Goal: Task Accomplishment & Management: Use online tool/utility

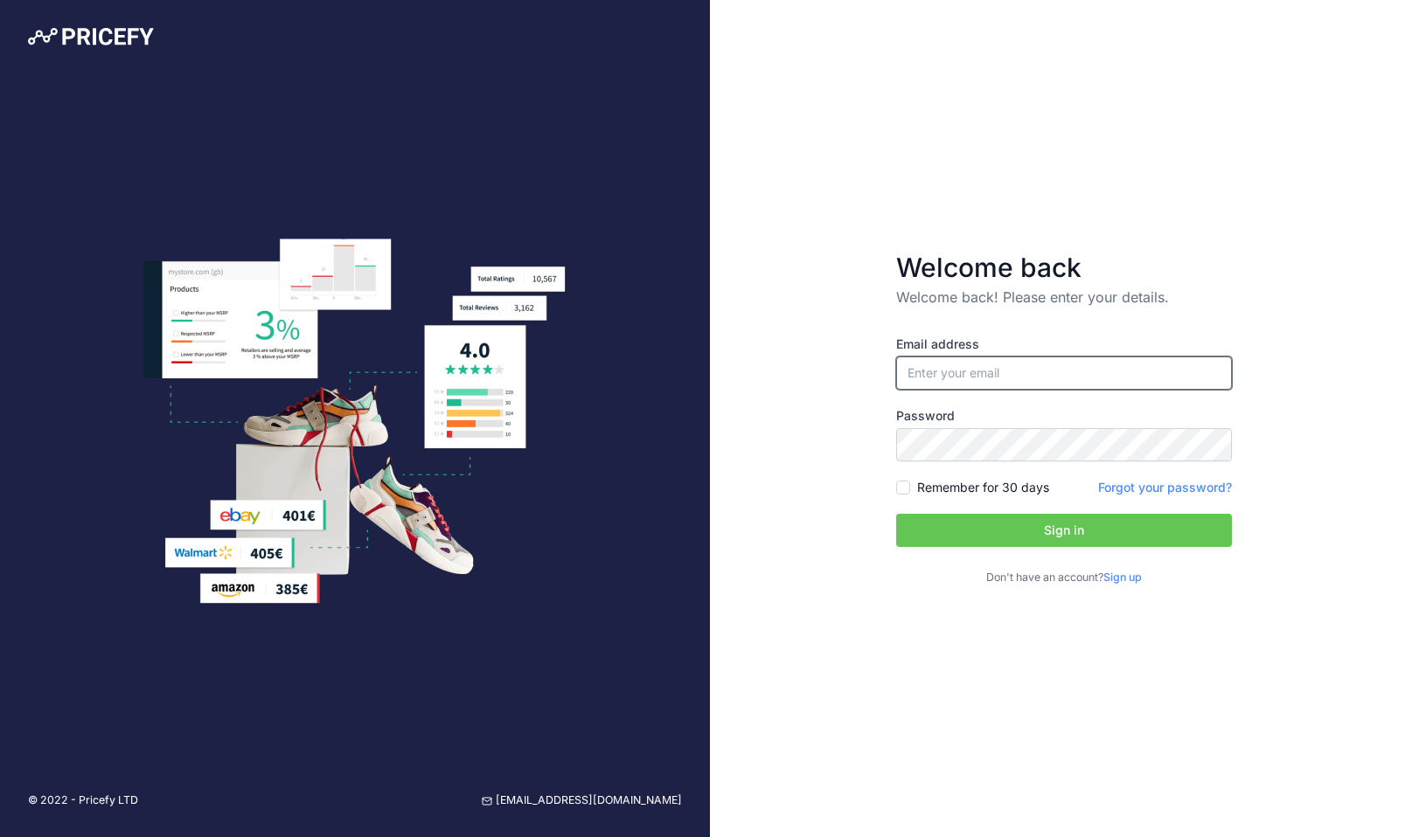
click at [1156, 365] on input "email" at bounding box center [1064, 373] width 336 height 33
click at [1155, 365] on input "email" at bounding box center [1064, 373] width 336 height 33
type input "[PERSON_NAME][EMAIL_ADDRESS][PERSON_NAME][DOMAIN_NAME]"
click at [1012, 520] on button "Sign in" at bounding box center [1064, 530] width 336 height 33
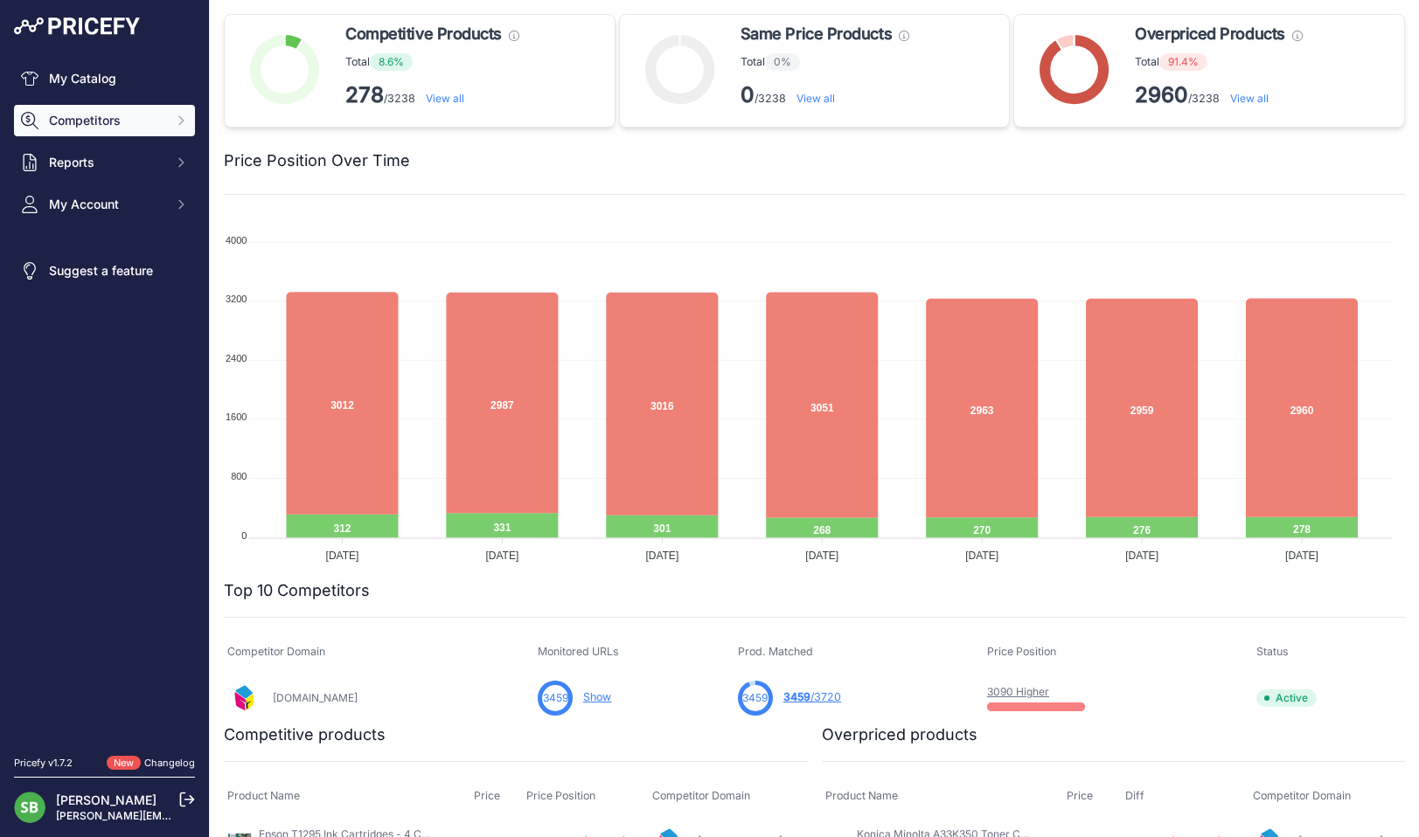
click at [52, 110] on button "Competitors" at bounding box center [104, 120] width 181 height 31
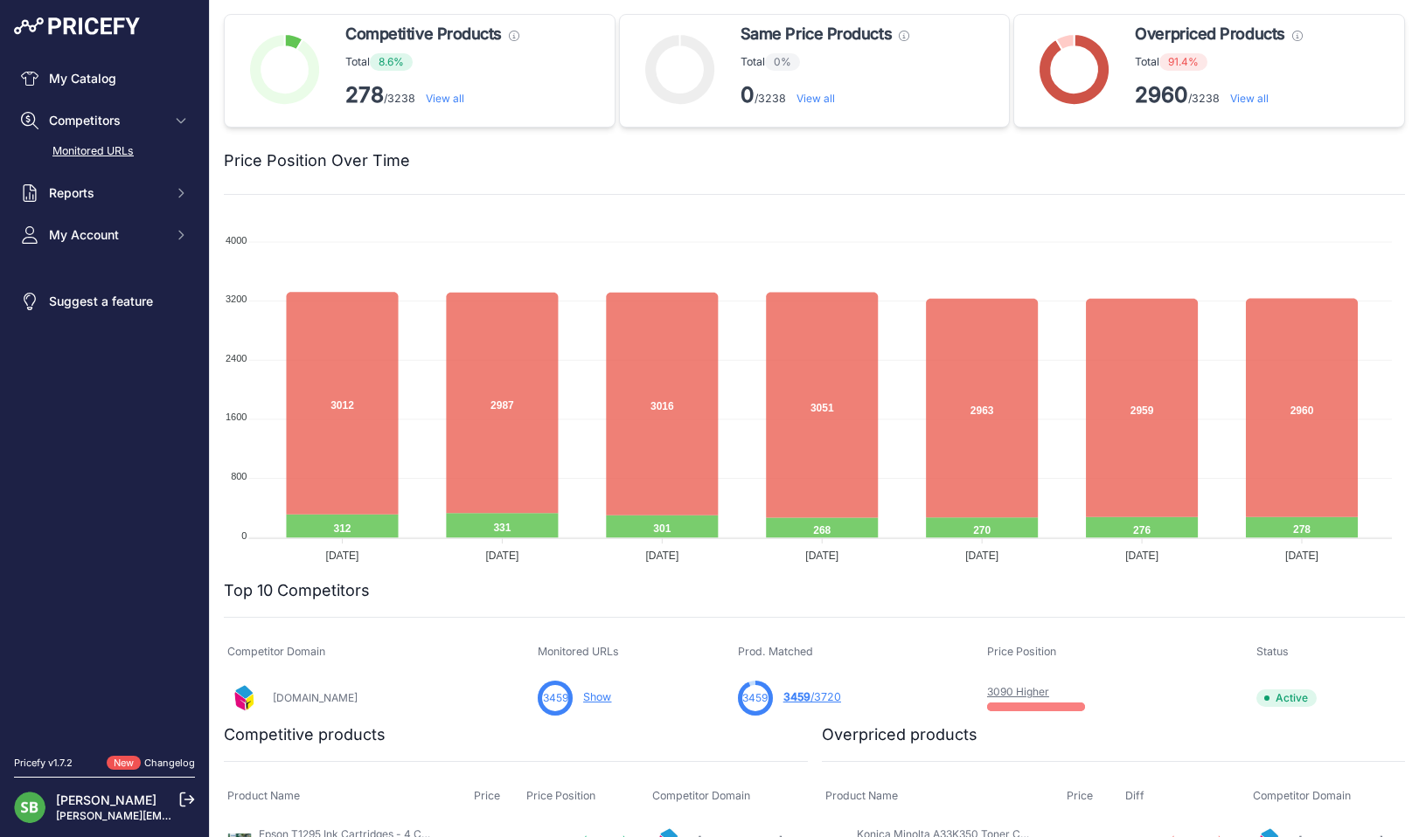
click at [65, 158] on link "Monitored URLs" at bounding box center [104, 151] width 181 height 31
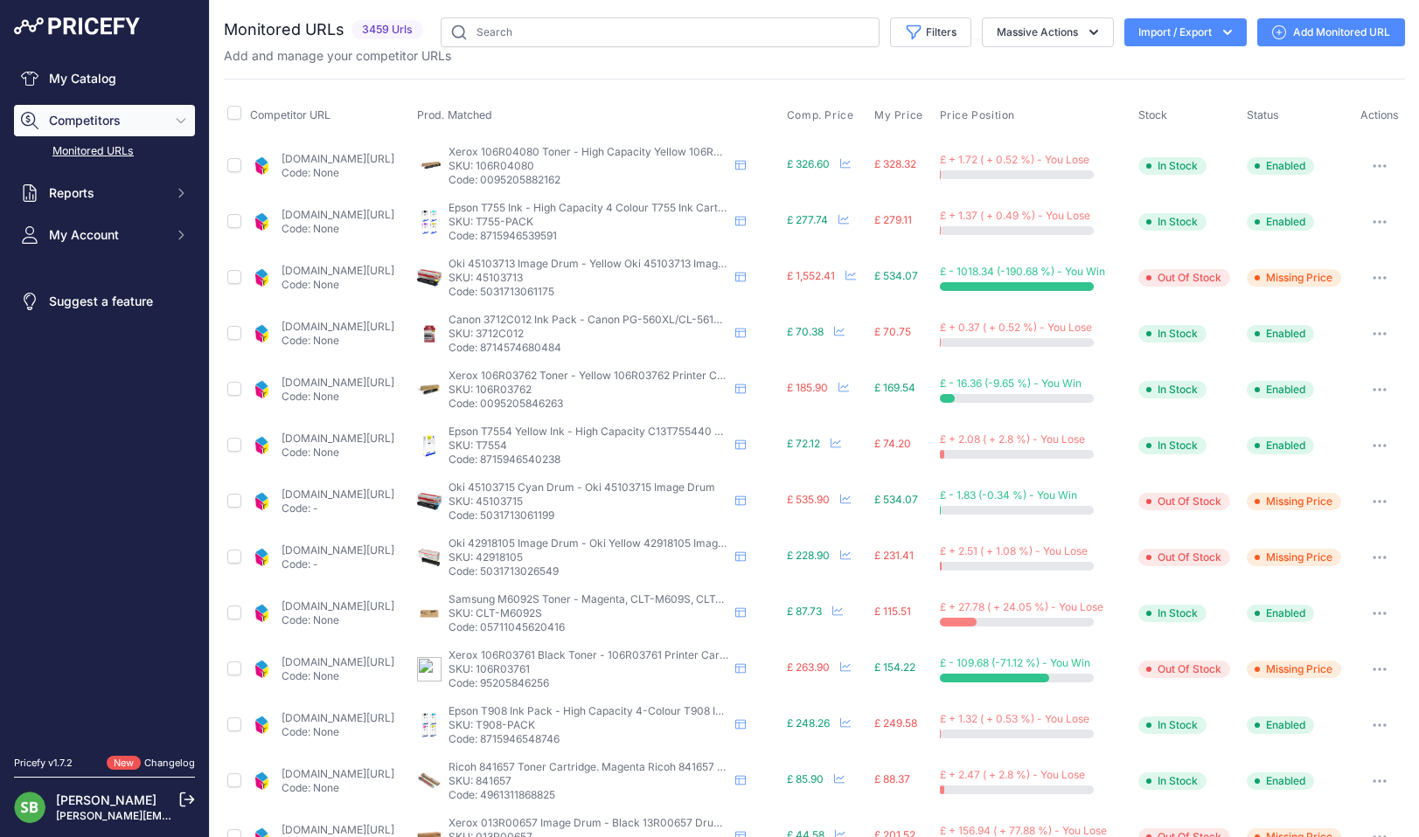
click at [851, 71] on div "Monitored URLs 3459 Urls" at bounding box center [814, 664] width 1181 height 1295
click at [919, 33] on button "Filters" at bounding box center [930, 32] width 81 height 30
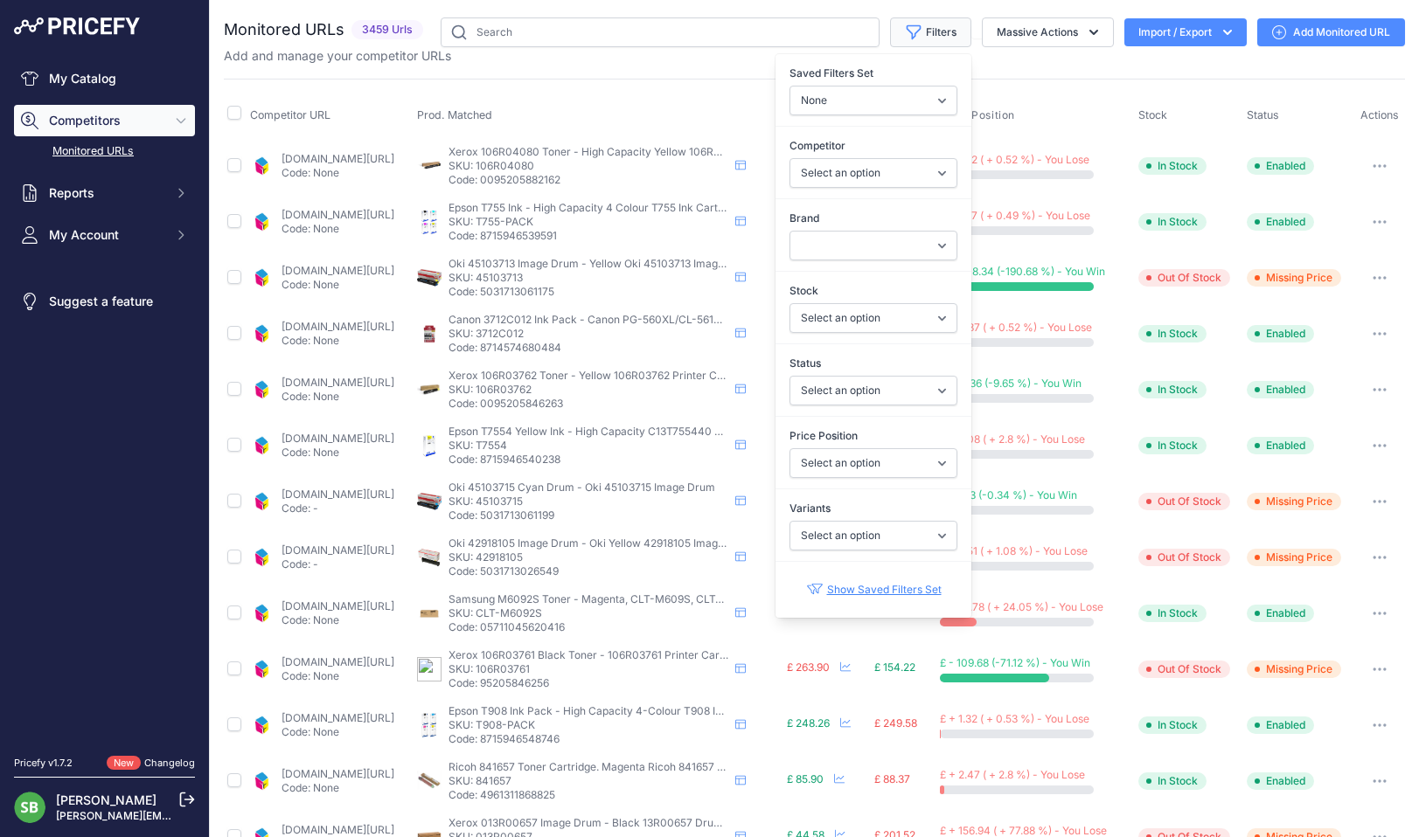
click at [919, 33] on button "Filters" at bounding box center [930, 32] width 81 height 30
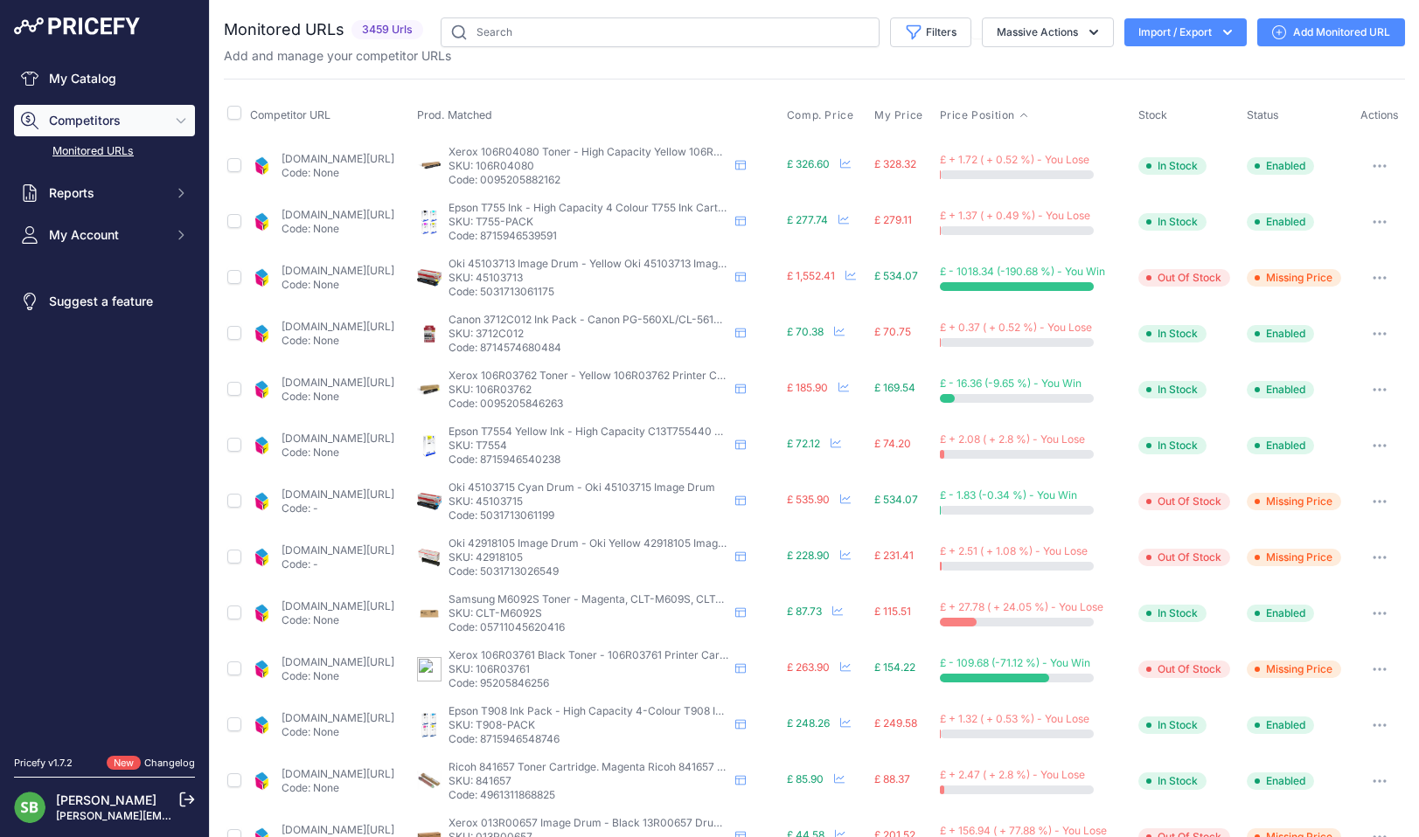
click at [997, 109] on span "Price Position" at bounding box center [977, 115] width 75 height 14
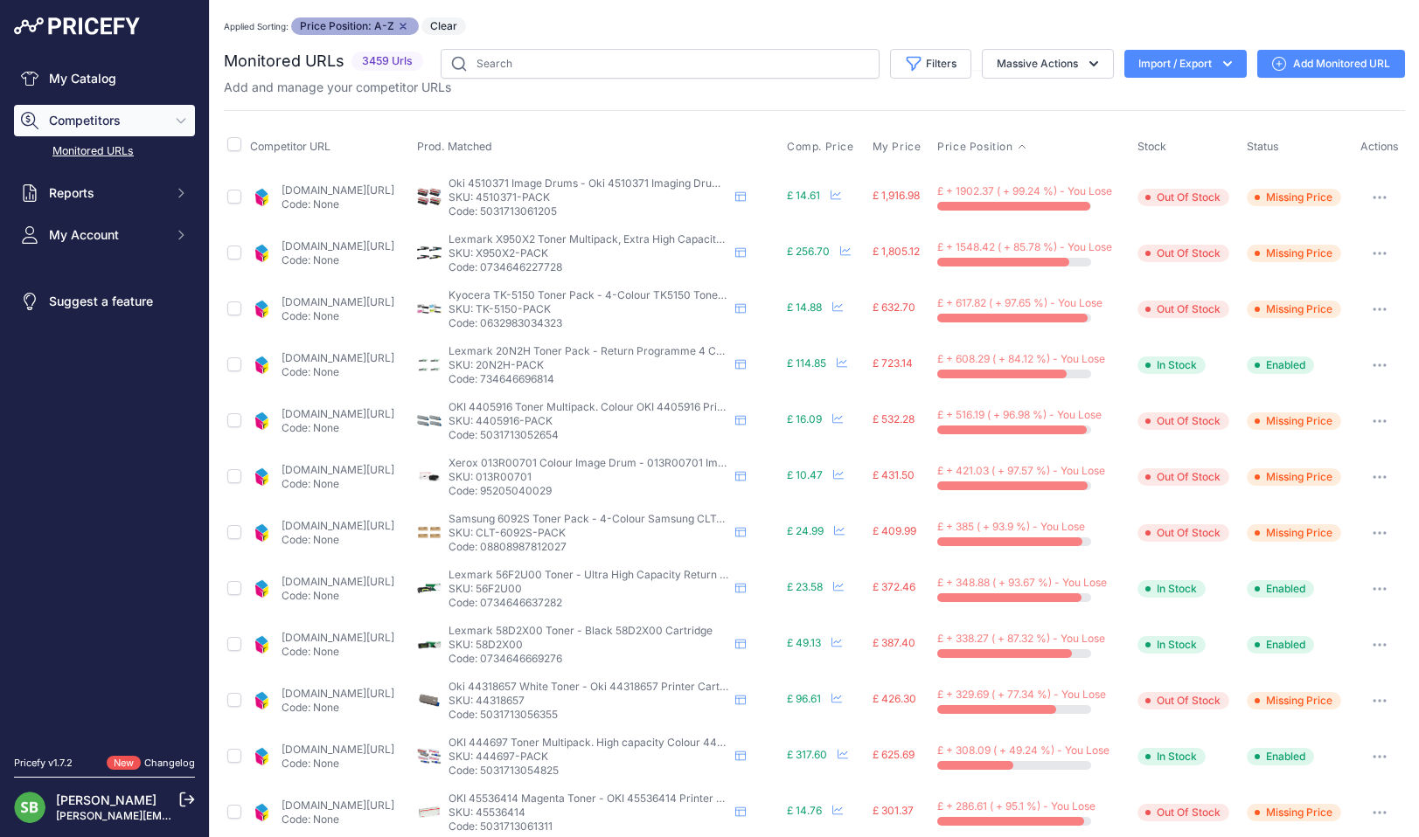
click at [351, 194] on link "cartridgepeople.com/drum/oki-4510371-original-4-pack-16027.html?prirule_jdsnikf…" at bounding box center [337, 190] width 113 height 13
click at [304, 248] on link "cartridgepeople.com/toner/lexmark-x950x2kg-high-high-capacity-original-4-toner-…" at bounding box center [337, 246] width 113 height 13
click at [381, 302] on link "cartridgepeople.com/toner/kyocera-tk-5150-original-4-toner-cartridge-pack-16111…" at bounding box center [337, 301] width 113 height 13
click at [385, 360] on link "cartridgepeople.com/toner/lexmark-20n2hk0-20n2hc0-20n2hm0-20n2hy0-high-capacity…" at bounding box center [337, 357] width 113 height 13
click at [1362, 365] on button "button" at bounding box center [1379, 365] width 35 height 24
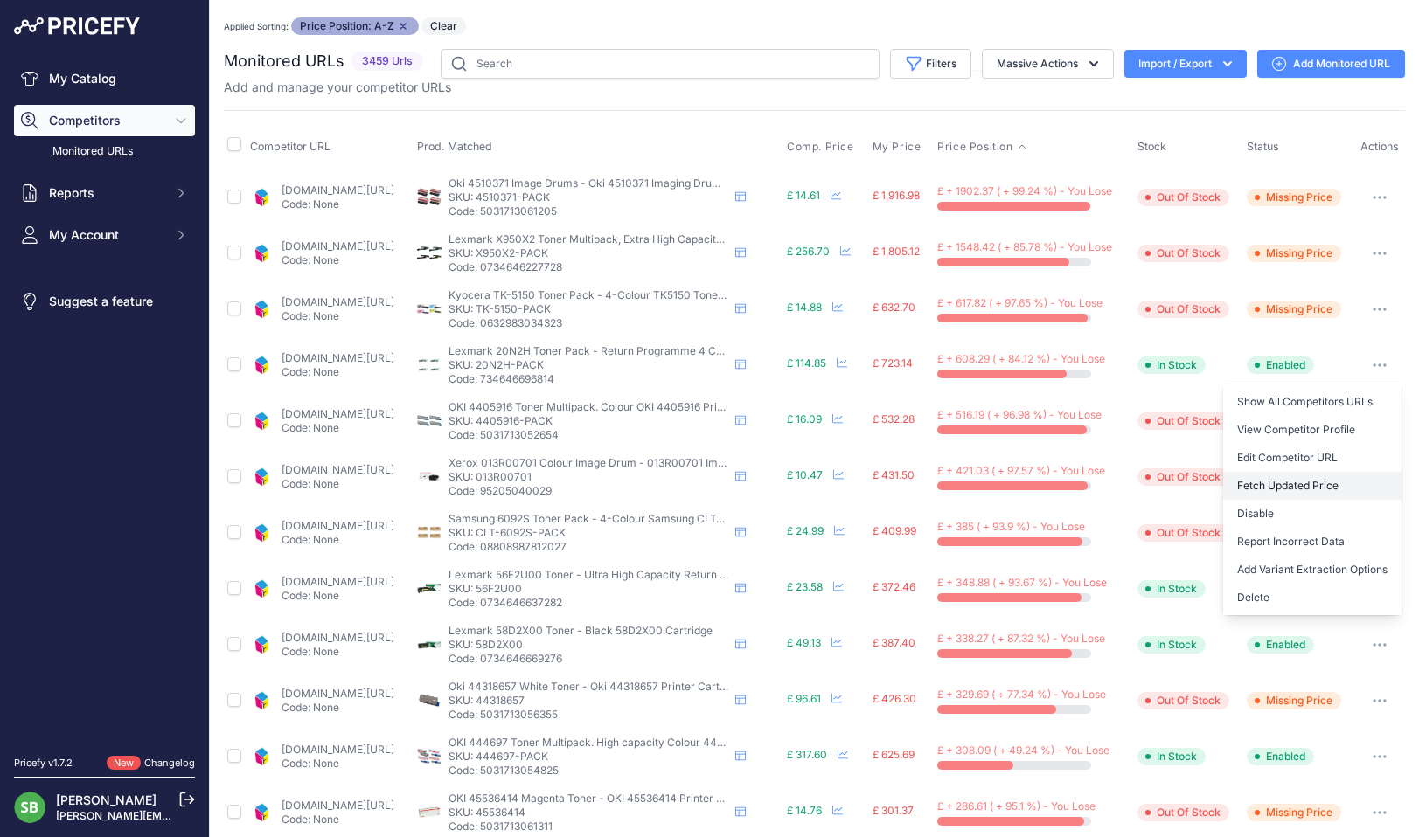
click at [1289, 481] on button "Fetch Updated Price" at bounding box center [1312, 486] width 178 height 28
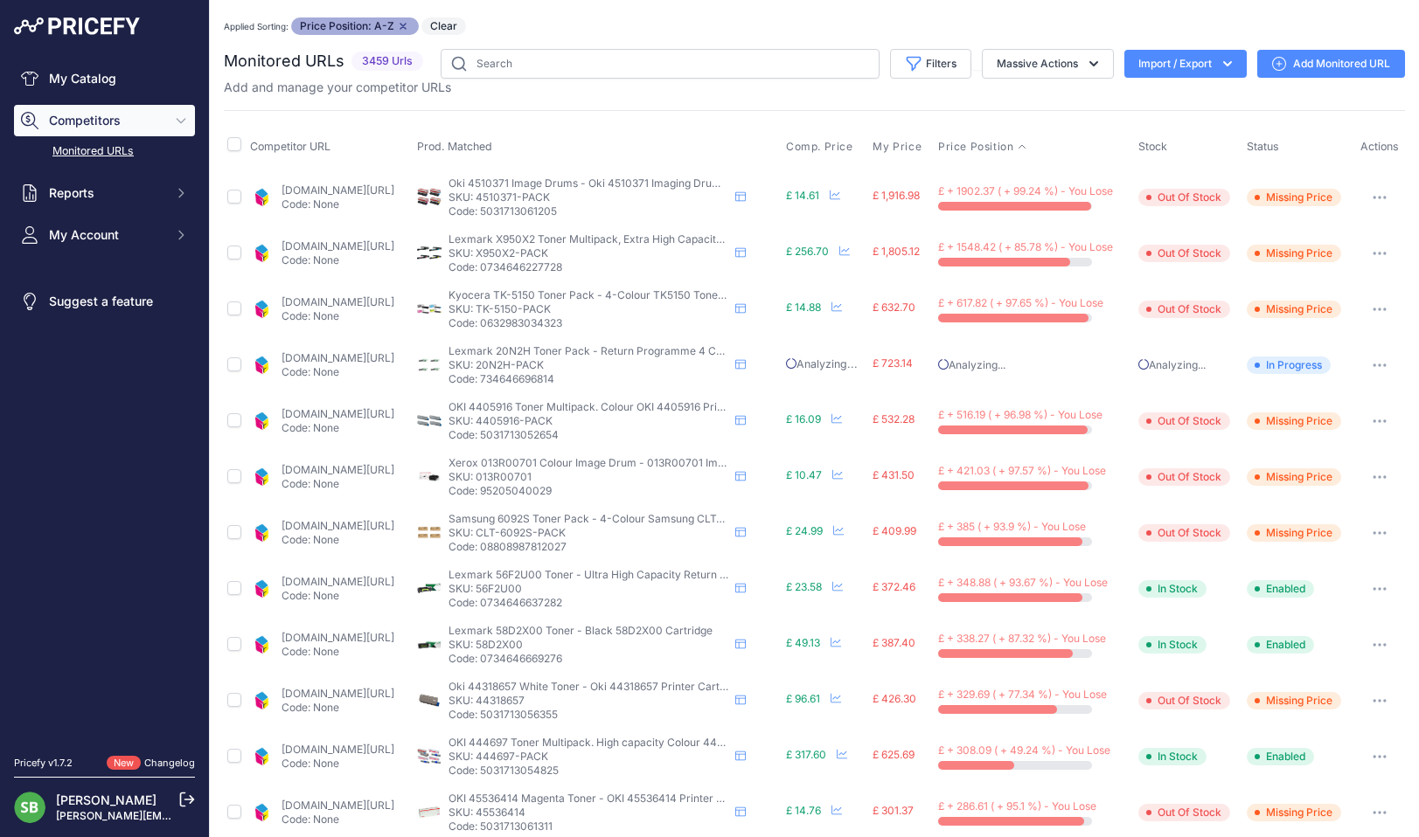
click at [393, 407] on link "cartridgepeople.com/toner/oki-4405916-original-4-toner-cartridge-pack-16004.htm…" at bounding box center [337, 413] width 113 height 13
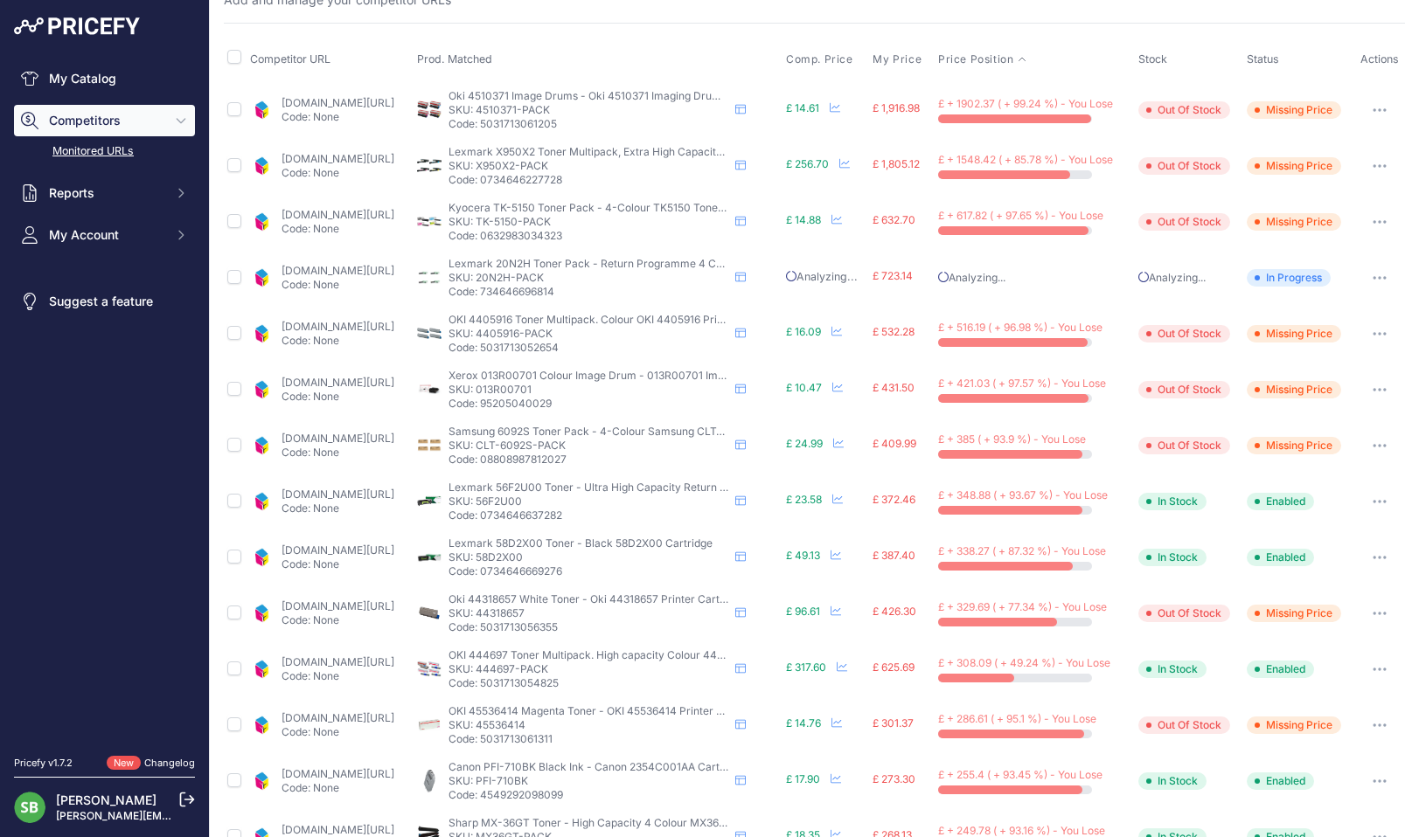
scroll to position [175, 0]
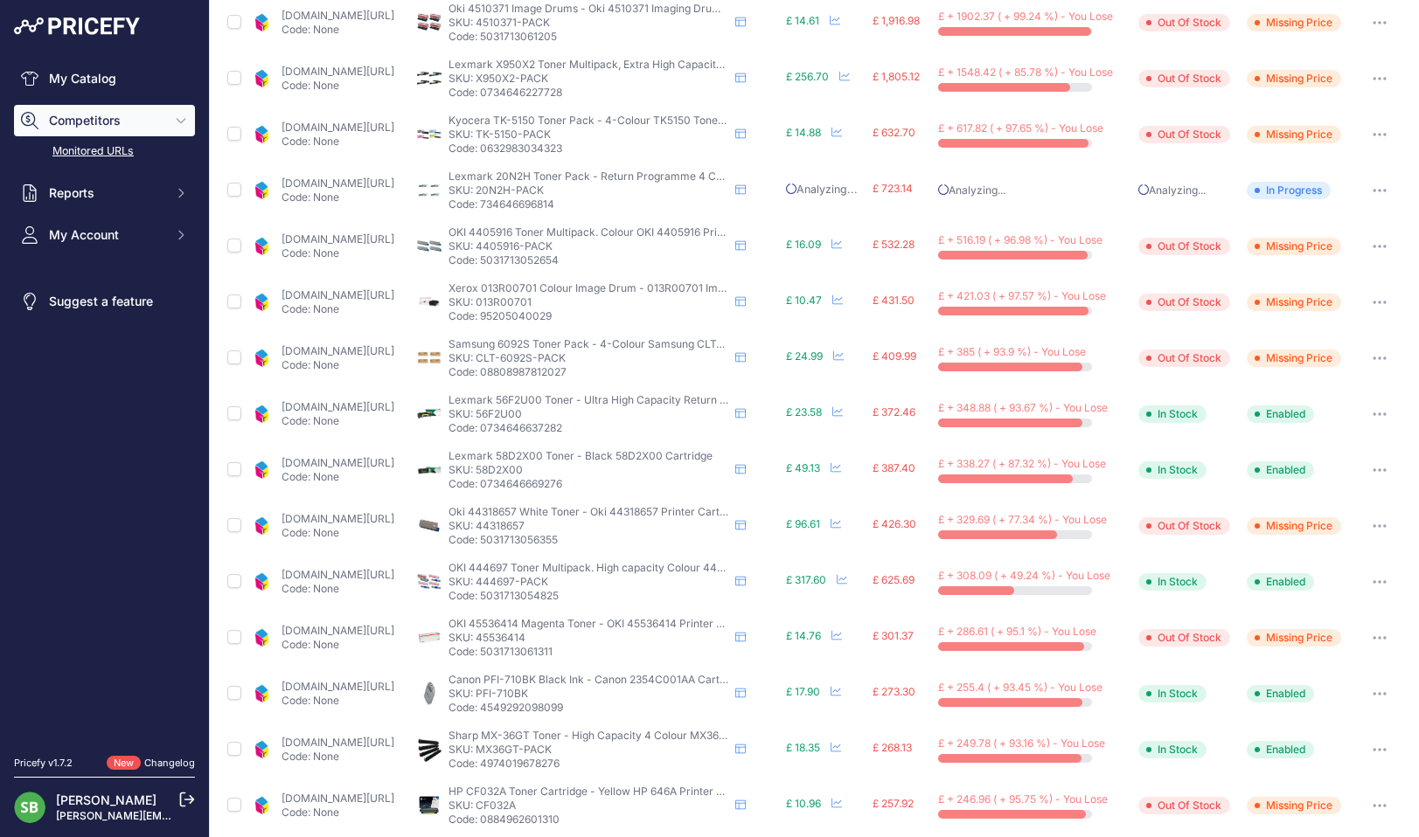
click at [341, 409] on link "cartridgepeople.com/toner/lexmark-56f2u00-ultra-high-capacity-original-black-to…" at bounding box center [337, 406] width 113 height 13
click at [1368, 416] on button "button" at bounding box center [1379, 414] width 35 height 24
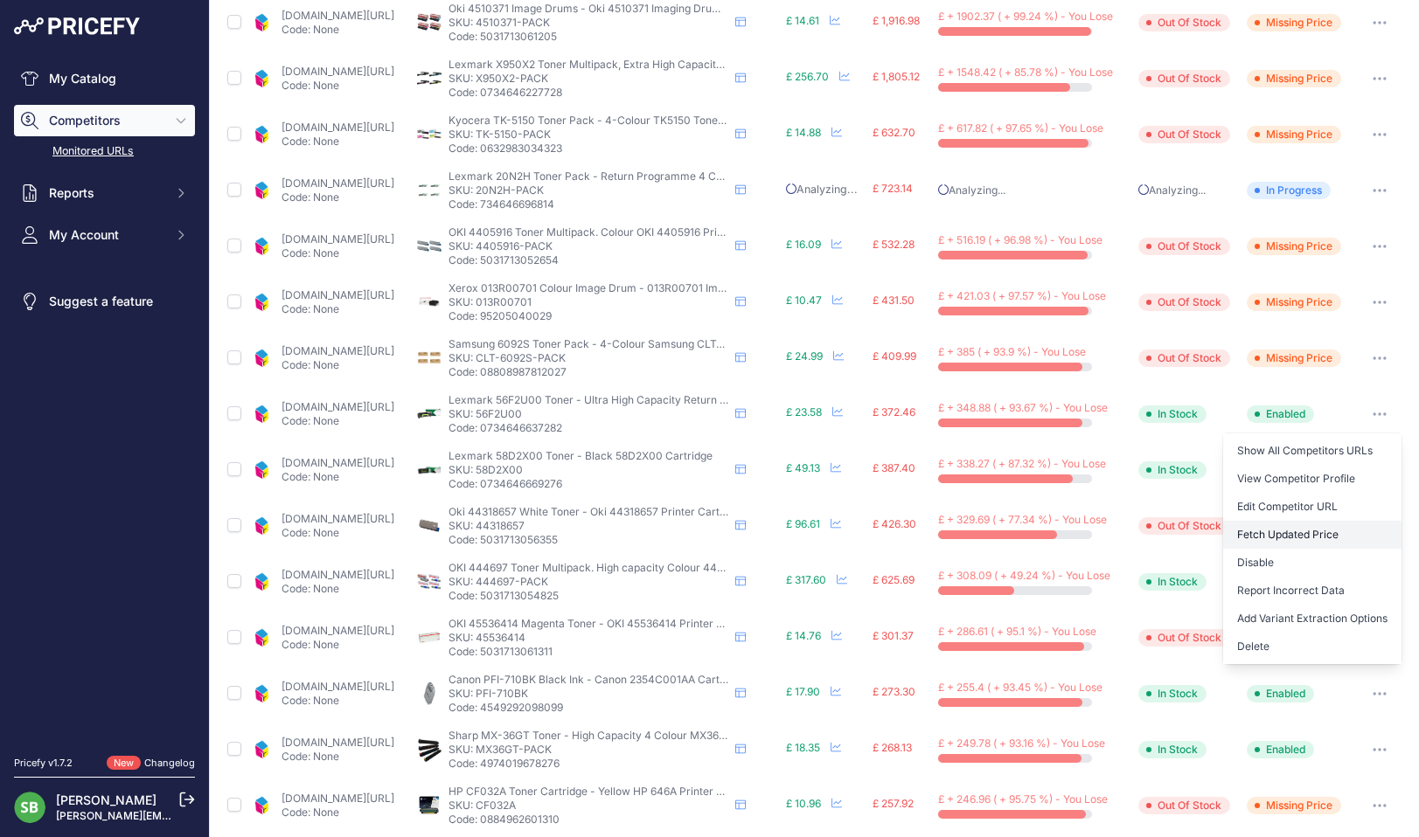
click at [1287, 532] on button "Fetch Updated Price" at bounding box center [1312, 535] width 178 height 28
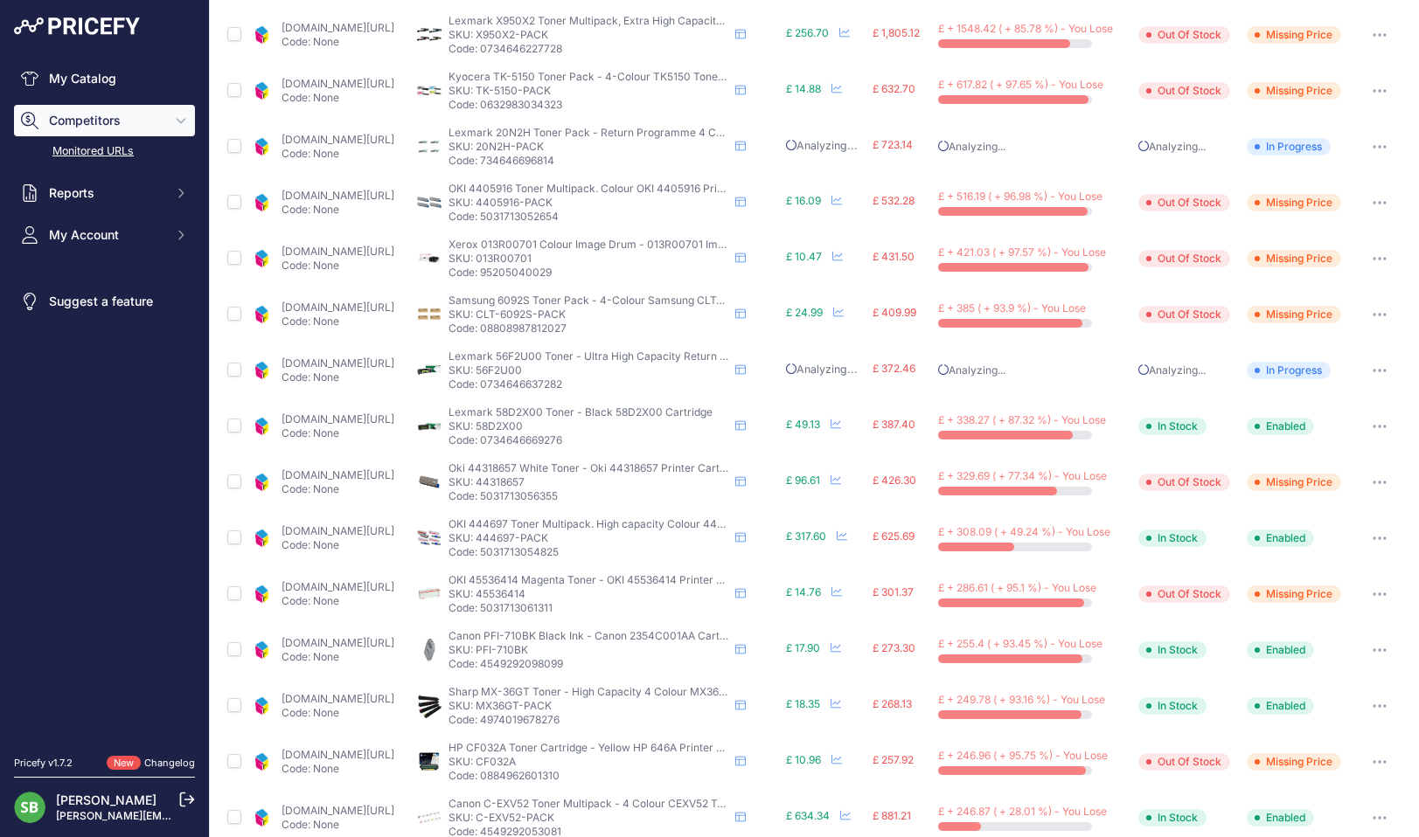
scroll to position [174, 0]
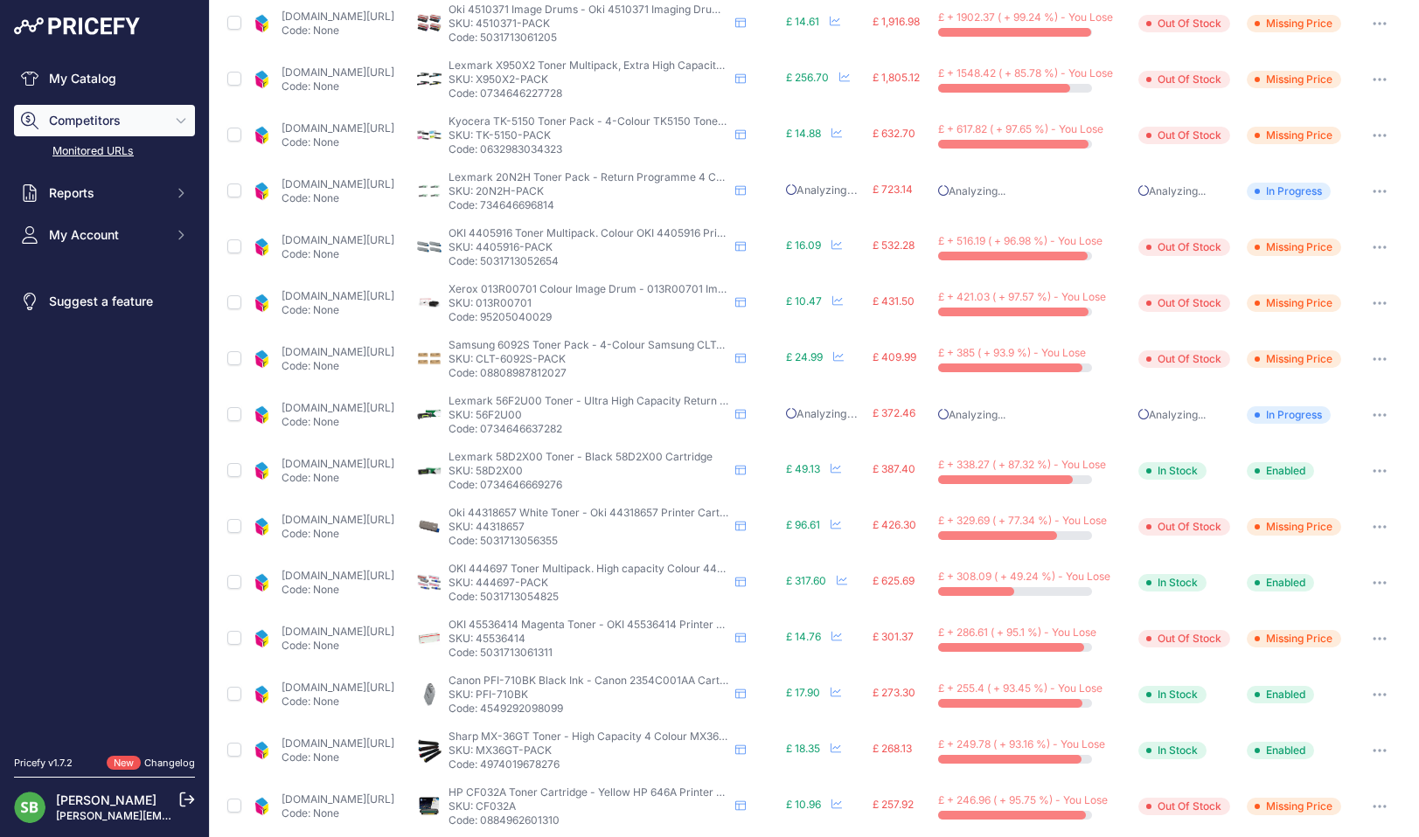
click at [368, 465] on link "cartridgepeople.com/toner/lexmark-58d2x00-high-high-capacity-original-black-ton…" at bounding box center [337, 463] width 113 height 13
click at [1374, 470] on icon "button" at bounding box center [1375, 471] width 2 height 2
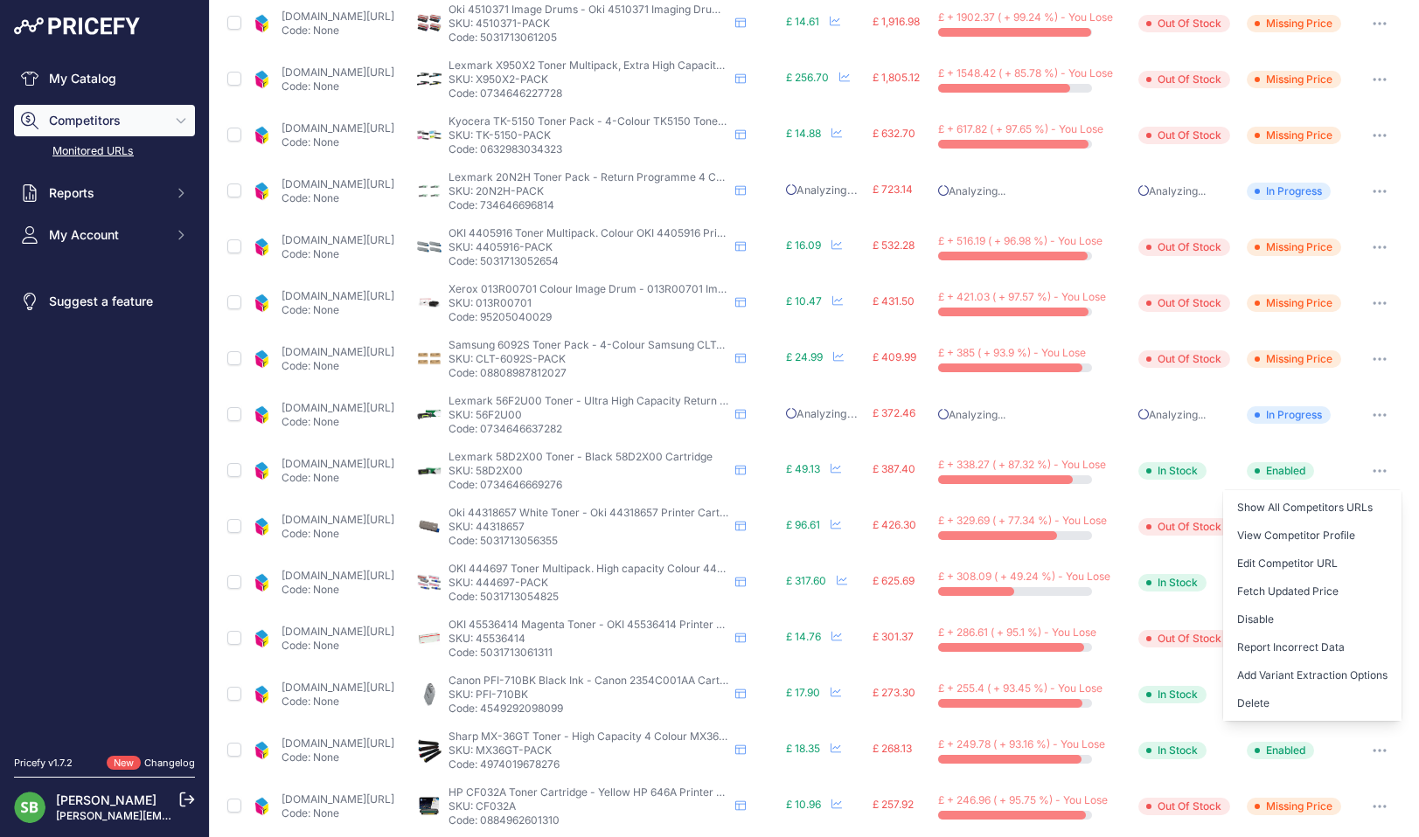
drag, startPoint x: 1281, startPoint y: 587, endPoint x: 1222, endPoint y: 586, distance: 58.6
click at [1281, 587] on button "Fetch Updated Price" at bounding box center [1312, 592] width 178 height 28
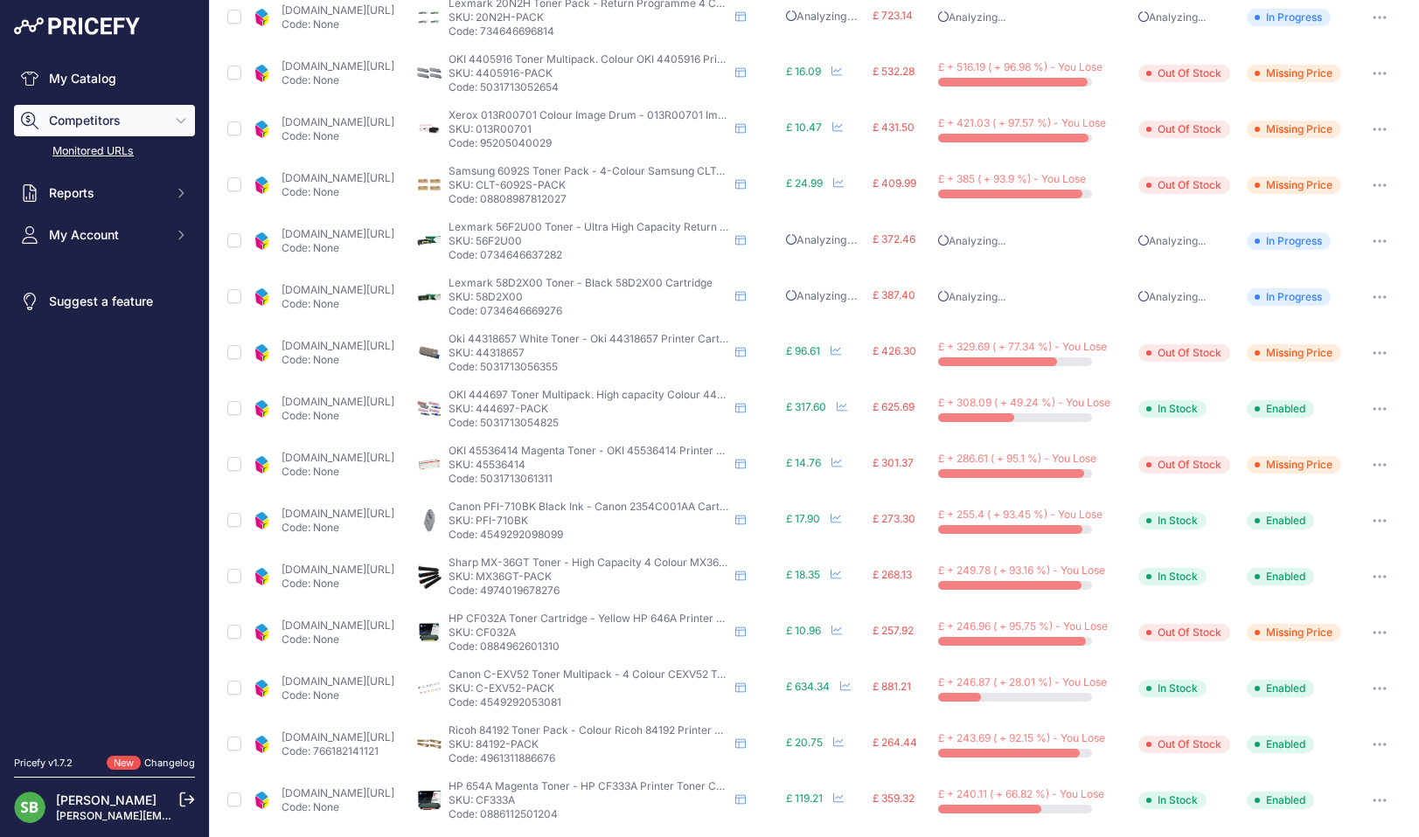
scroll to position [435, 0]
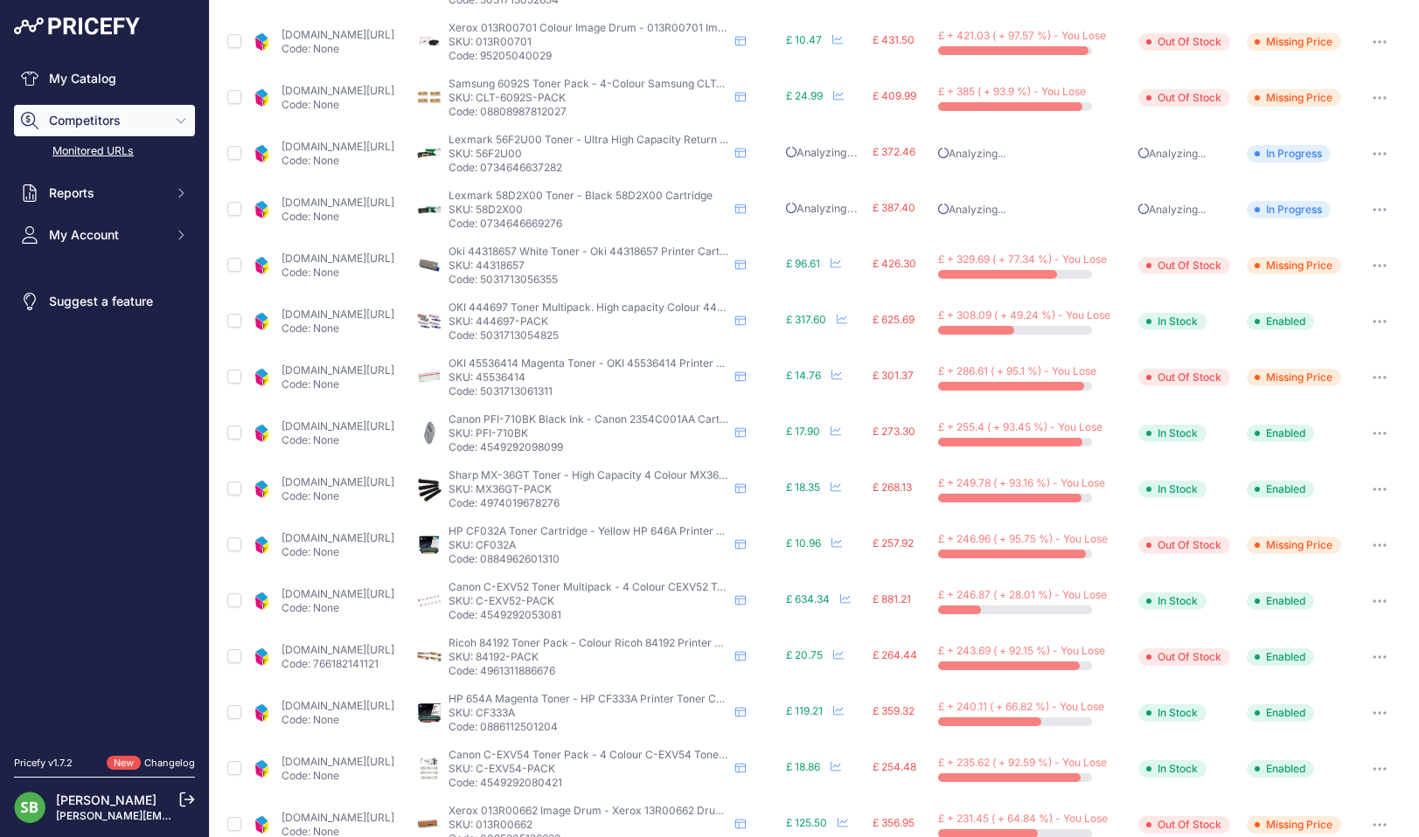
click at [372, 260] on link "cartridgepeople.com/toner/oki-44318657-original-white-toner-cartridge-45519.htm…" at bounding box center [337, 258] width 113 height 13
click at [386, 317] on link "cartridgepeople.com/toner/oki-444697-high-capacity-original-4-toner-cartridge-p…" at bounding box center [337, 314] width 113 height 13
click at [1372, 316] on button "button" at bounding box center [1379, 321] width 35 height 24
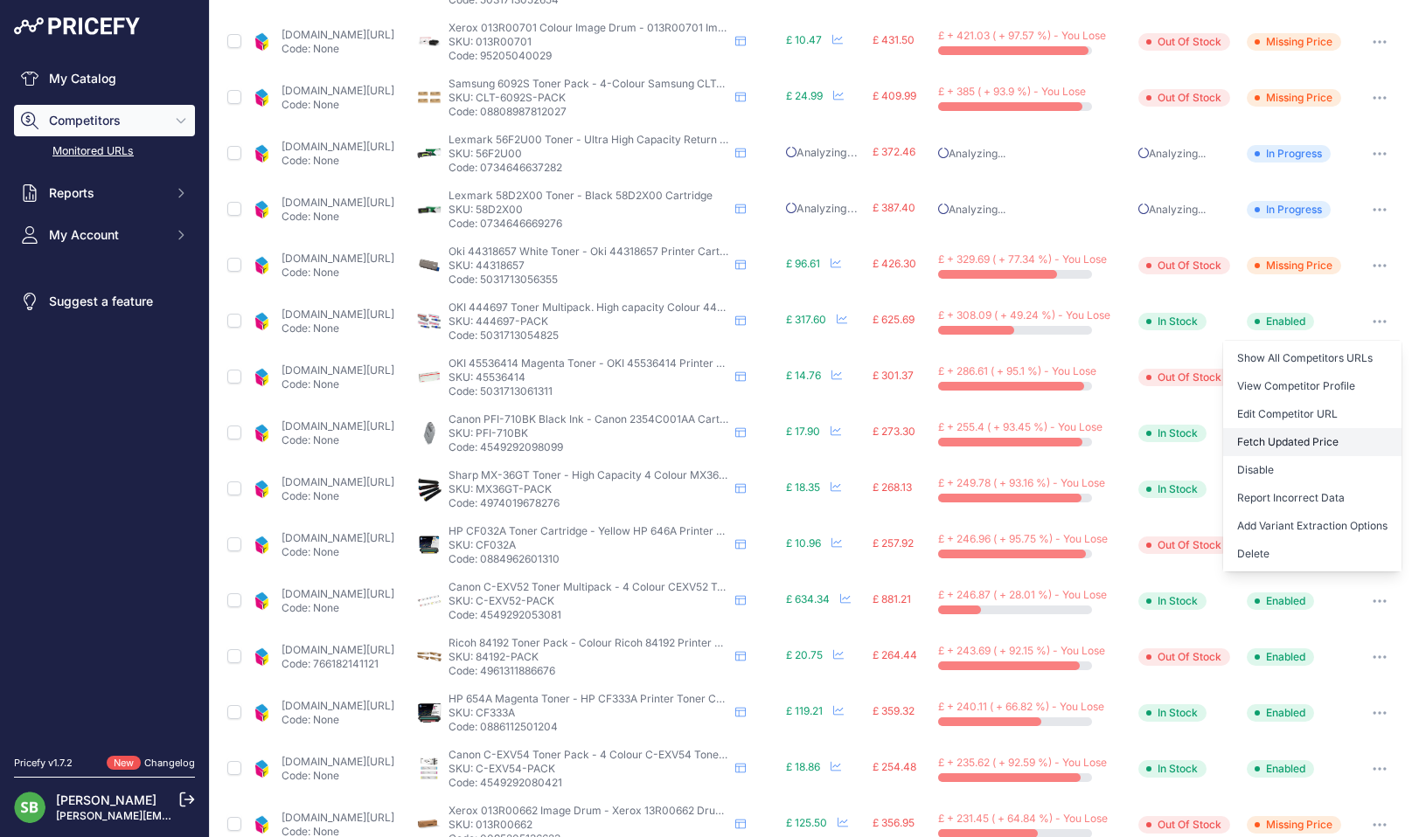
click at [1282, 438] on button "Fetch Updated Price" at bounding box center [1312, 442] width 178 height 28
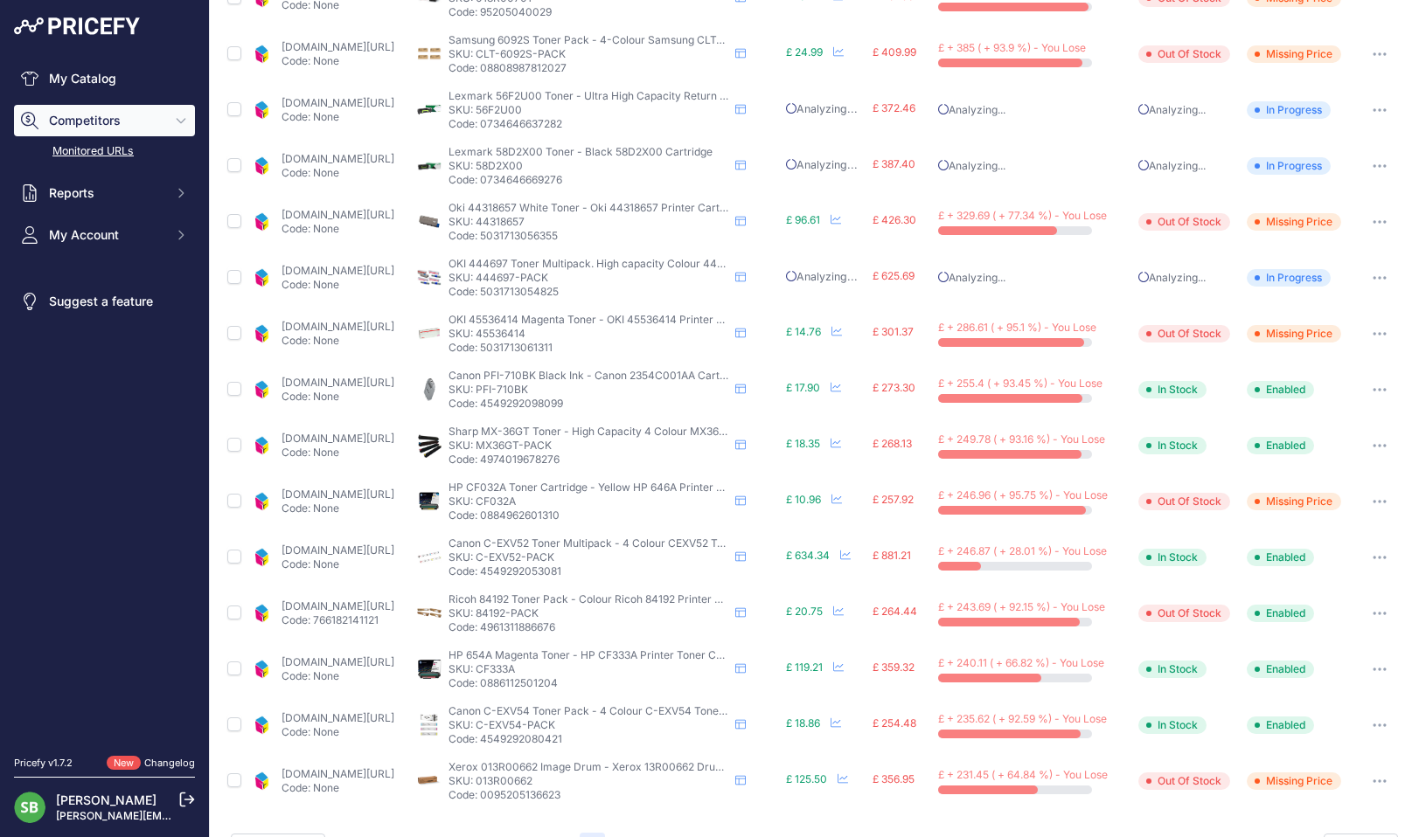
scroll to position [434, 0]
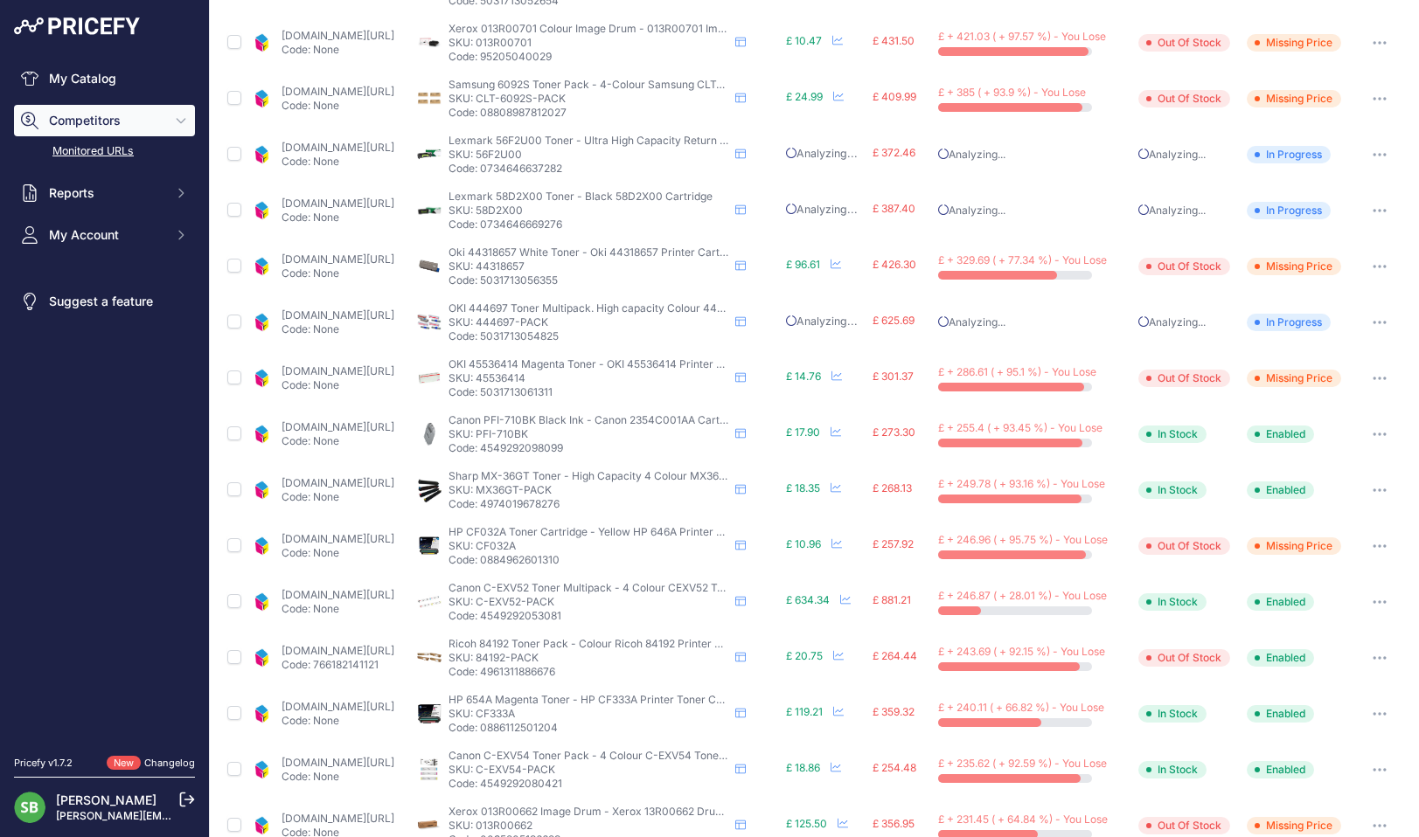
click at [323, 379] on p "Code: None" at bounding box center [337, 386] width 113 height 14
click at [331, 372] on link "cartridgepeople.com/toner/oki-45536414-original-magenta-toner-cartridge-70705.h…" at bounding box center [337, 371] width 113 height 13
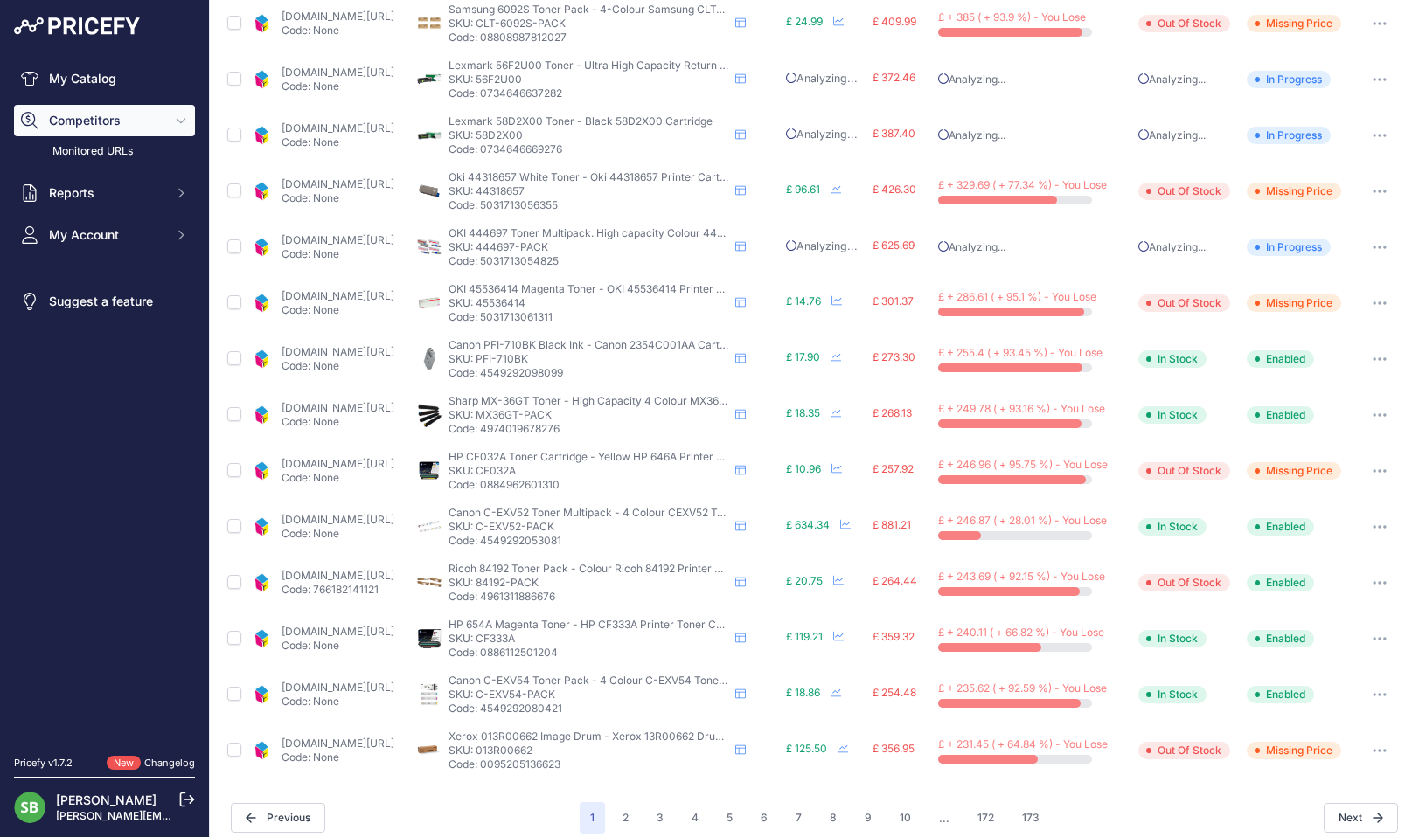
scroll to position [524, 0]
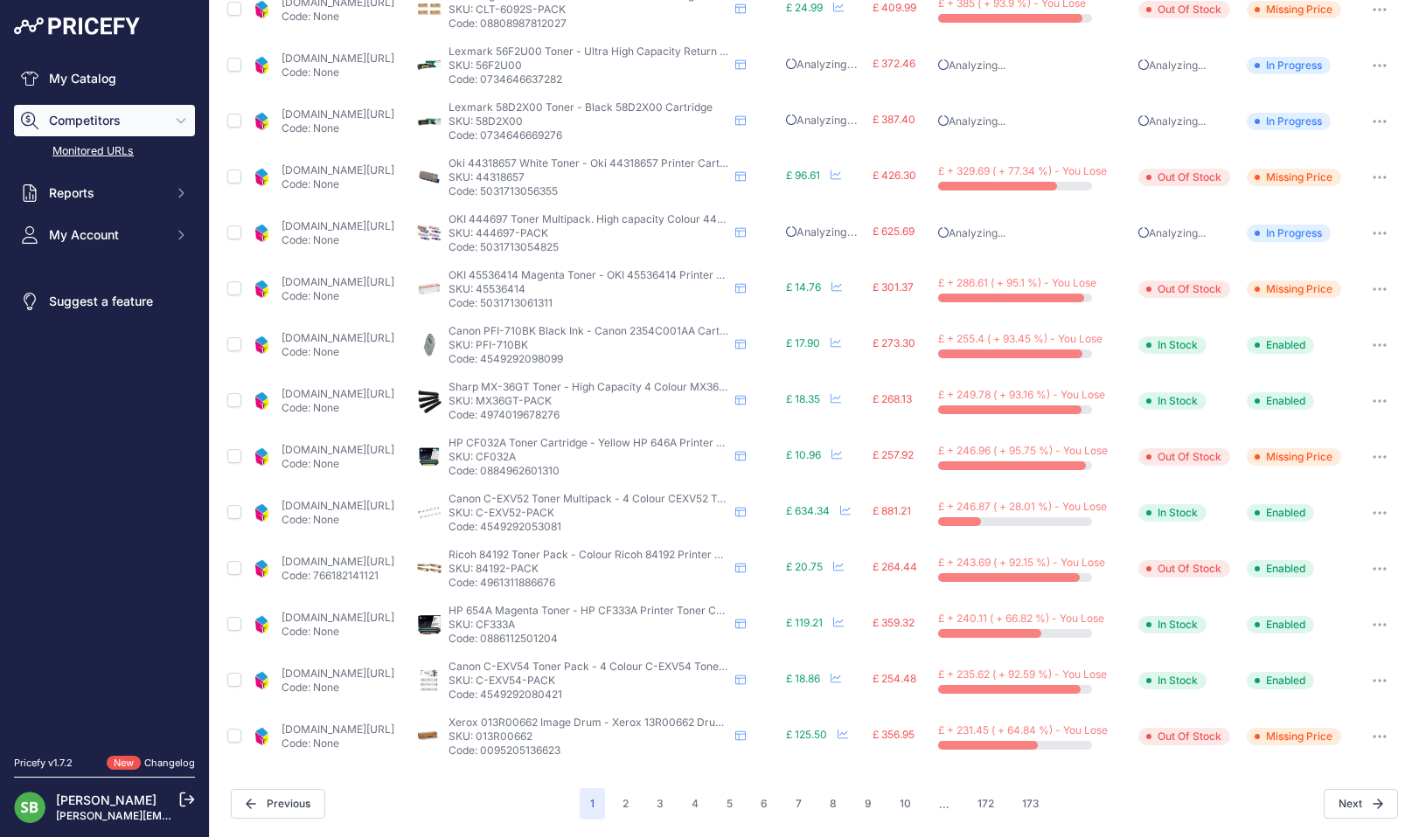
click at [391, 341] on link "cartridgepeople.com/ink/canon-2354c001-original-black-ink-cartridge-21238.html?…" at bounding box center [337, 337] width 113 height 13
drag, startPoint x: 1378, startPoint y: 337, endPoint x: 1348, endPoint y: 359, distance: 37.4
click at [1378, 341] on button "button" at bounding box center [1379, 345] width 35 height 24
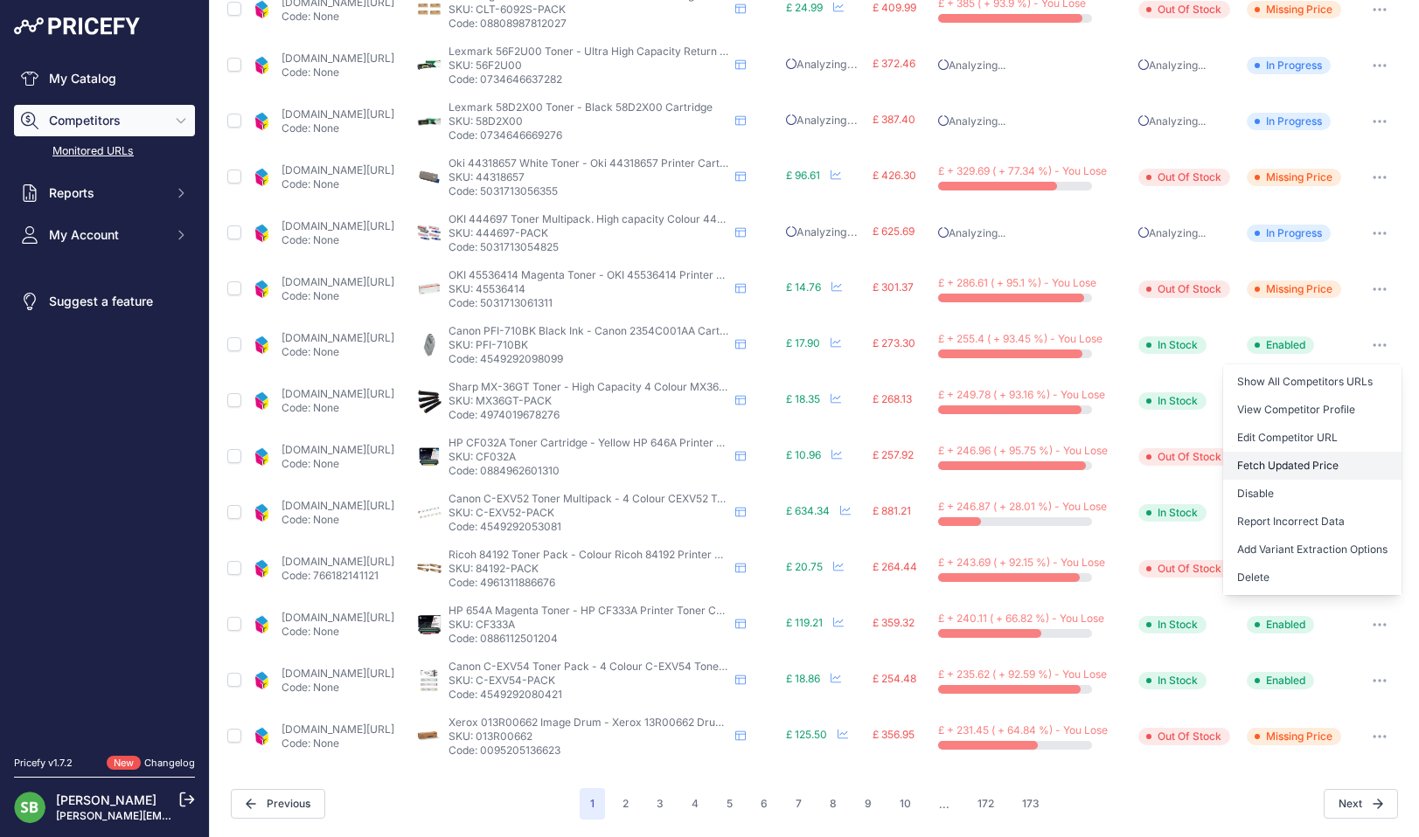
click at [1287, 459] on button "Fetch Updated Price" at bounding box center [1312, 466] width 178 height 28
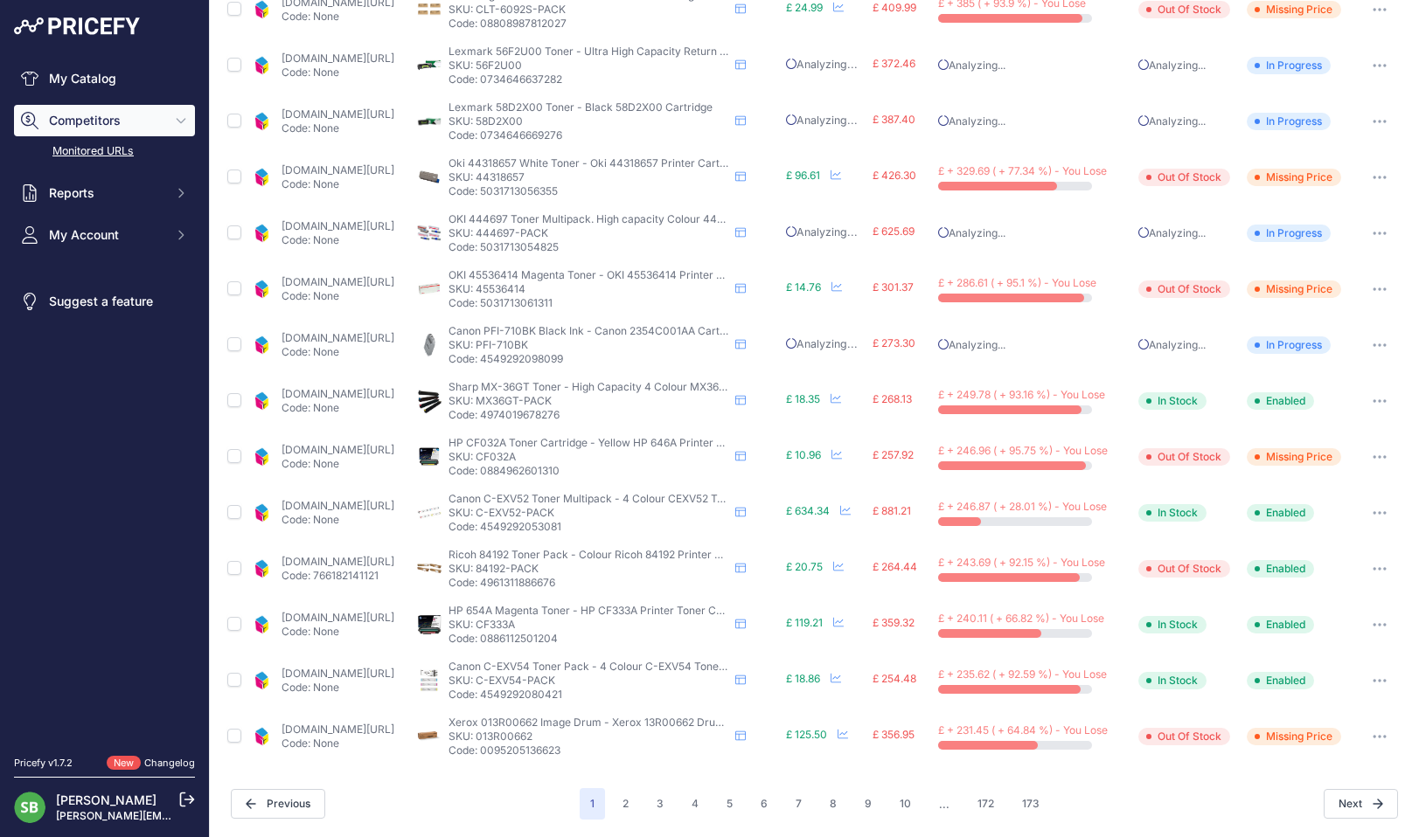
scroll to position [523, 0]
click at [374, 391] on link "cartridgepeople.com/toner/sharp-mx-36gt-original-4-toner-cartridge-pack-41373.h…" at bounding box center [337, 394] width 113 height 13
click at [325, 509] on link "cartridgepeople.com/toner/canon-c-exv52-original-4-toner-cartridge-pack-17224.h…" at bounding box center [337, 505] width 113 height 13
click at [369, 561] on link "cartridgepeople.com/toner/ricoh-841925-841928-841927-841926-original-black-and-…" at bounding box center [337, 561] width 113 height 13
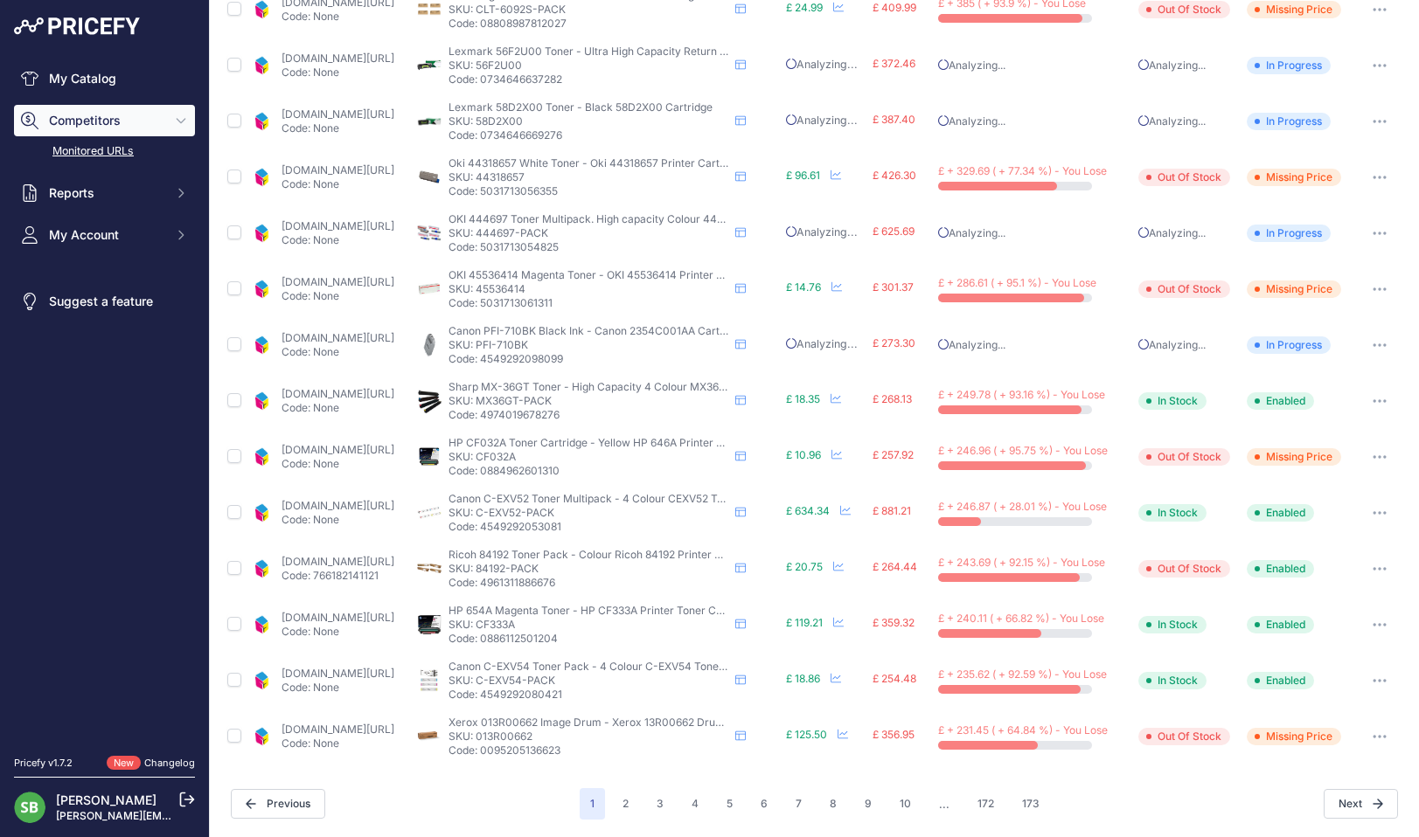
click at [1376, 569] on button "button" at bounding box center [1379, 569] width 35 height 24
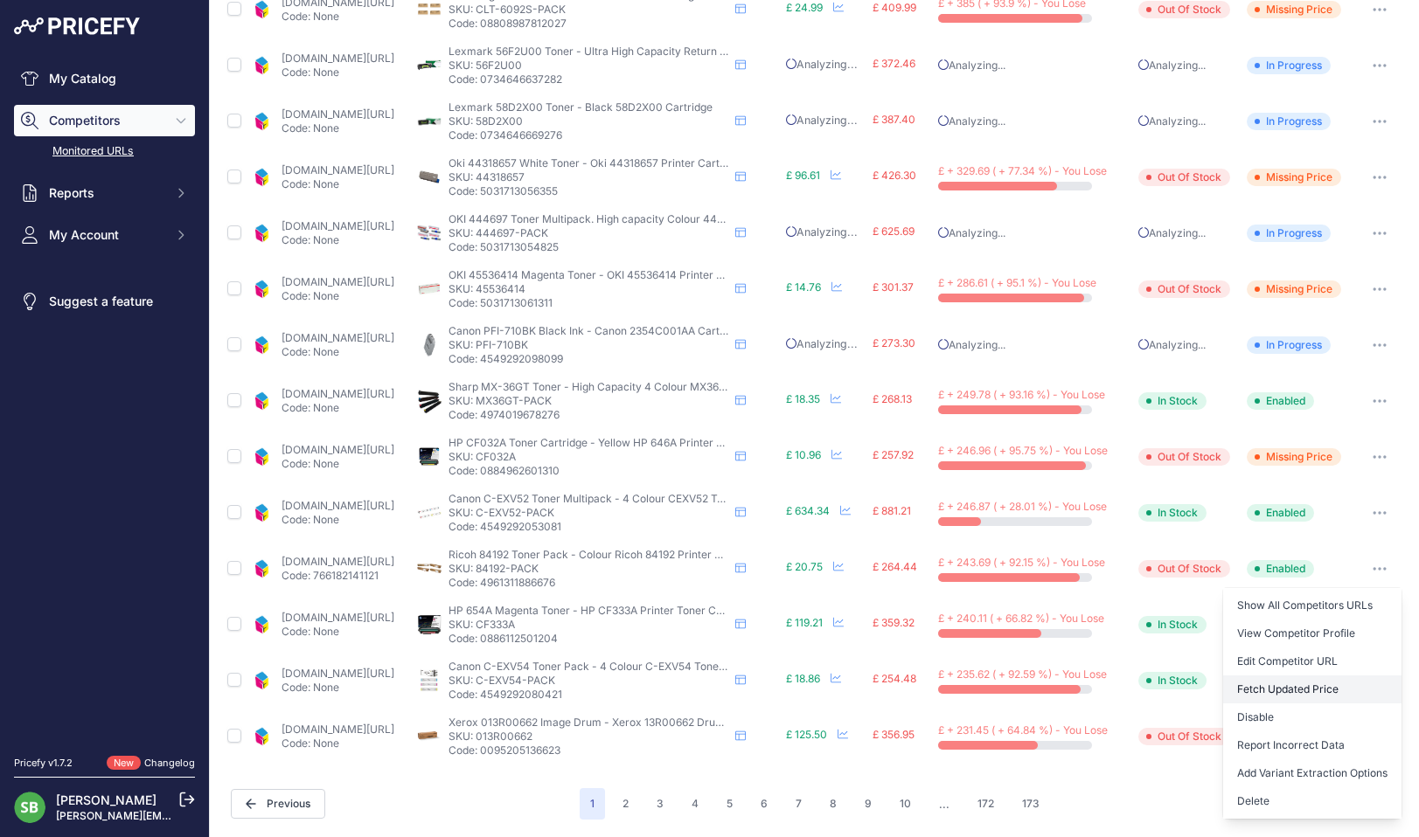
click at [1266, 691] on button "Fetch Updated Price" at bounding box center [1312, 690] width 178 height 28
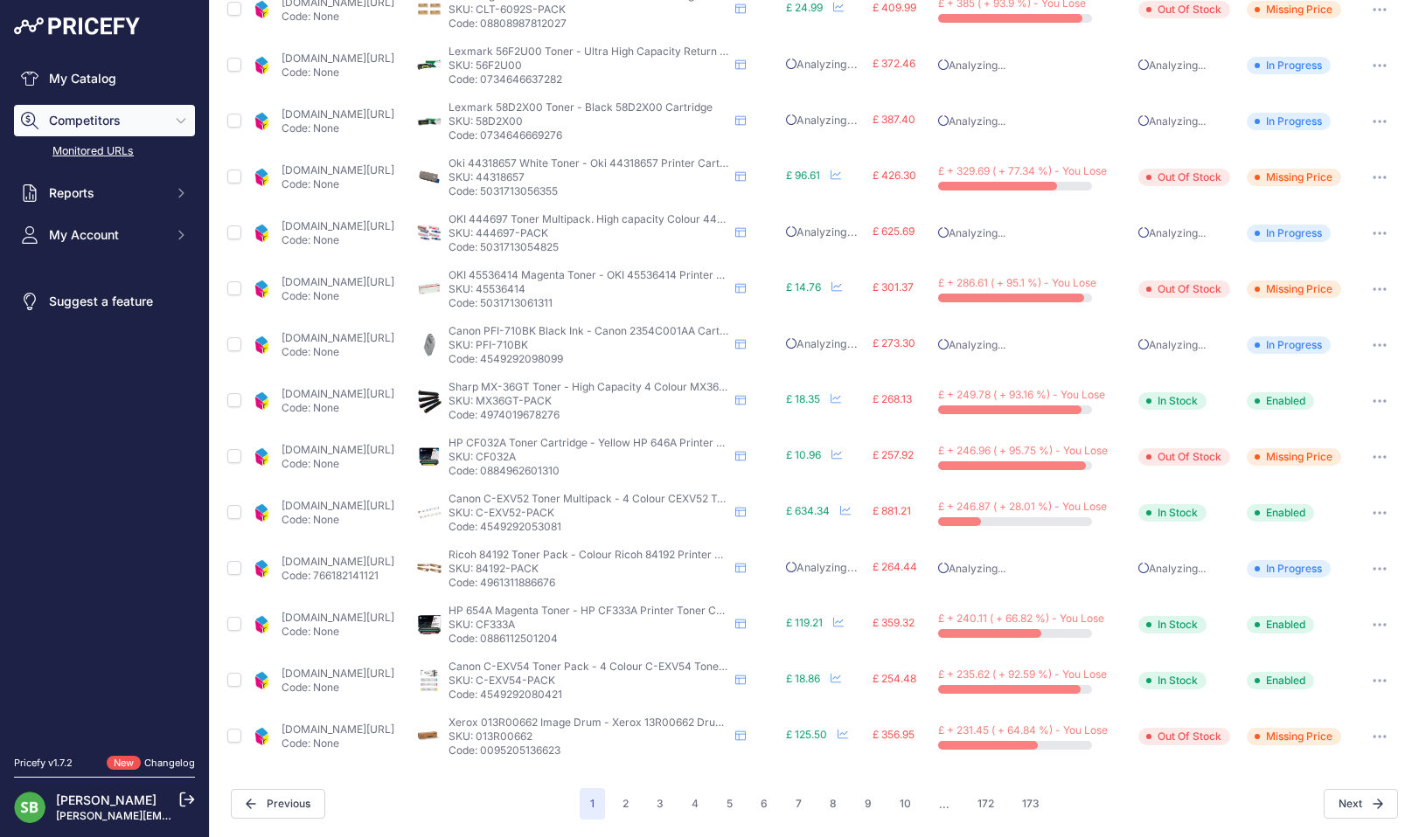
scroll to position [523, 0]
click at [325, 623] on link "cartridgepeople.com/toner/hp-cf333a-original-magenta-toner-cartridge-70475.html…" at bounding box center [337, 618] width 113 height 13
click at [1373, 622] on button "button" at bounding box center [1379, 626] width 35 height 24
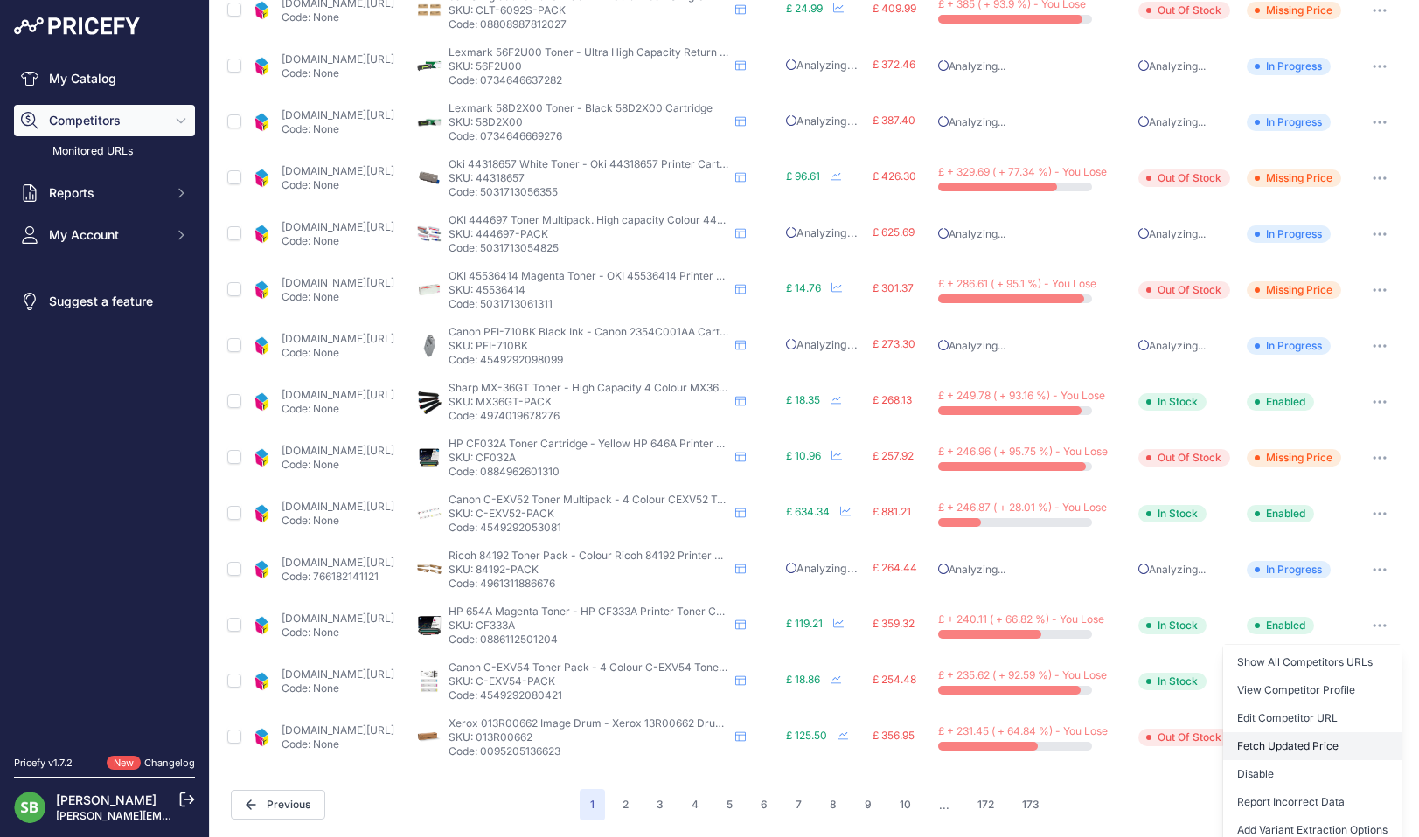
click at [1274, 753] on button "Fetch Updated Price" at bounding box center [1312, 747] width 178 height 28
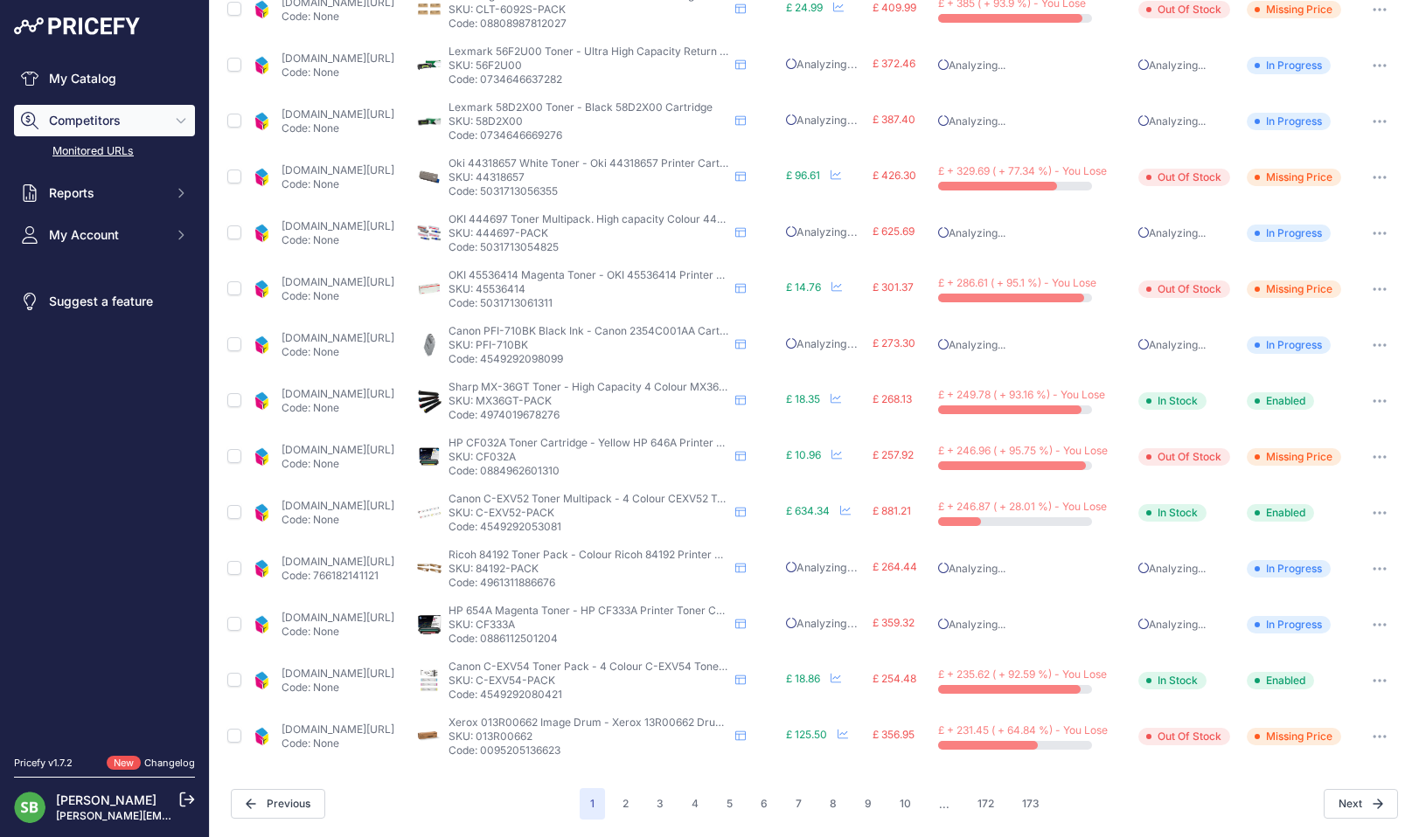
scroll to position [522, 0]
click at [384, 674] on link "cartridgepeople.com/toner/canon-c-exv54-original-4-toner-cartridge-pack-18576.h…" at bounding box center [337, 675] width 113 height 13
click at [1362, 681] on button "button" at bounding box center [1379, 682] width 35 height 24
click at [1268, 799] on button "Fetch Updated Price" at bounding box center [1312, 803] width 178 height 28
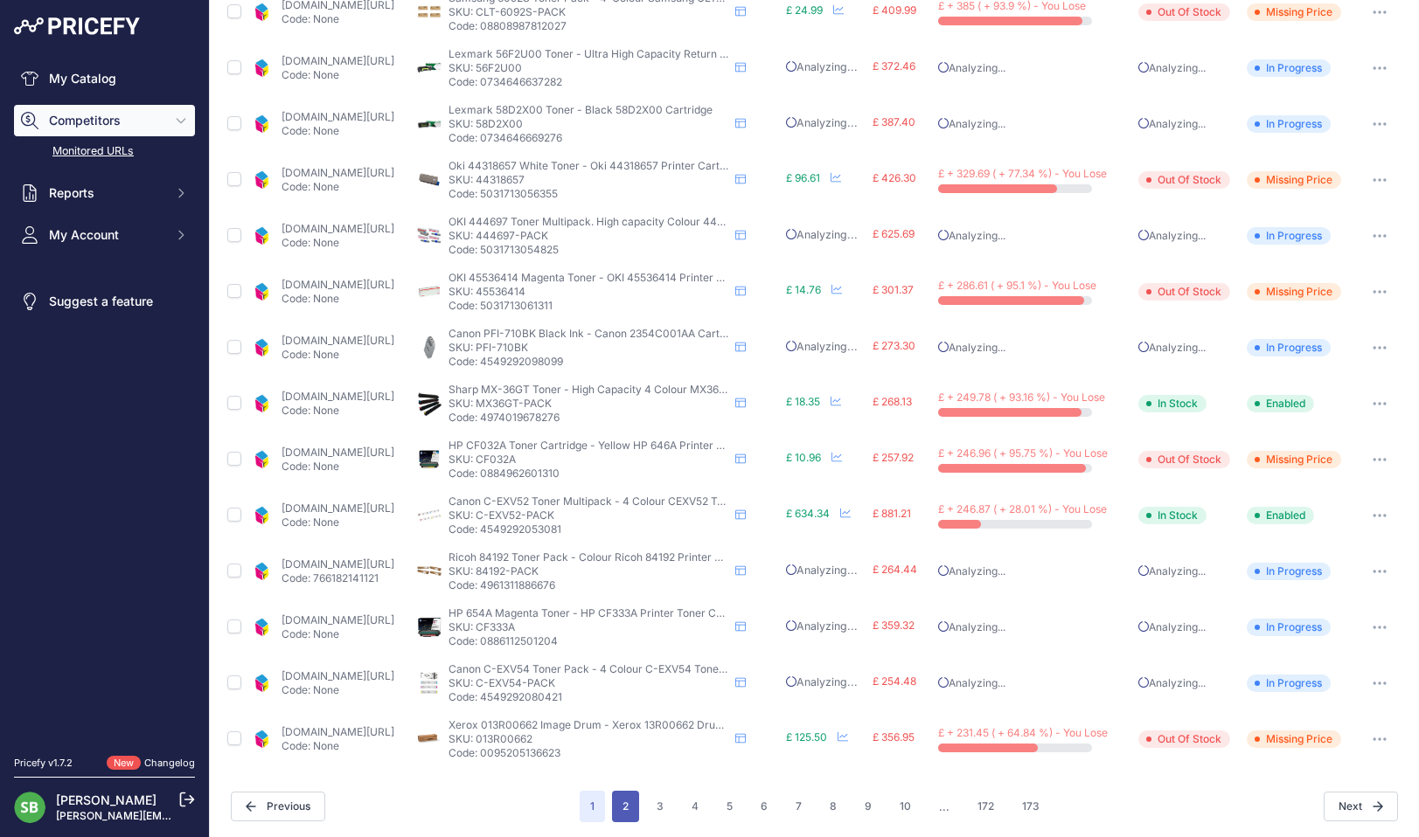
click at [612, 798] on button "2" at bounding box center [625, 806] width 27 height 31
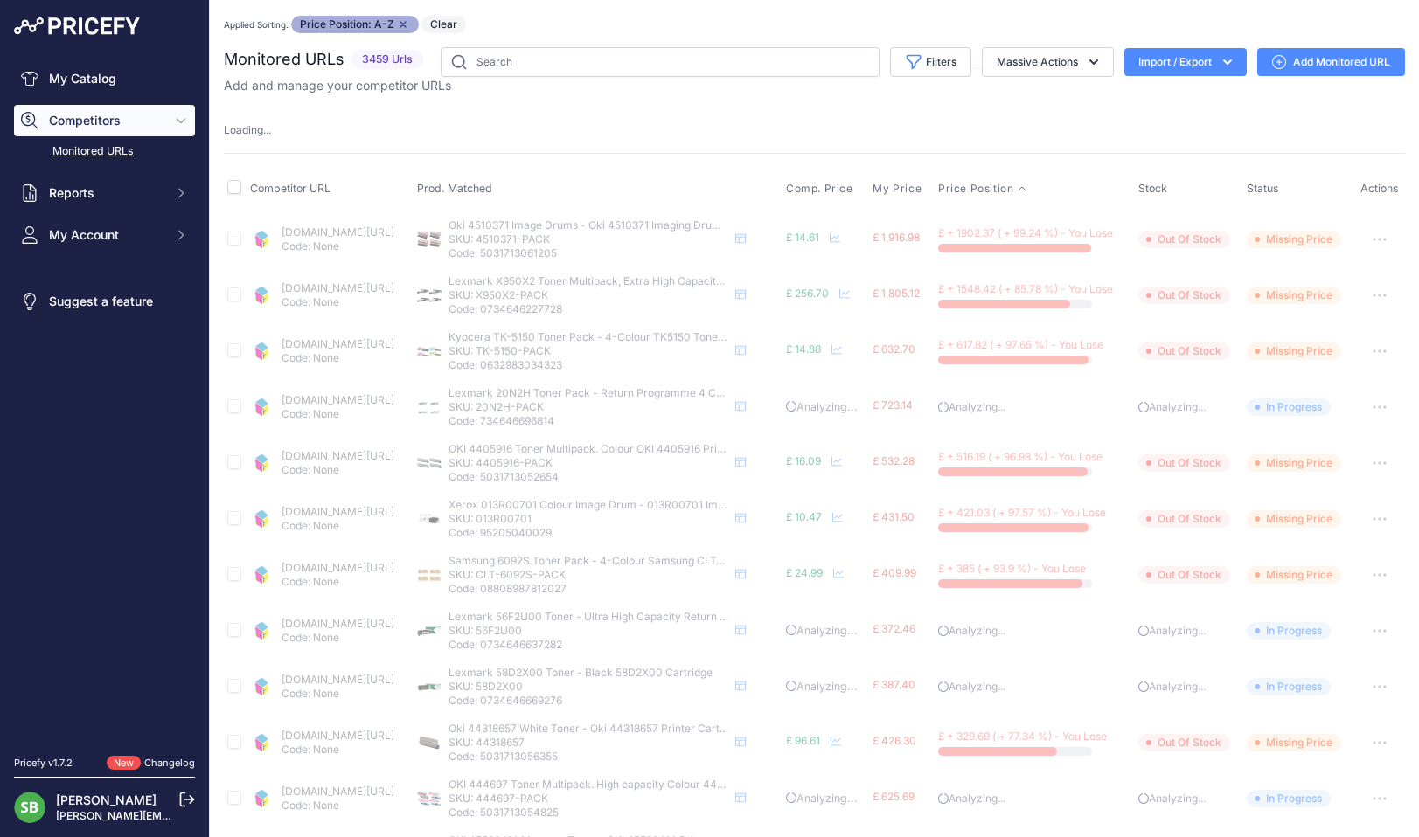
scroll to position [0, 0]
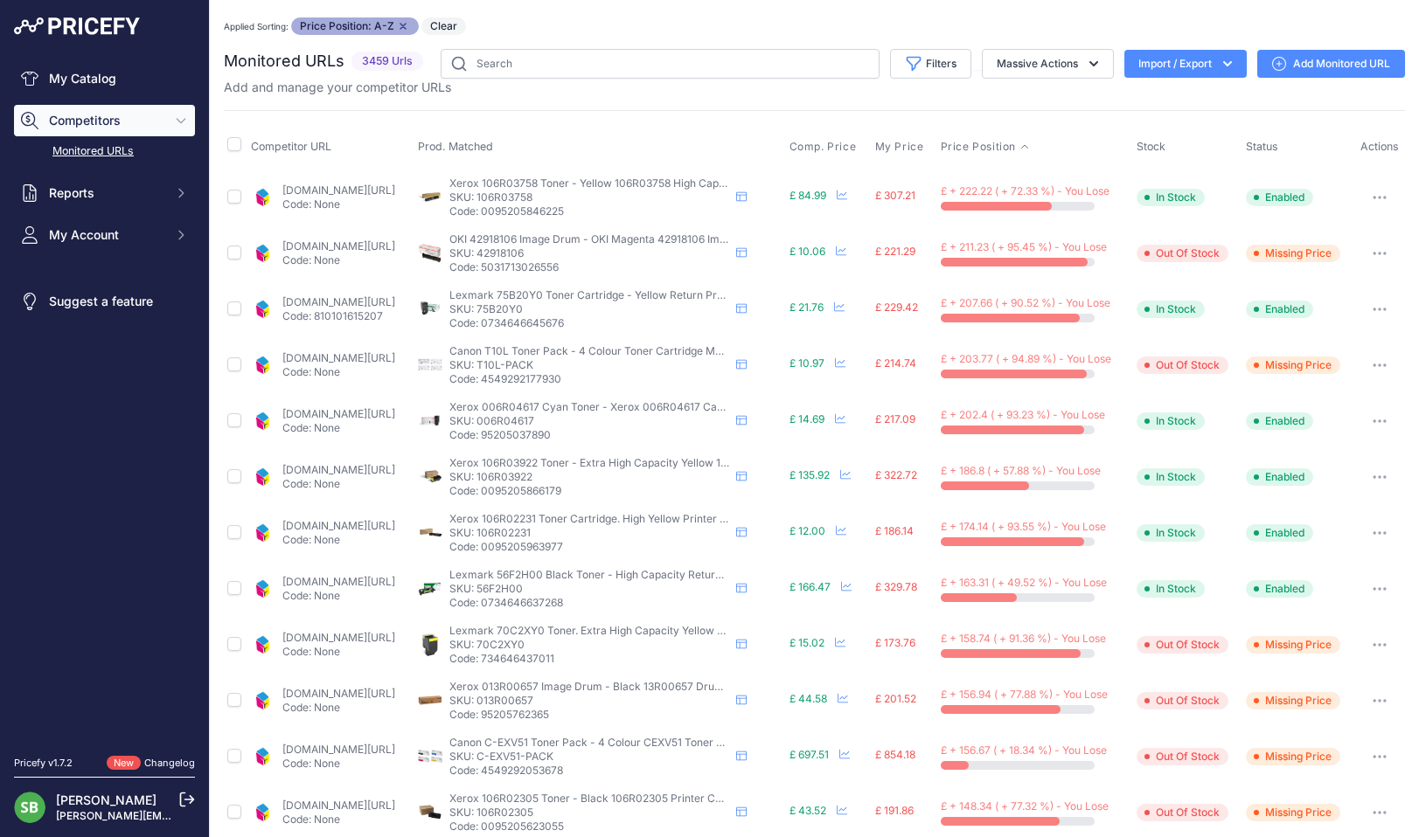
click at [326, 190] on link "[DOMAIN_NAME][URL]" at bounding box center [338, 190] width 113 height 13
click at [1369, 194] on button "button" at bounding box center [1379, 197] width 35 height 24
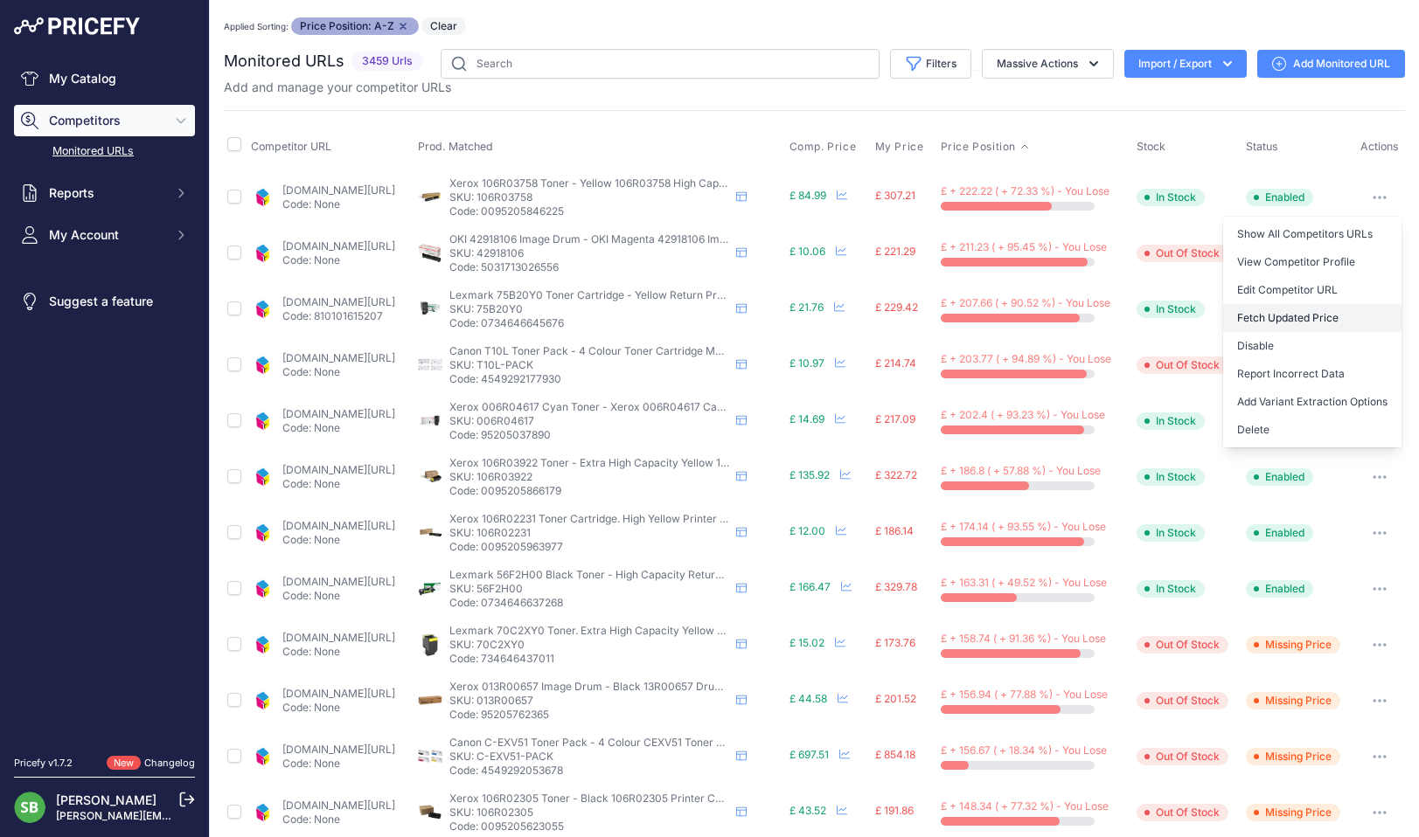
click at [1319, 318] on button "Fetch Updated Price" at bounding box center [1312, 318] width 178 height 28
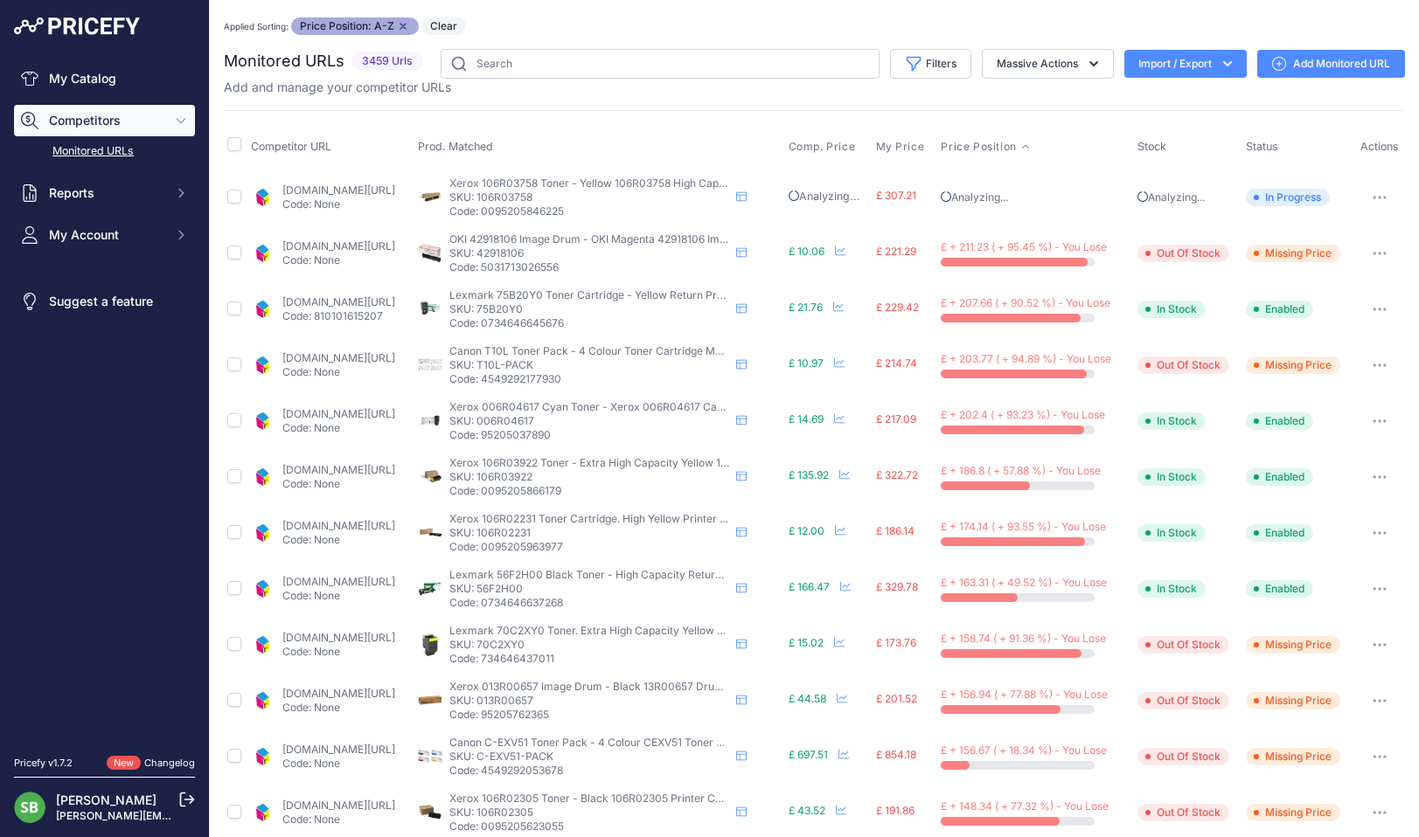
click at [358, 246] on link "[DOMAIN_NAME][URL]" at bounding box center [338, 246] width 113 height 13
click at [343, 309] on p "Code: 810101615207" at bounding box center [338, 316] width 113 height 14
click at [379, 294] on td "cartridgepeople.com/toner/lexmark-75b20y0-original-yellow-toner-cartridge-72890…" at bounding box center [330, 309] width 167 height 56
click at [385, 305] on link "[DOMAIN_NAME][URL]" at bounding box center [338, 301] width 113 height 13
click at [1363, 303] on button "button" at bounding box center [1379, 309] width 35 height 24
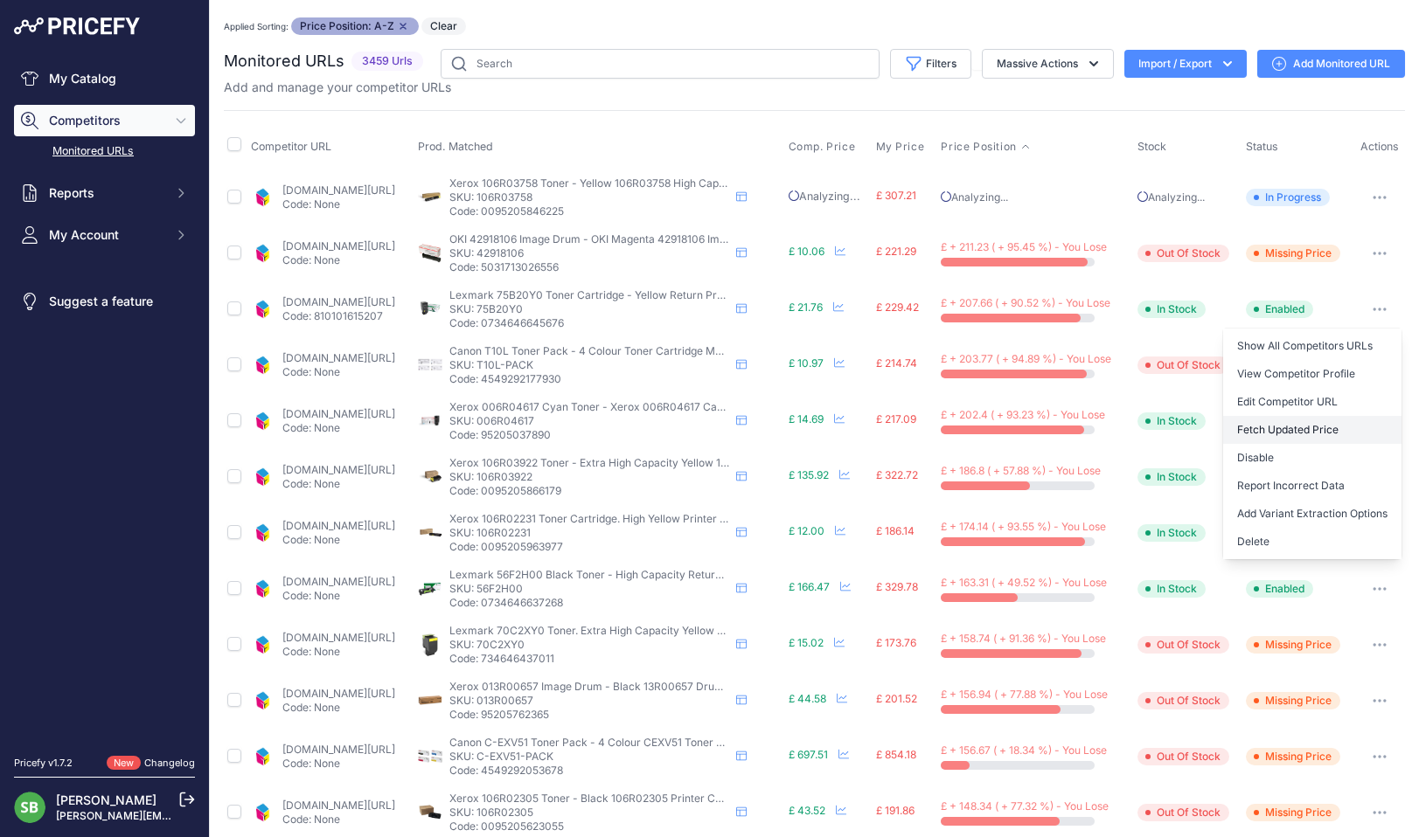
click at [1271, 427] on button "Fetch Updated Price" at bounding box center [1312, 430] width 178 height 28
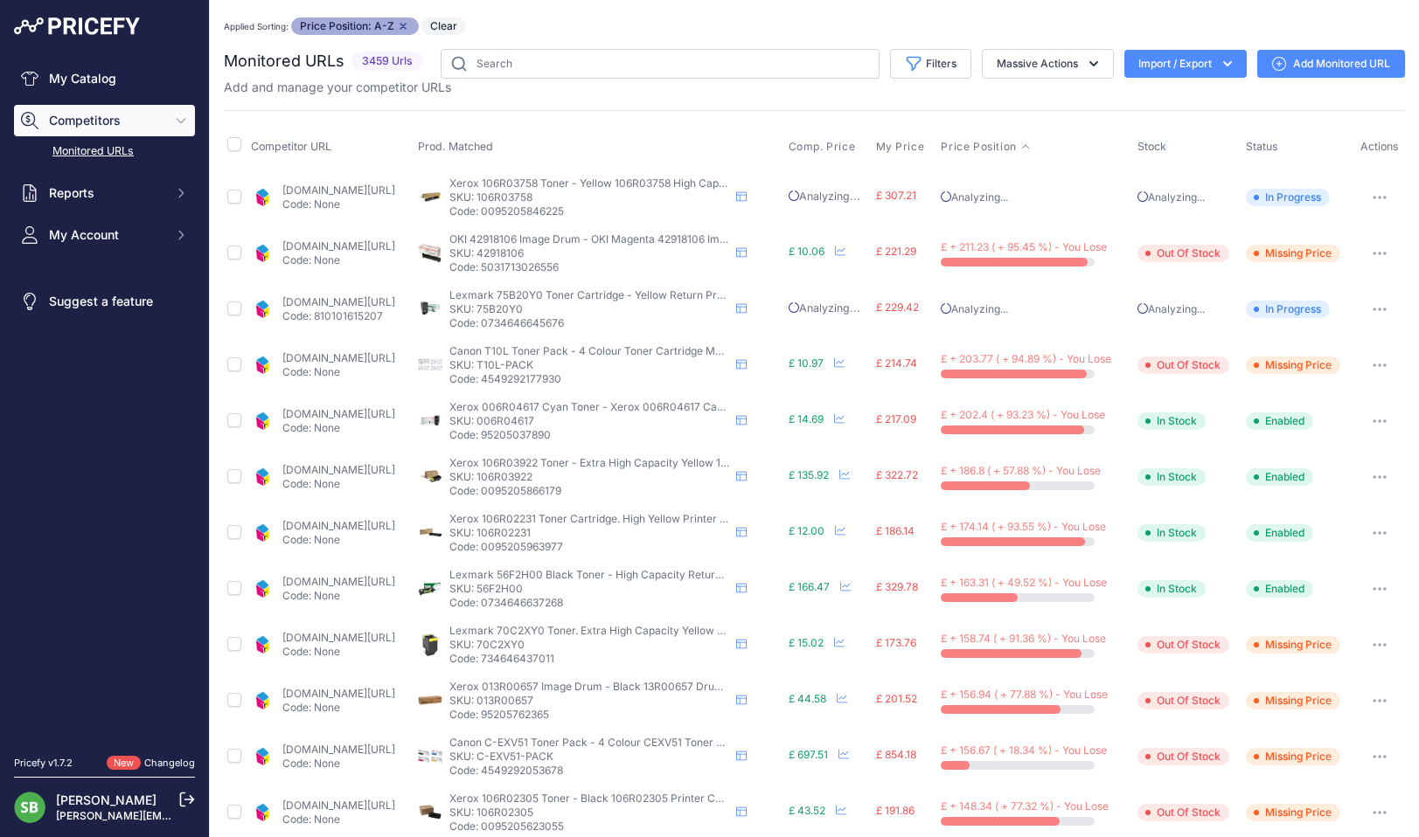
click at [382, 413] on link "[DOMAIN_NAME][URL]" at bounding box center [338, 413] width 113 height 13
click at [1379, 421] on icon "button" at bounding box center [1380, 421] width 2 height 2
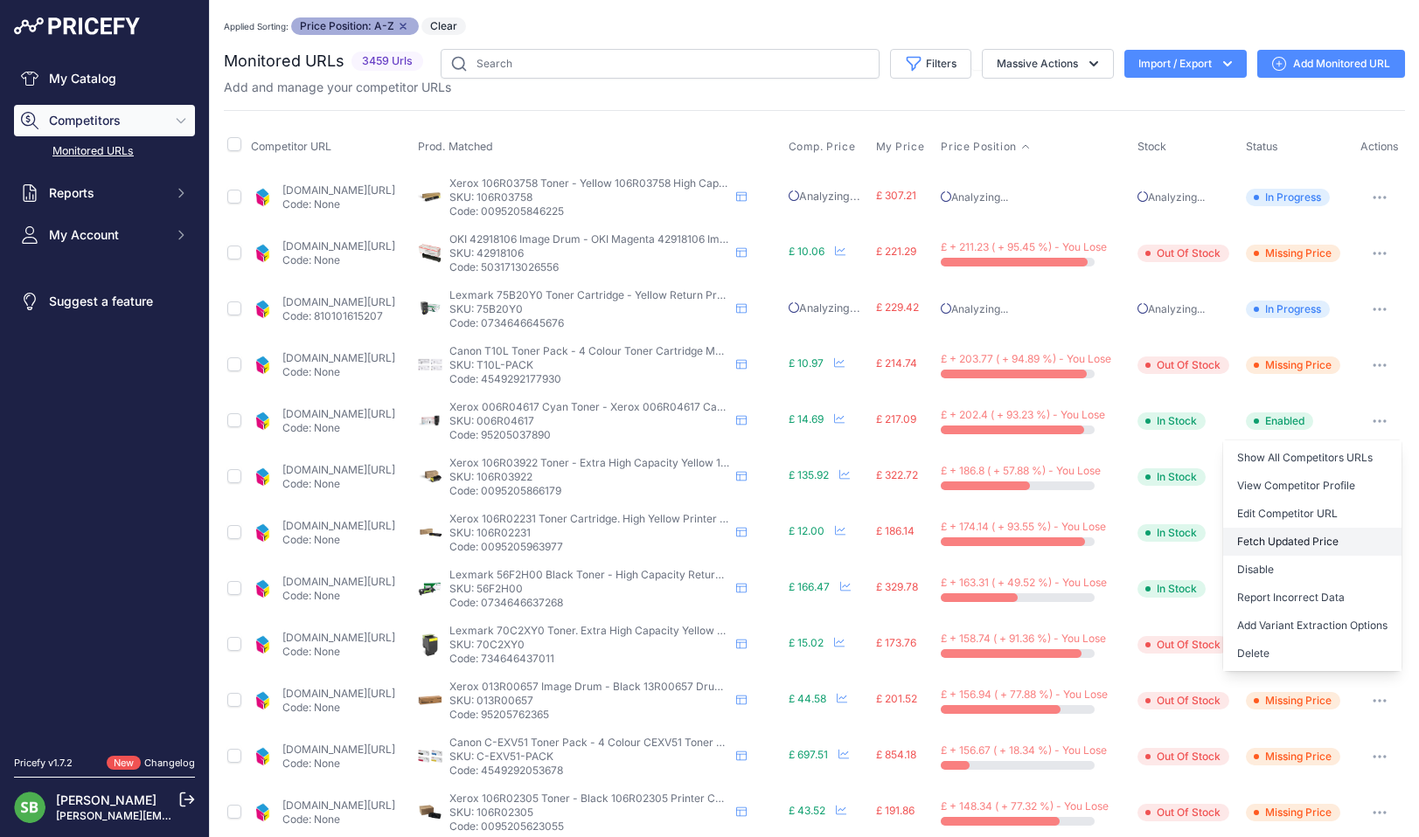
click at [1254, 543] on button "Fetch Updated Price" at bounding box center [1312, 542] width 178 height 28
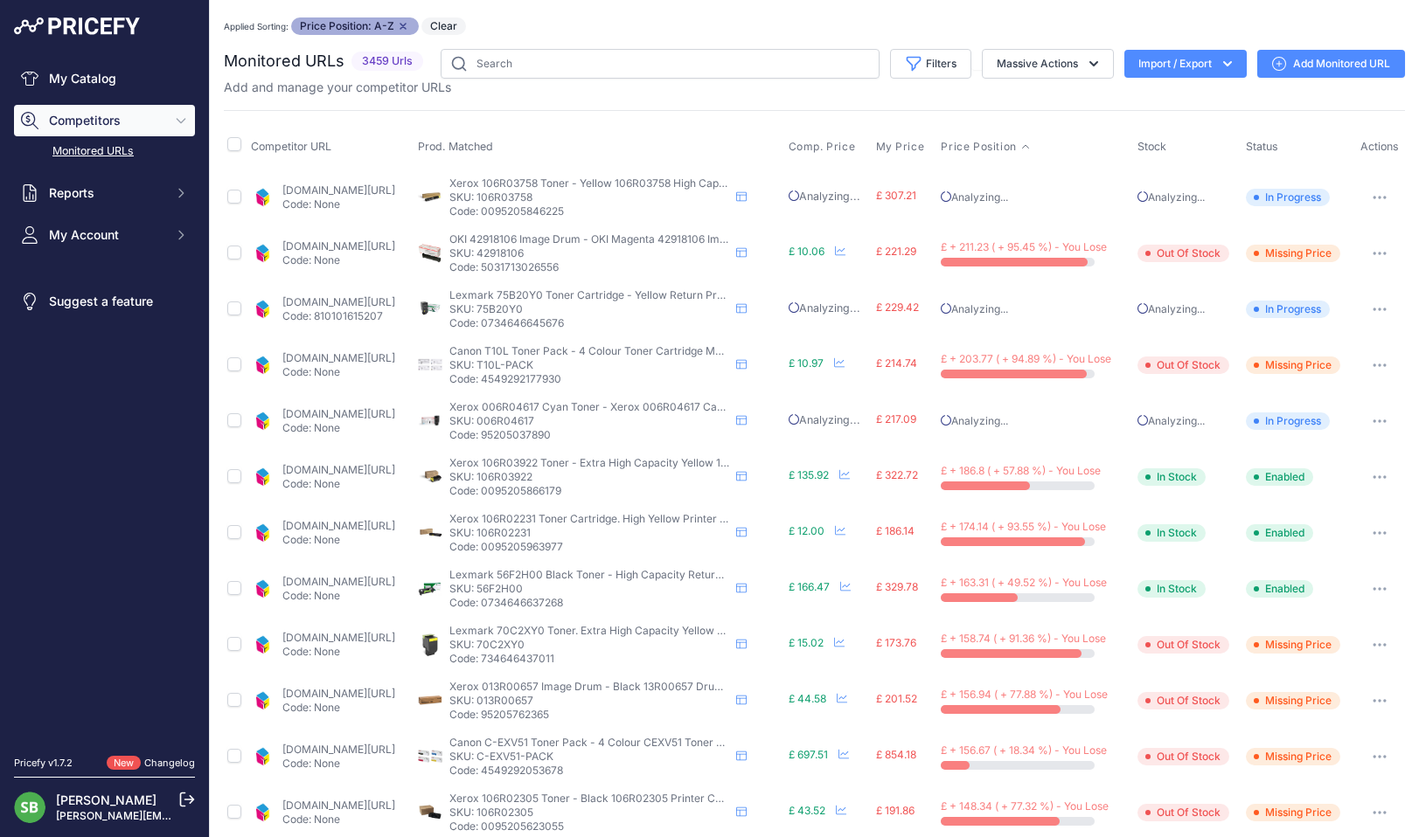
click at [395, 472] on link "[DOMAIN_NAME][URL]" at bounding box center [338, 469] width 113 height 13
click at [1372, 477] on icon "button" at bounding box center [1379, 477] width 14 height 3
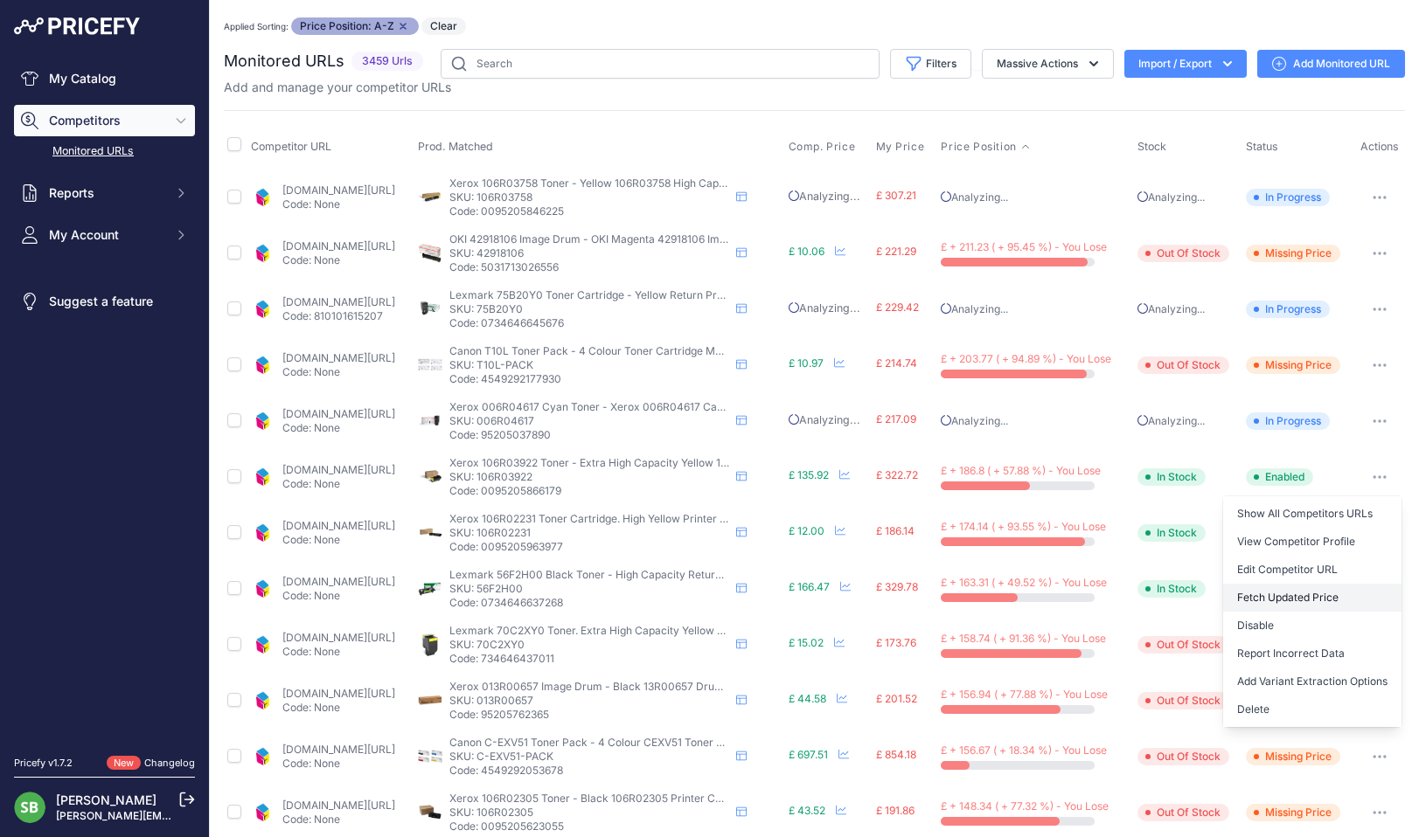
click at [1309, 592] on button "Fetch Updated Price" at bounding box center [1312, 598] width 178 height 28
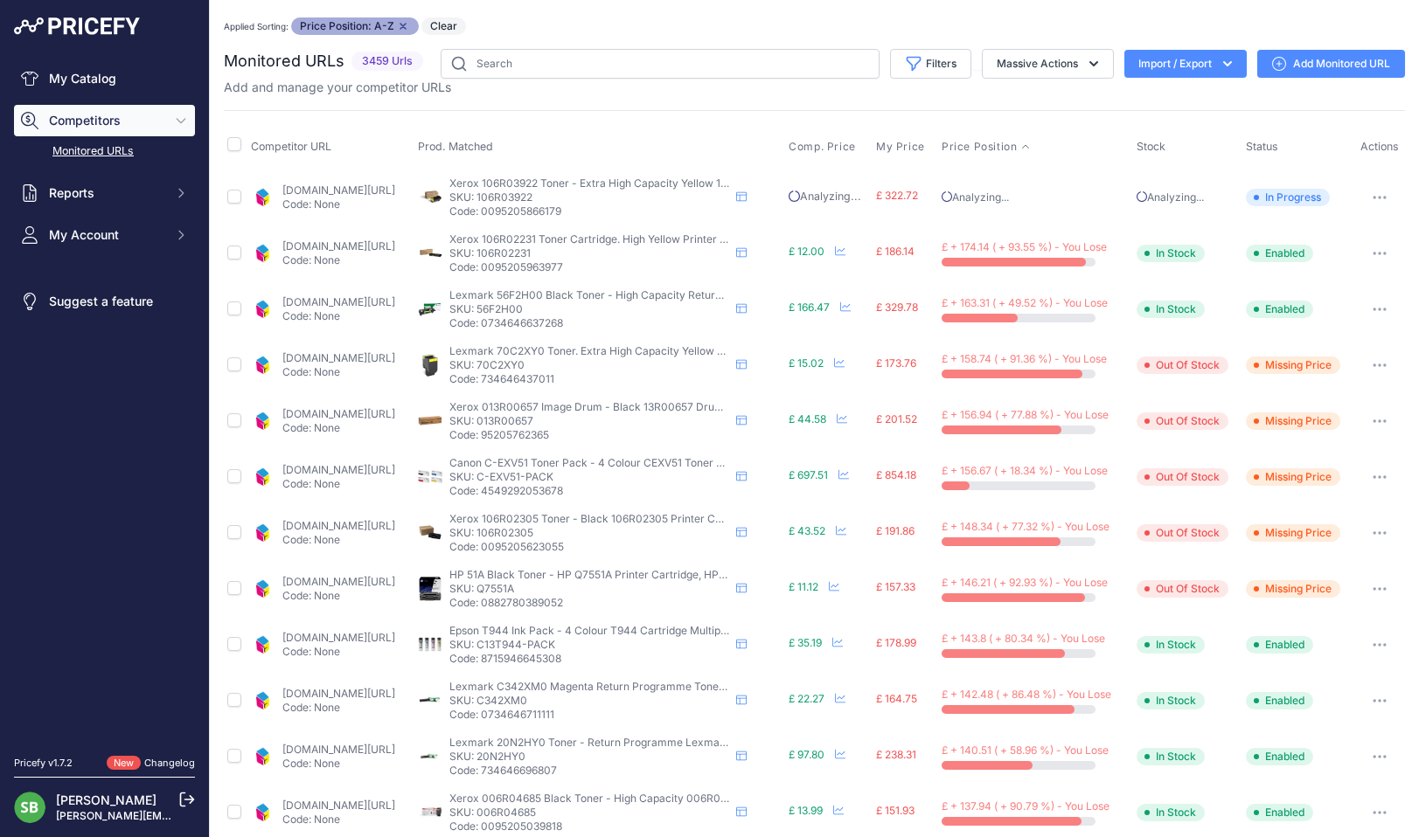
click at [335, 249] on link "[DOMAIN_NAME][URL]" at bounding box center [338, 246] width 113 height 13
click at [1373, 256] on button "button" at bounding box center [1379, 253] width 35 height 24
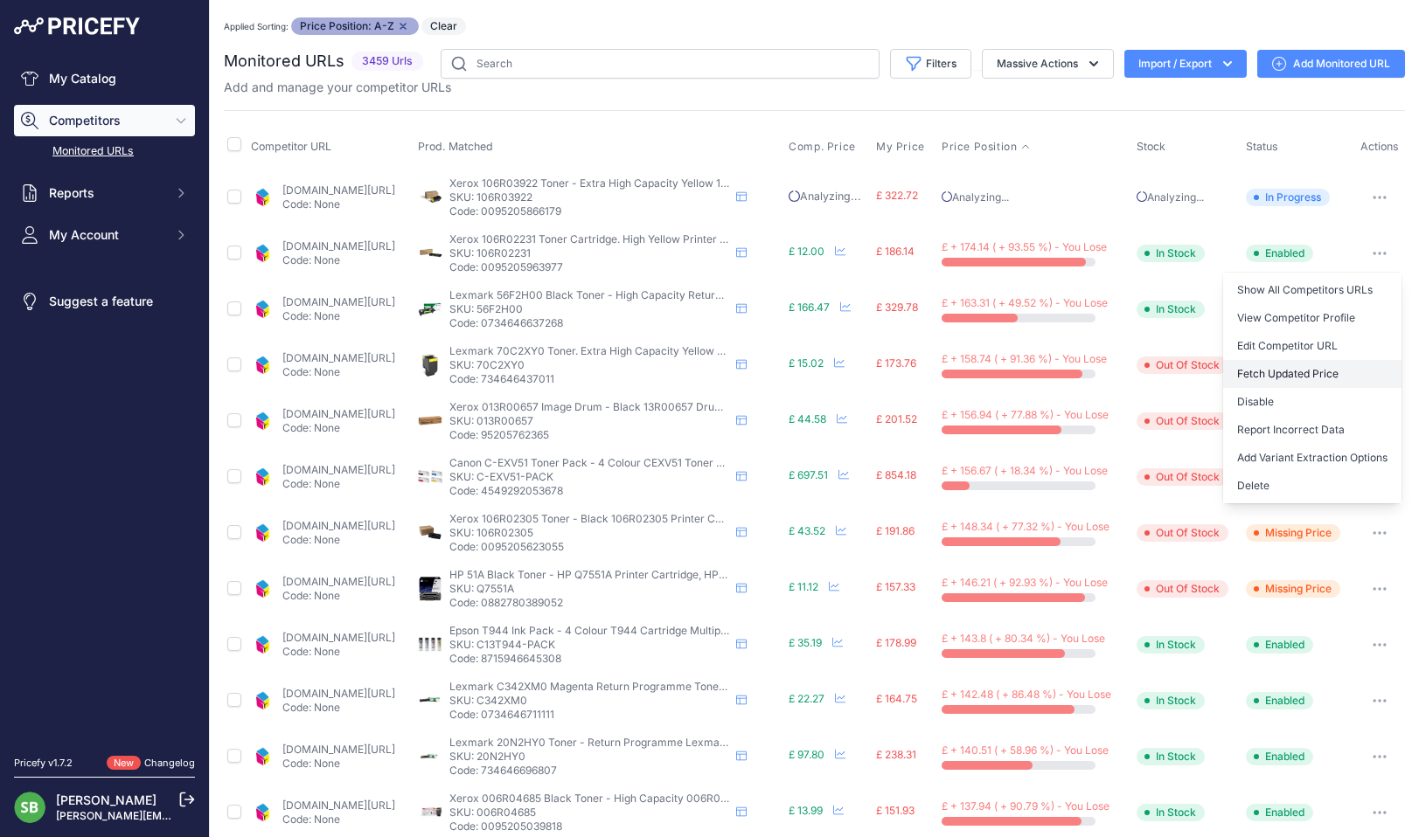
click at [1271, 370] on button "Fetch Updated Price" at bounding box center [1312, 374] width 178 height 28
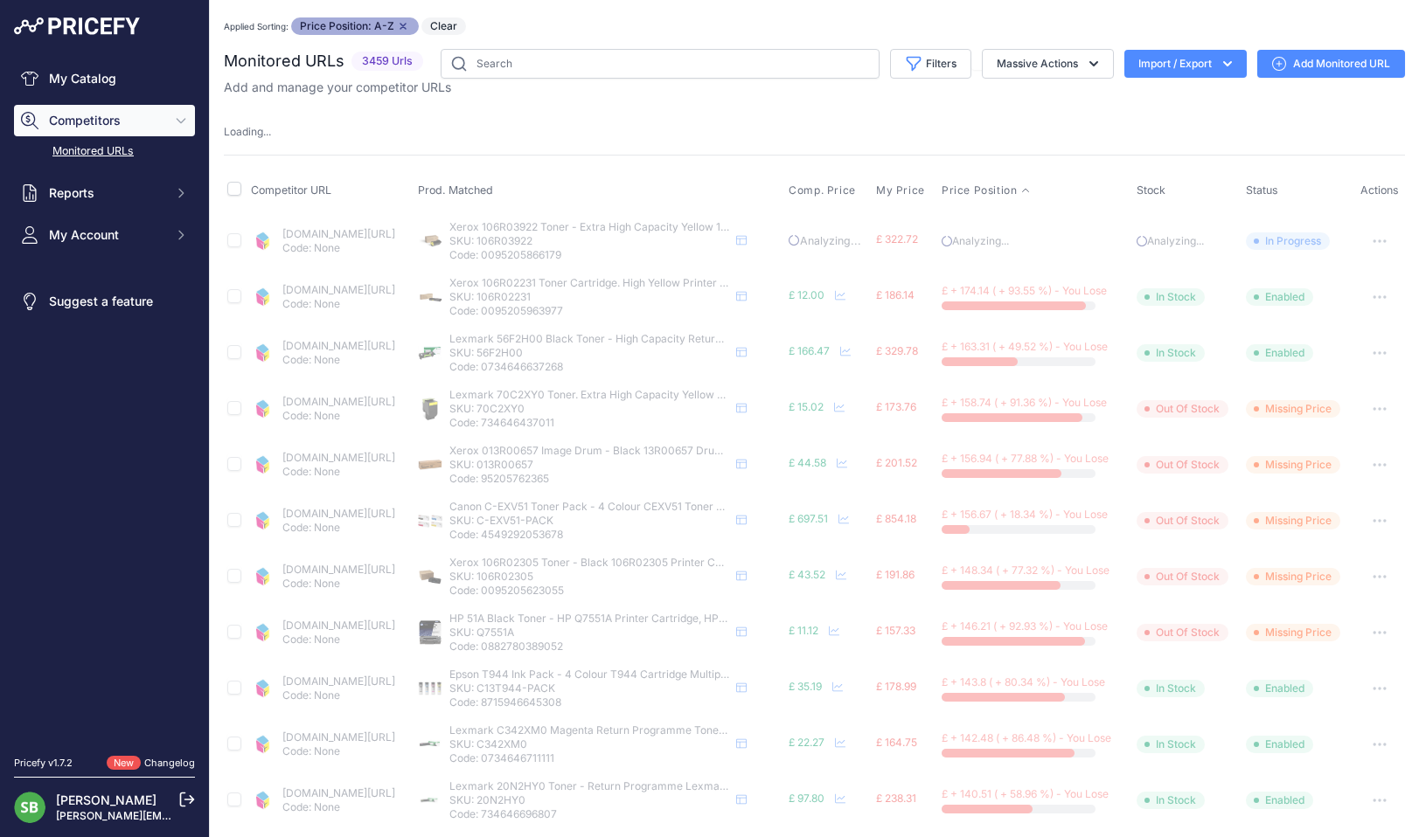
click at [707, 84] on div "Add and manage your competitor URLs" at bounding box center [814, 87] width 1181 height 17
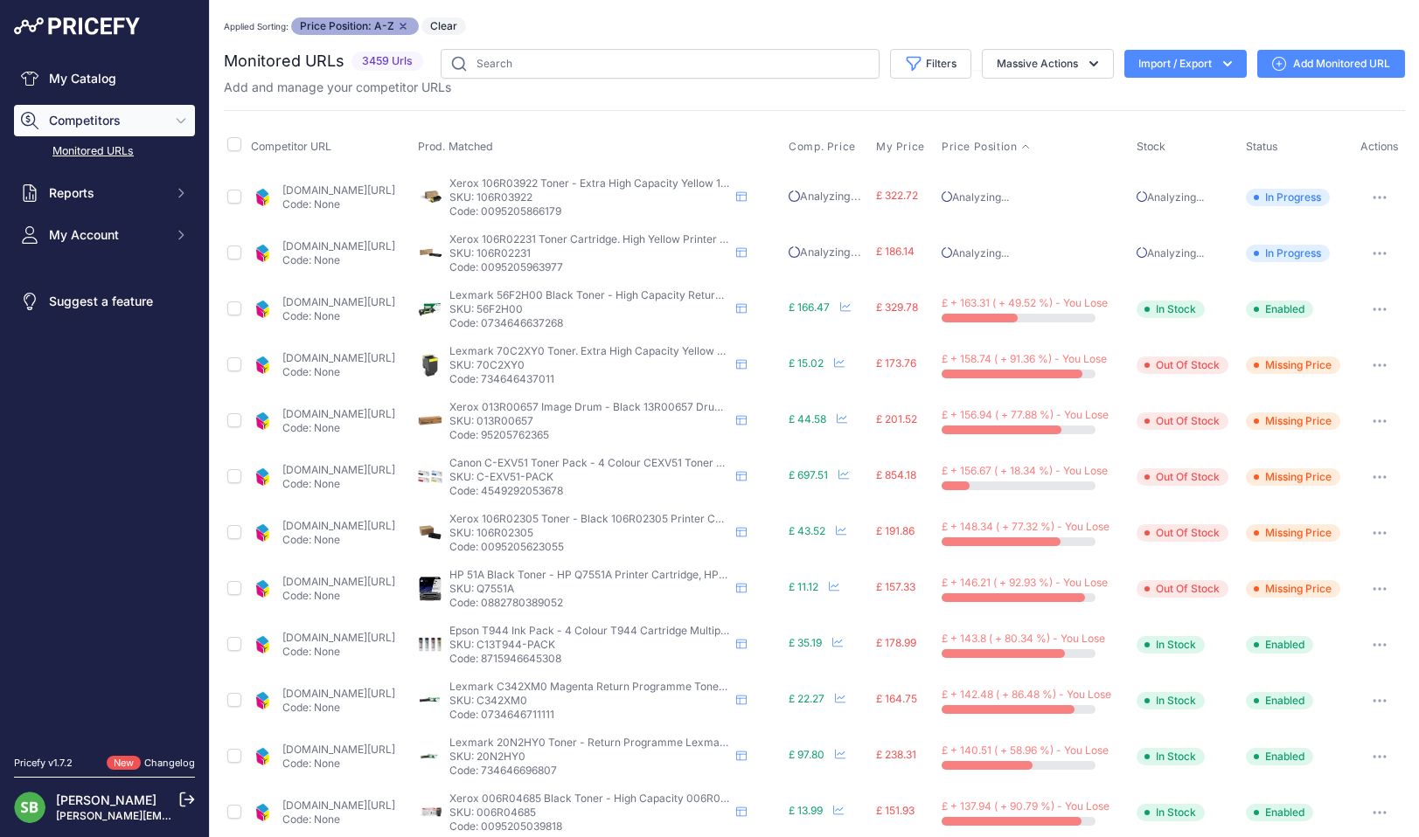
click at [387, 293] on td "[DOMAIN_NAME][URL] Code: None" at bounding box center [330, 309] width 167 height 56
click at [386, 294] on td "[DOMAIN_NAME][URL] Code: None" at bounding box center [330, 309] width 167 height 56
click at [385, 303] on link "[DOMAIN_NAME][URL]" at bounding box center [338, 301] width 113 height 13
click at [1374, 309] on icon "button" at bounding box center [1375, 310] width 2 height 2
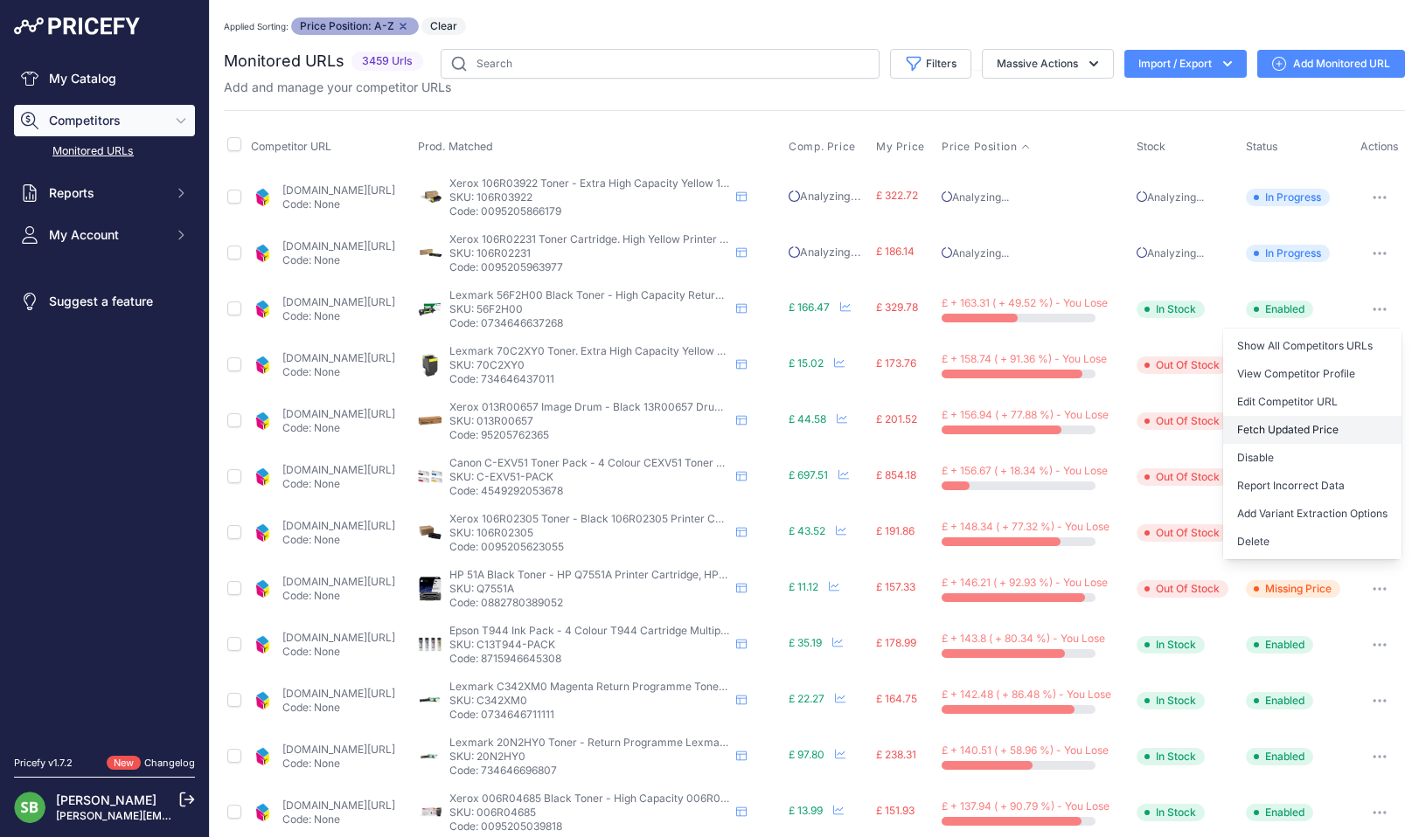
click at [1294, 433] on button "Fetch Updated Price" at bounding box center [1312, 430] width 178 height 28
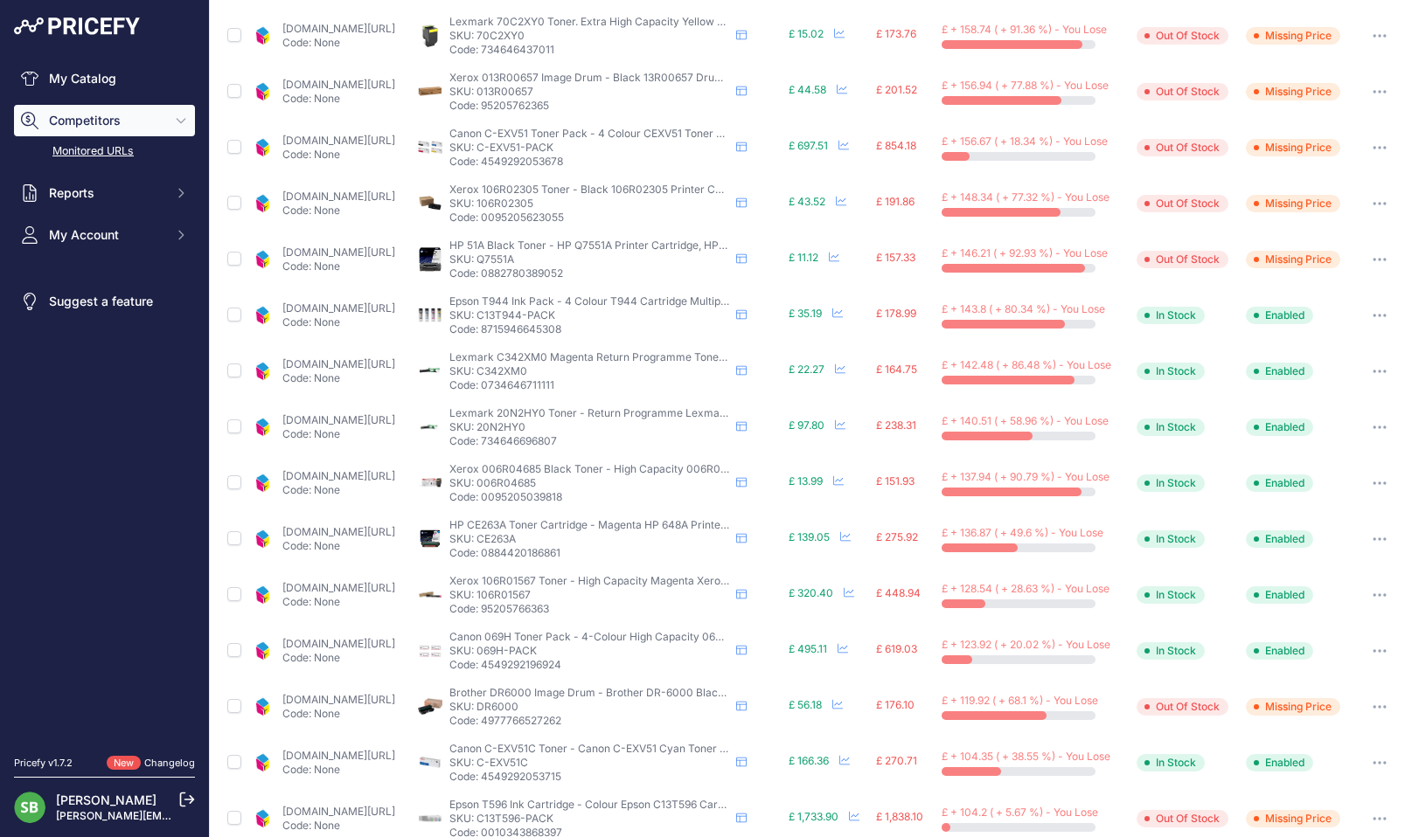
scroll to position [350, 0]
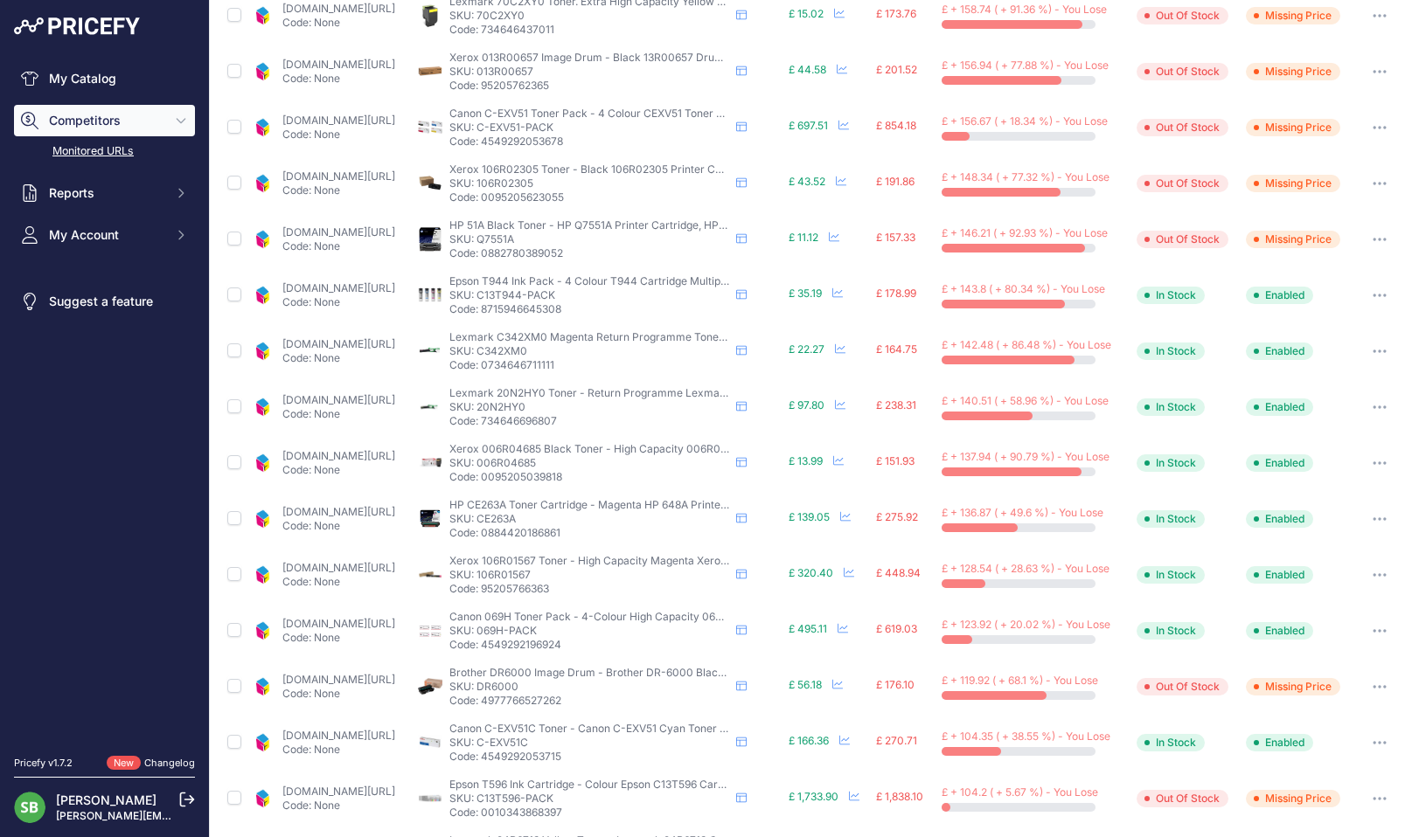
click at [378, 289] on link "[DOMAIN_NAME][URL]" at bounding box center [338, 287] width 113 height 13
click at [1372, 297] on button "button" at bounding box center [1379, 295] width 35 height 24
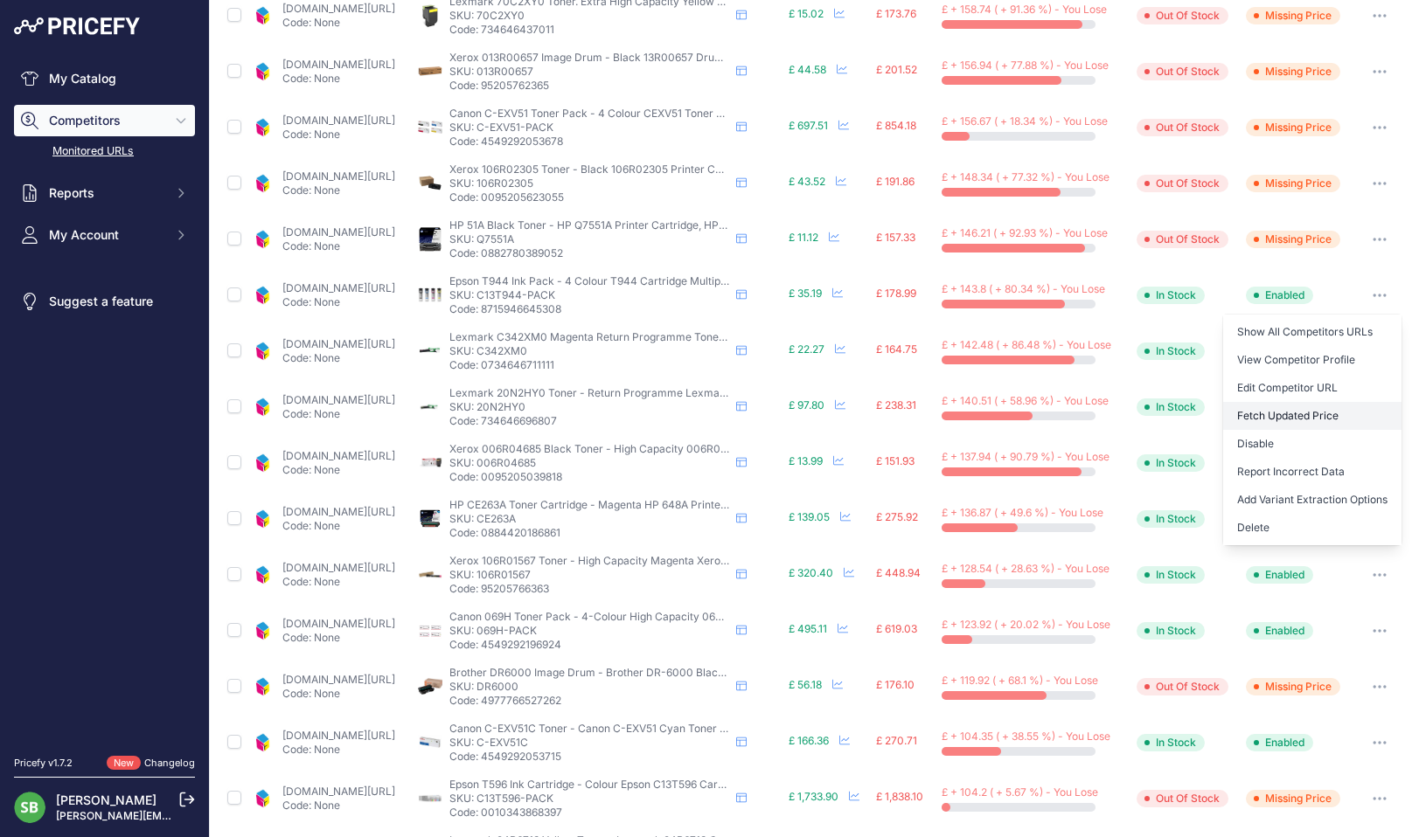
click at [1319, 413] on button "Fetch Updated Price" at bounding box center [1312, 416] width 178 height 28
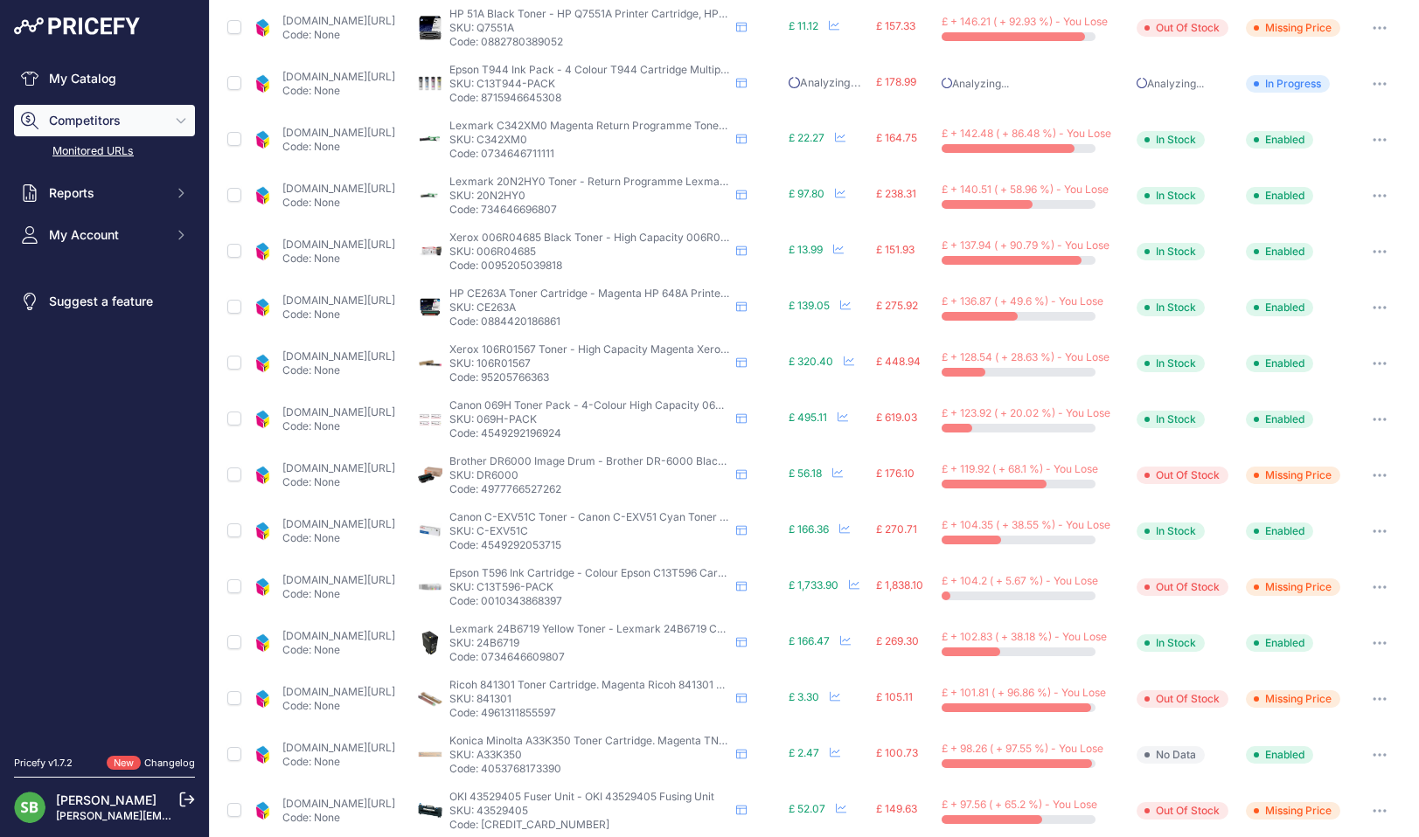
scroll to position [349, 0]
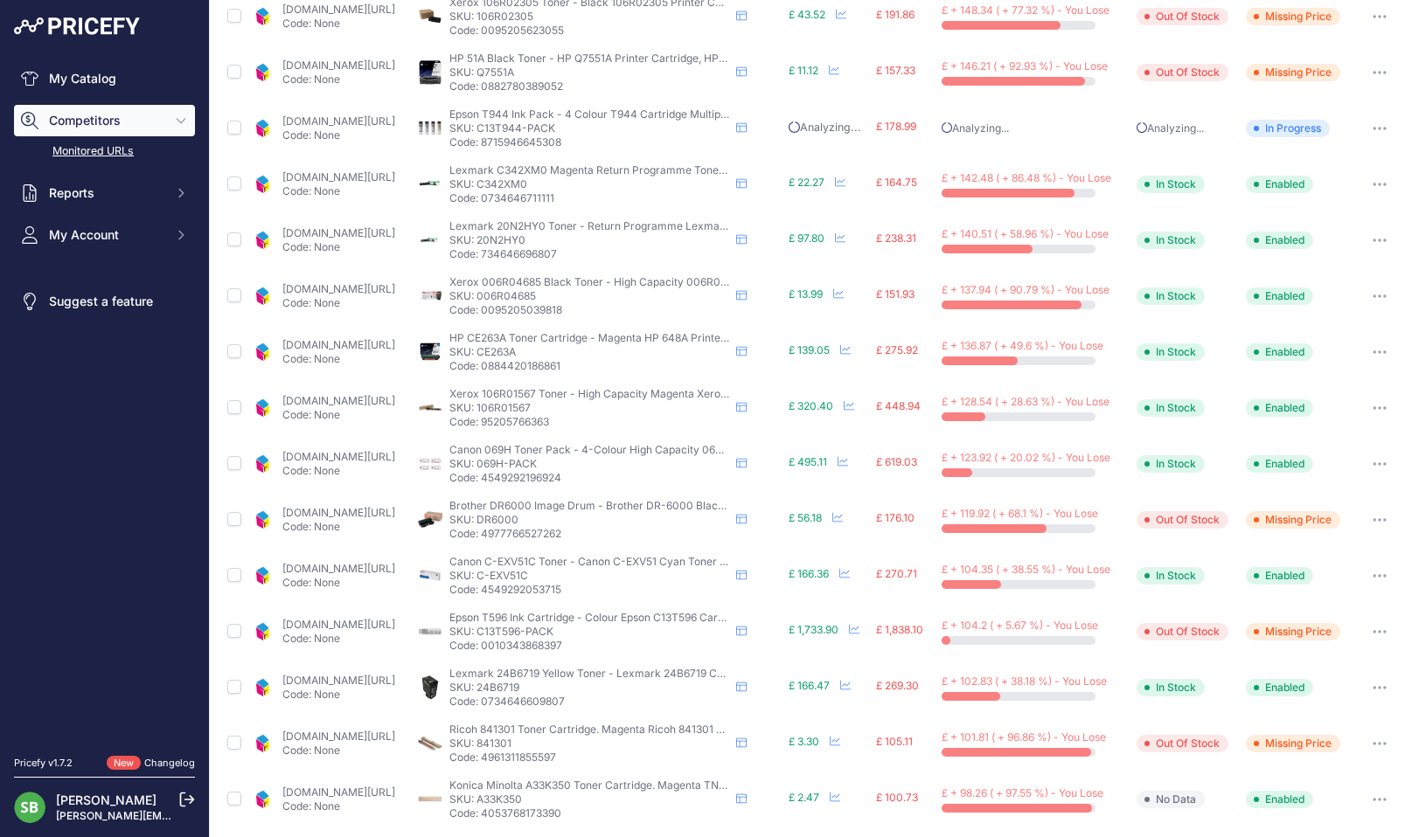
click at [382, 177] on link "[DOMAIN_NAME][URL]" at bounding box center [338, 176] width 113 height 13
click at [1372, 183] on icon "button" at bounding box center [1379, 184] width 14 height 3
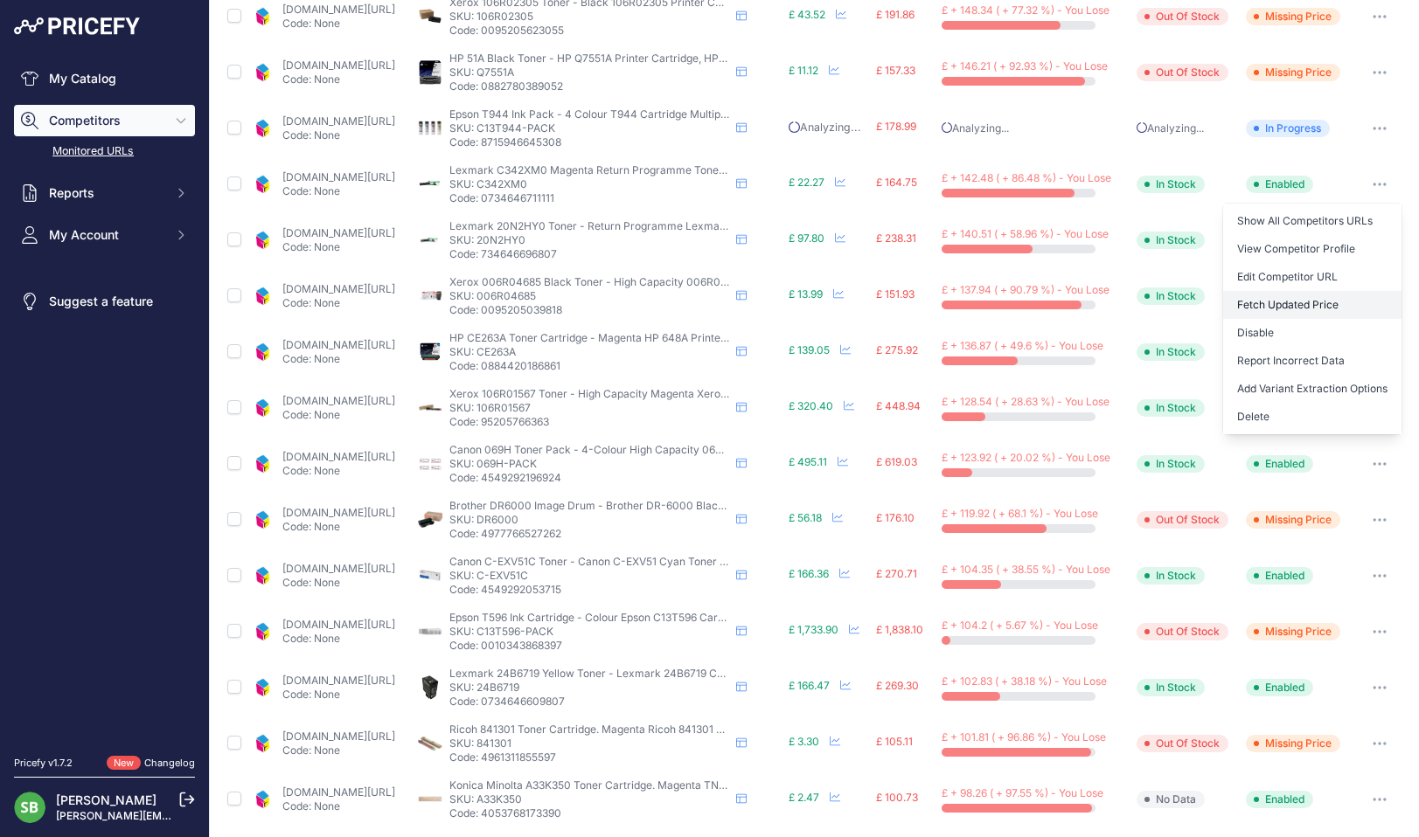
click at [1309, 309] on button "Fetch Updated Price" at bounding box center [1312, 305] width 178 height 28
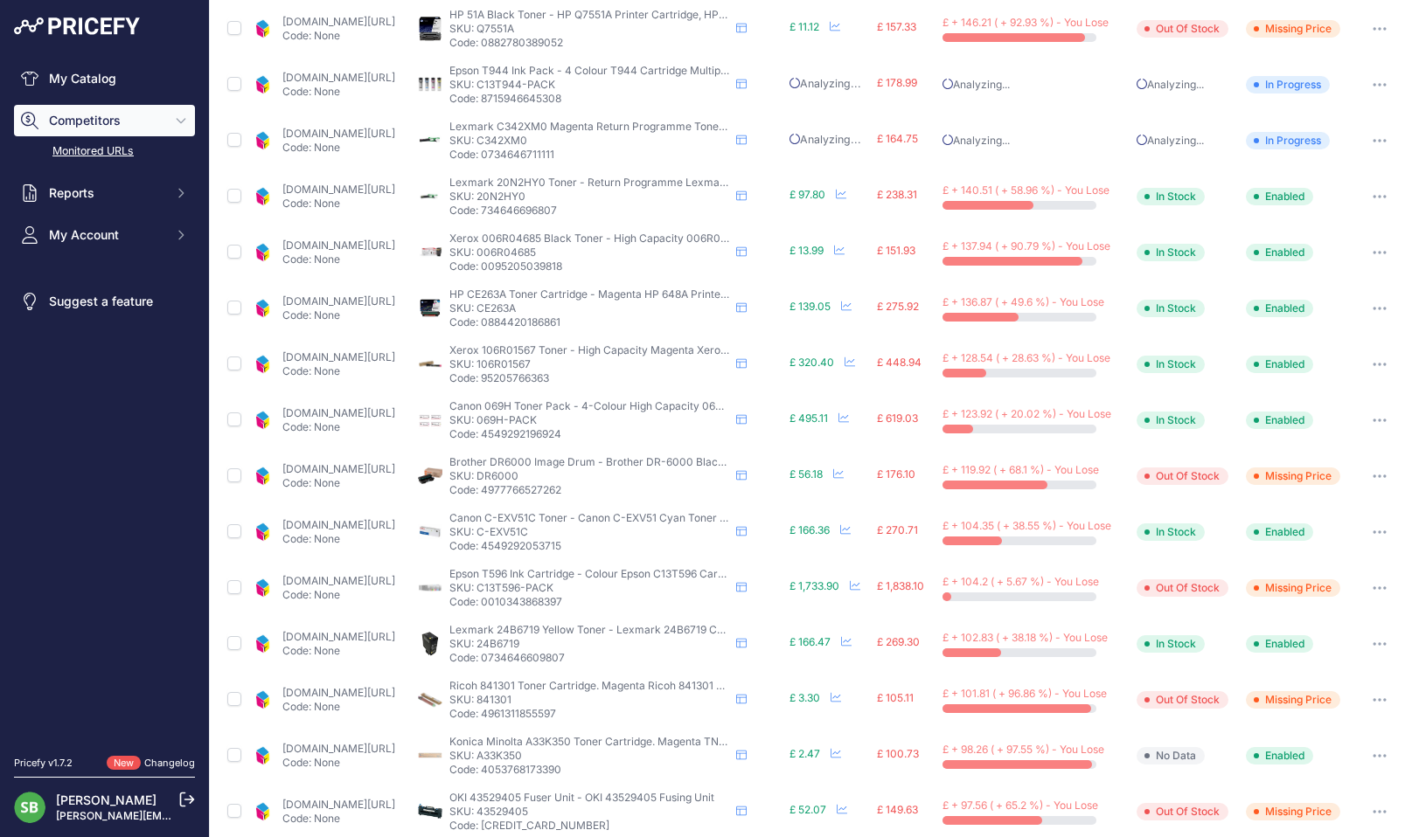
scroll to position [348, 0]
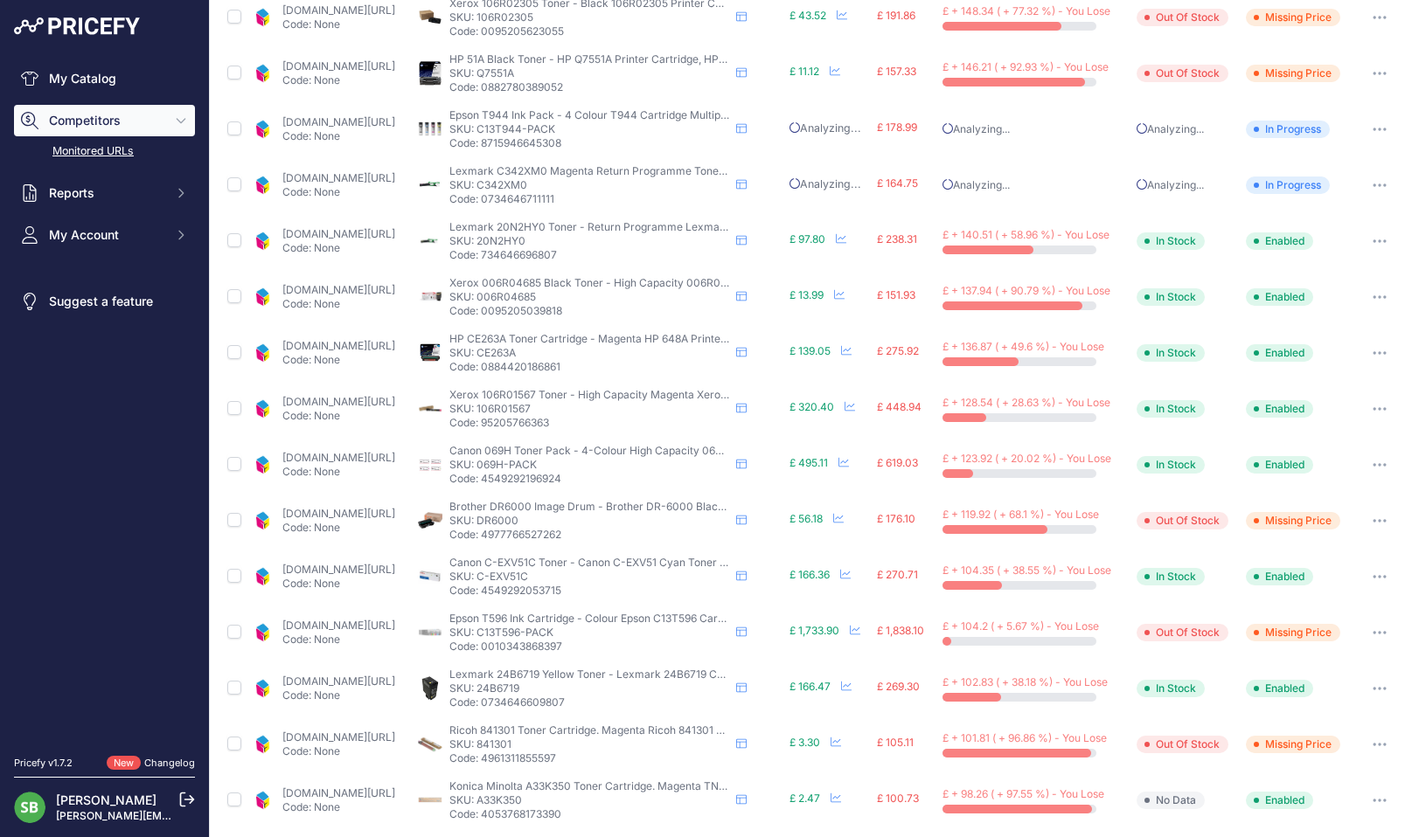
click at [395, 245] on p "Code: None" at bounding box center [338, 248] width 113 height 14
click at [395, 234] on link "[DOMAIN_NAME][URL]" at bounding box center [338, 233] width 113 height 13
click at [1370, 236] on button "button" at bounding box center [1379, 241] width 35 height 24
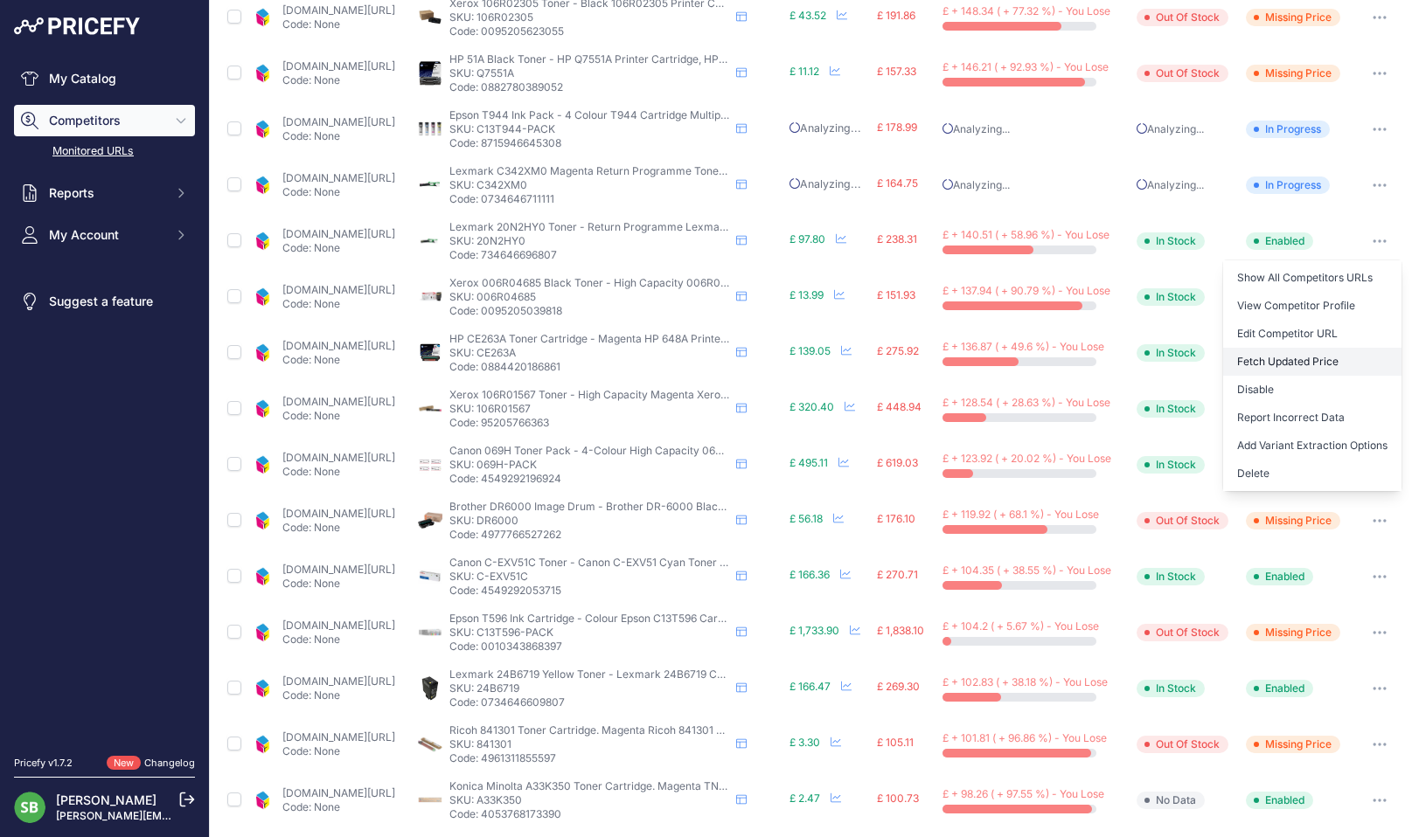
click at [1291, 368] on button "Fetch Updated Price" at bounding box center [1312, 362] width 178 height 28
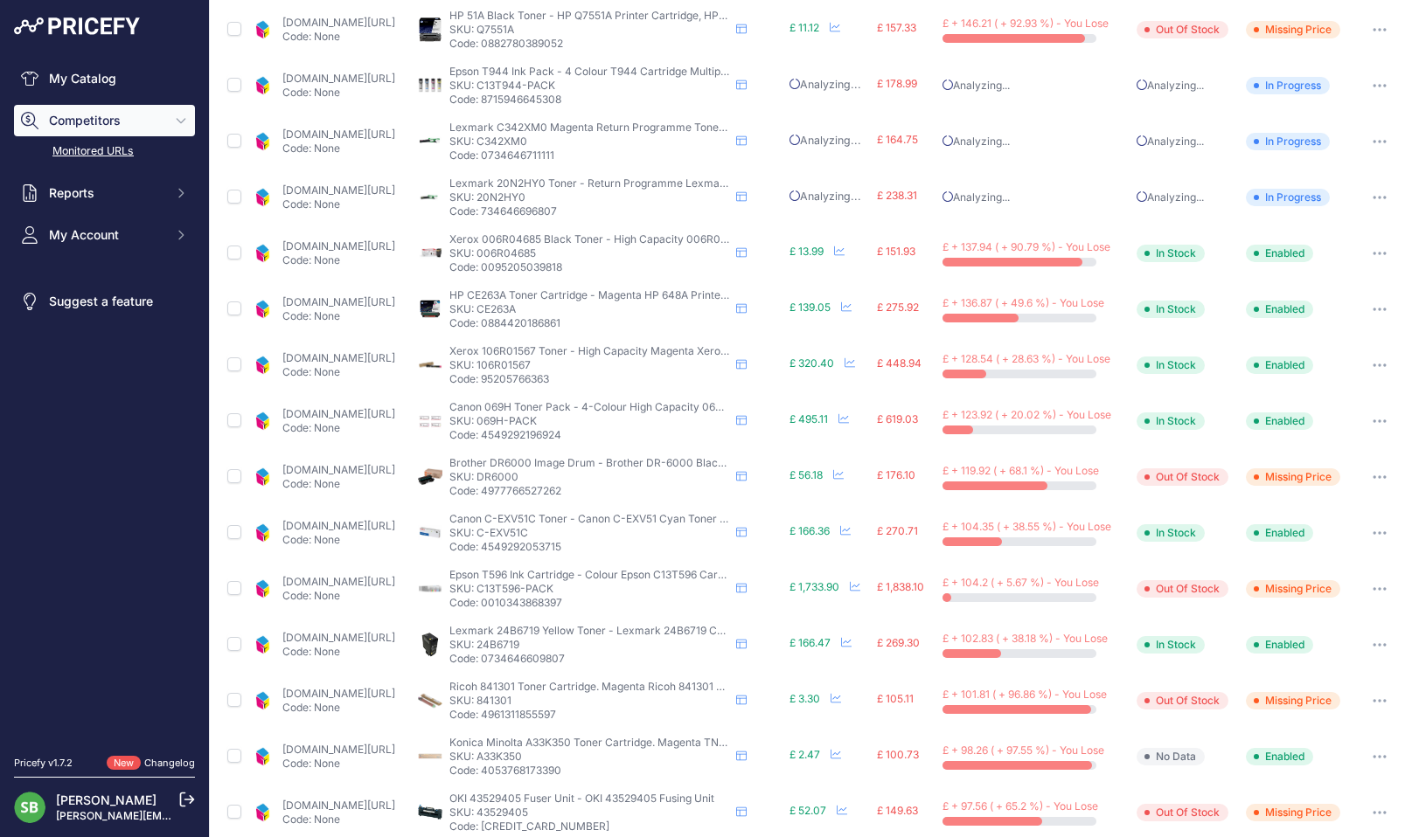
scroll to position [347, 0]
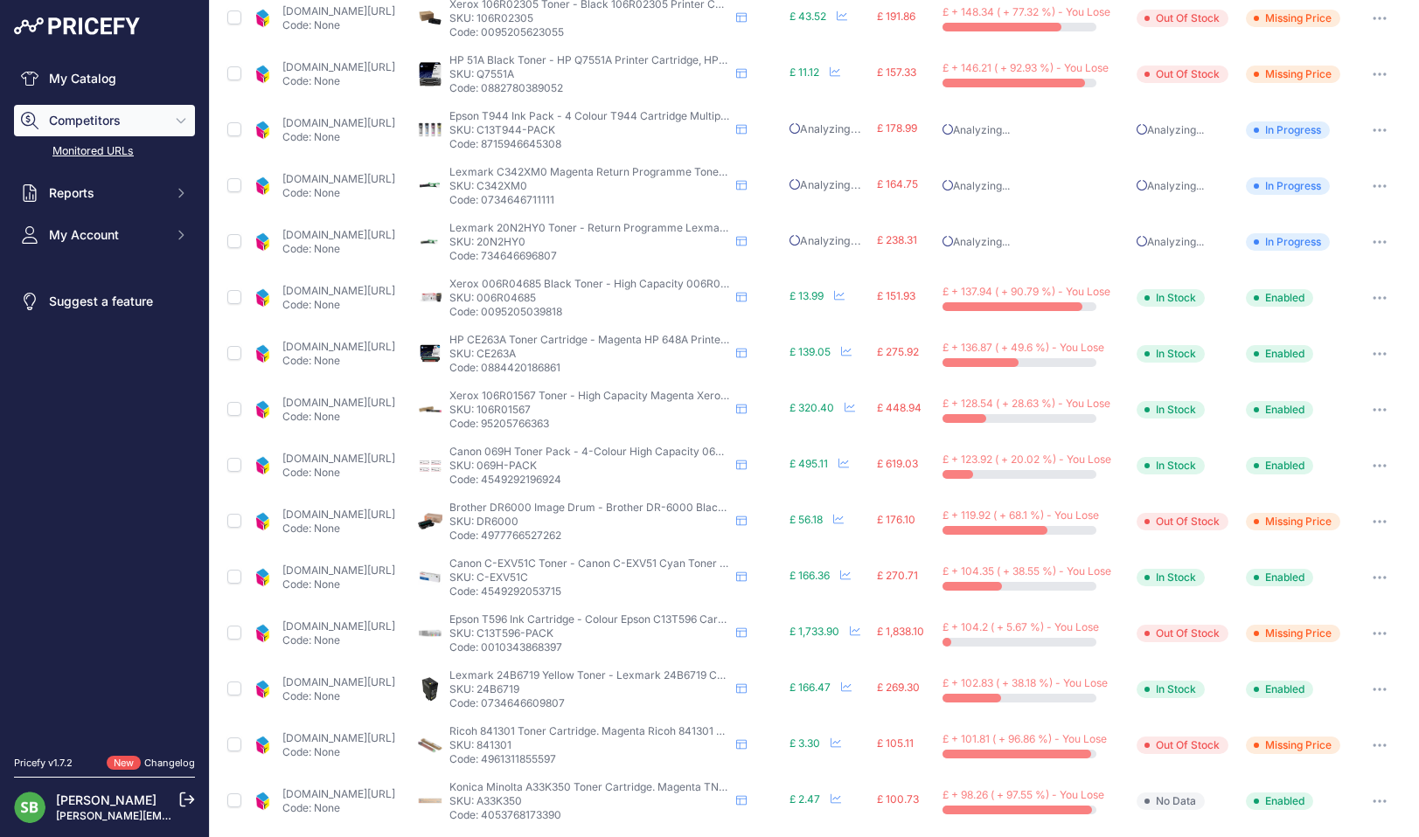
click at [379, 292] on link "[DOMAIN_NAME][URL]" at bounding box center [338, 290] width 113 height 13
click at [1372, 296] on icon "button" at bounding box center [1379, 297] width 14 height 3
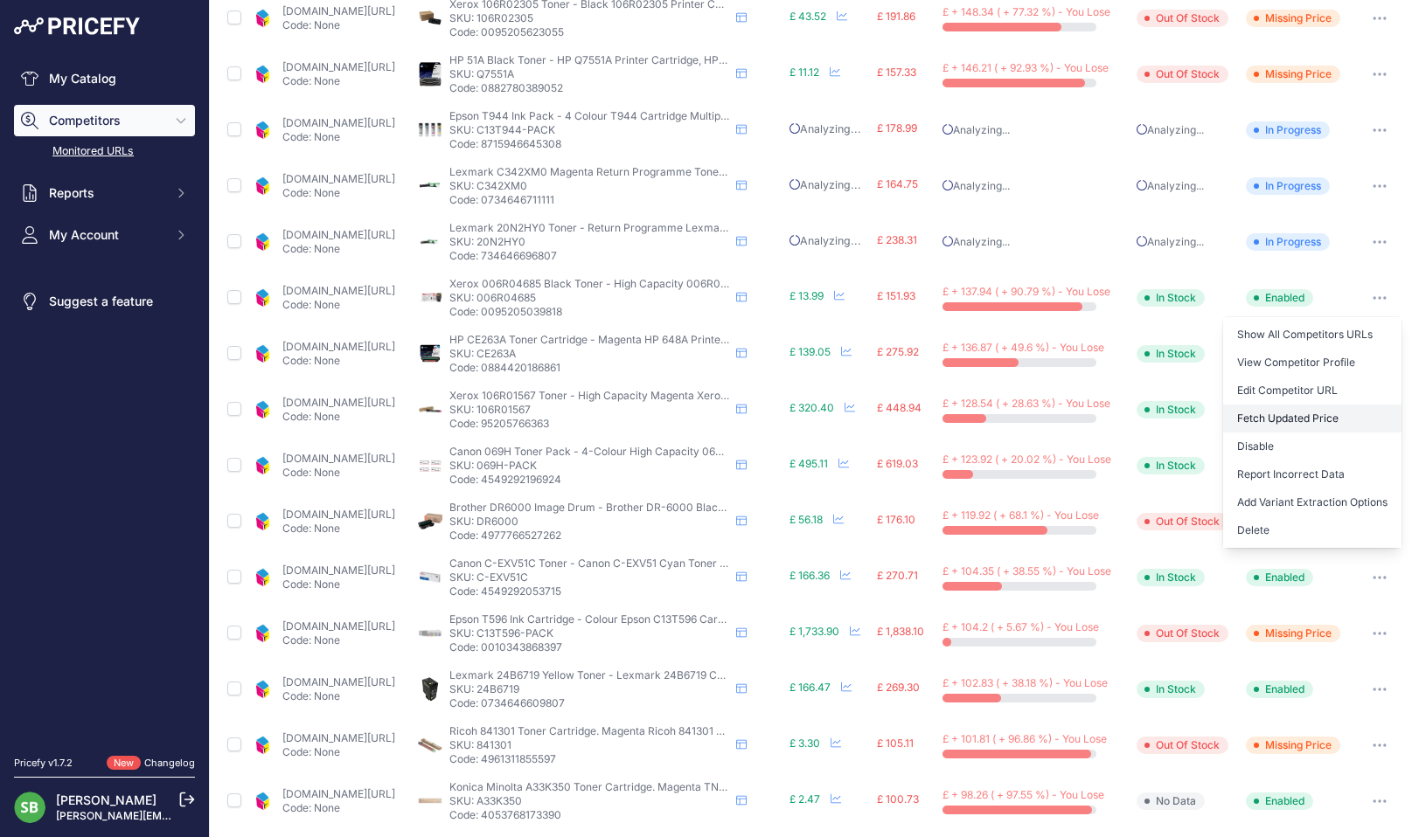
click at [1289, 419] on button "Fetch Updated Price" at bounding box center [1312, 419] width 178 height 28
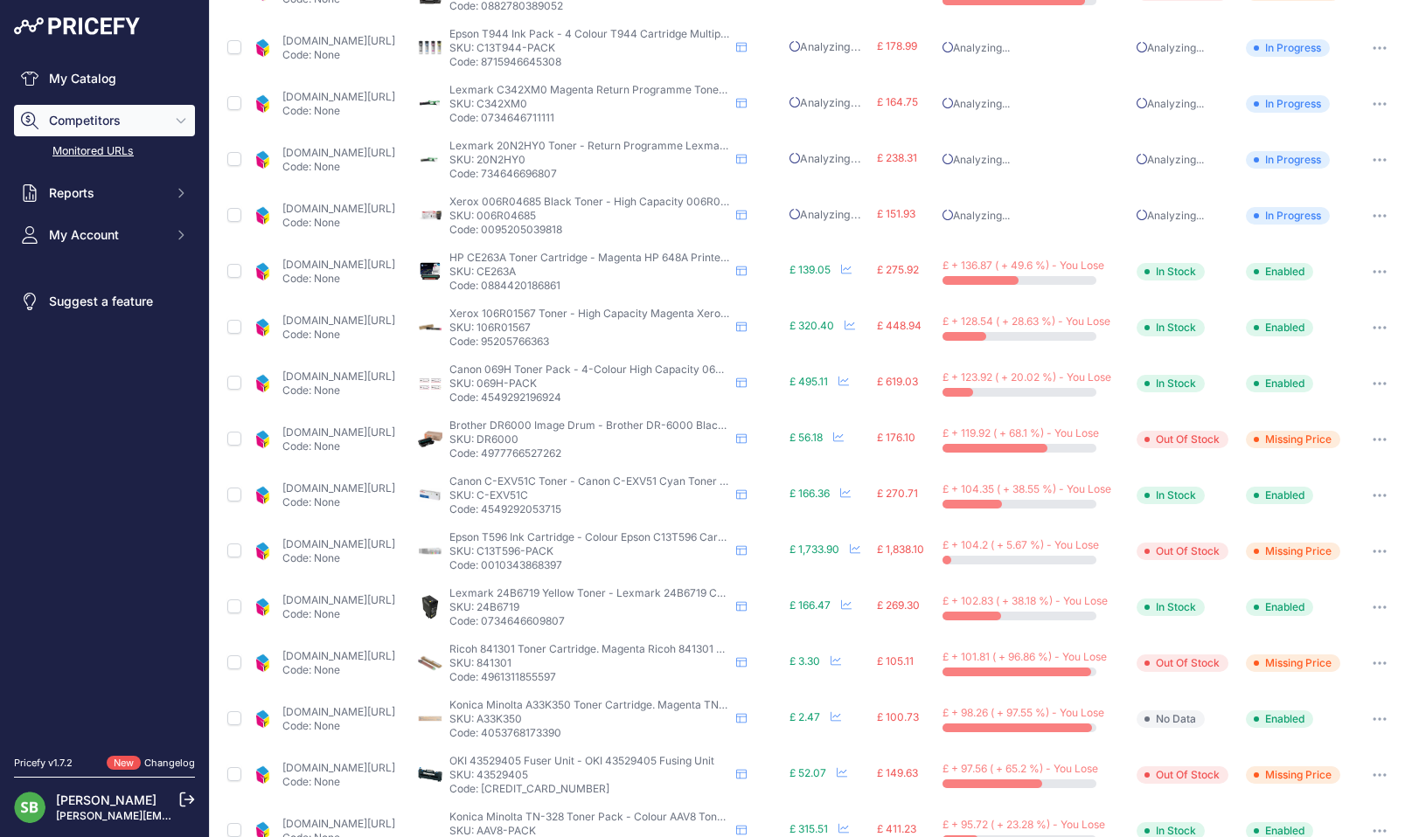
scroll to position [434, 0]
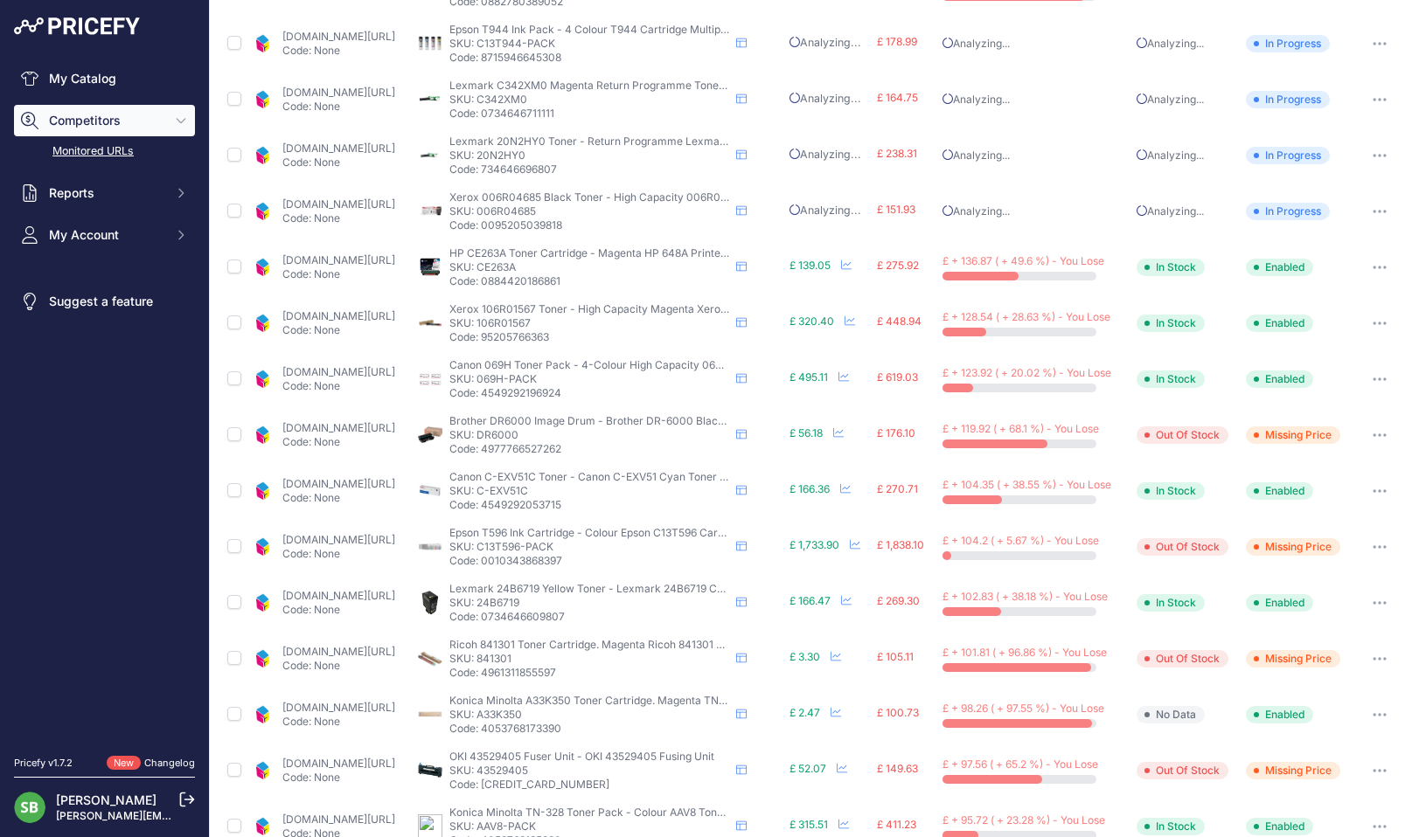
click at [395, 258] on link "[DOMAIN_NAME][URL]" at bounding box center [338, 260] width 113 height 13
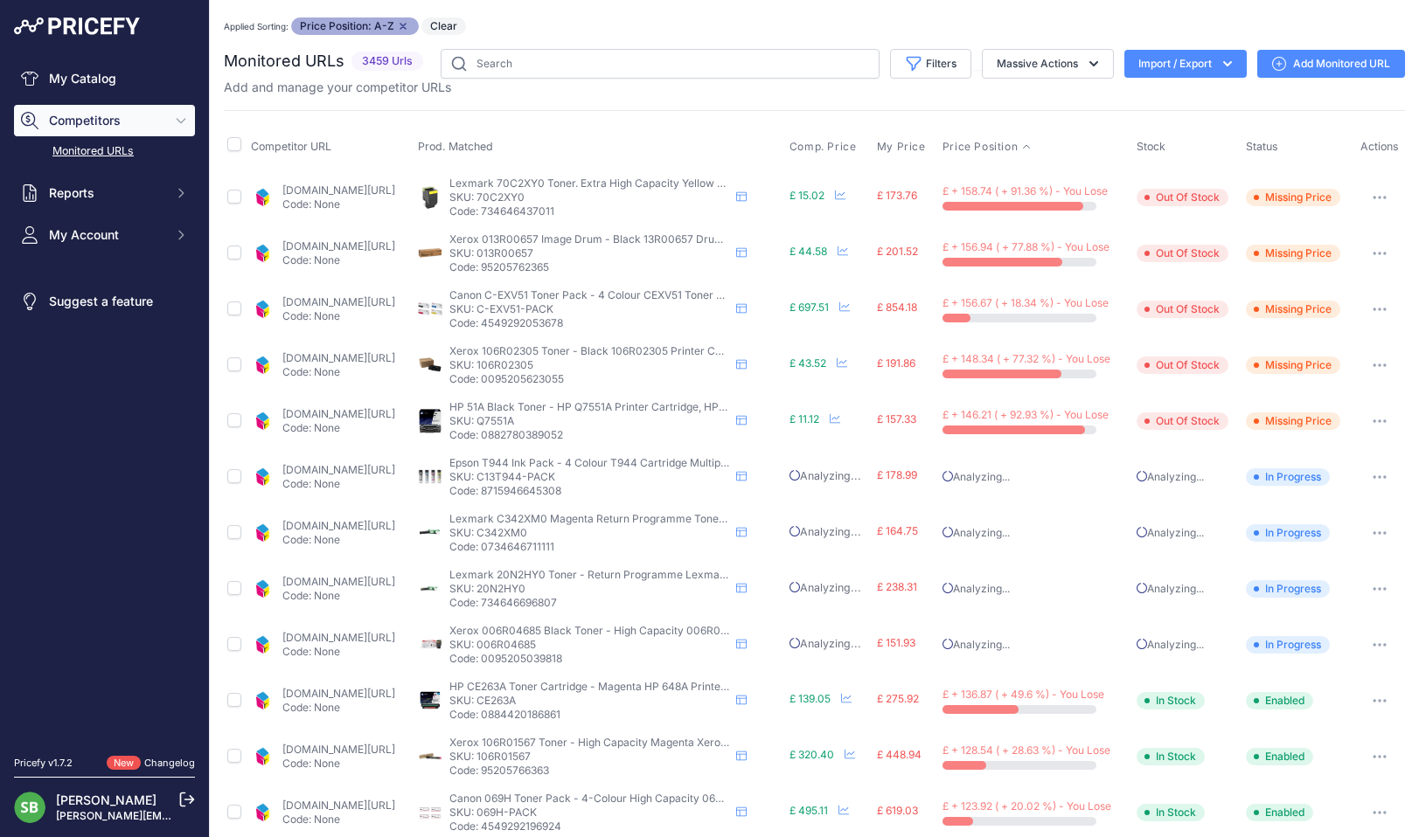
scroll to position [434, 0]
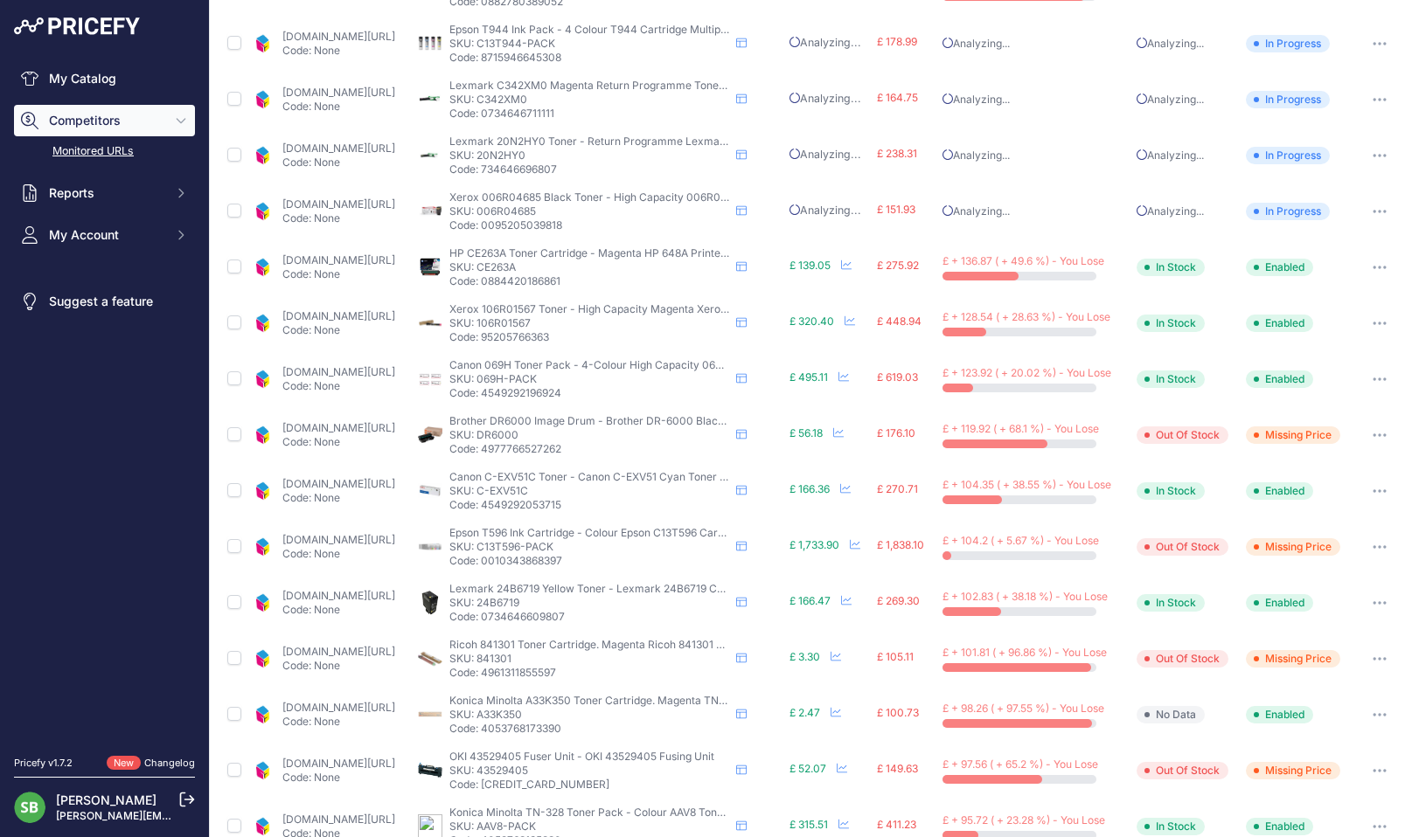
click at [374, 317] on link "[DOMAIN_NAME][URL]" at bounding box center [338, 315] width 113 height 13
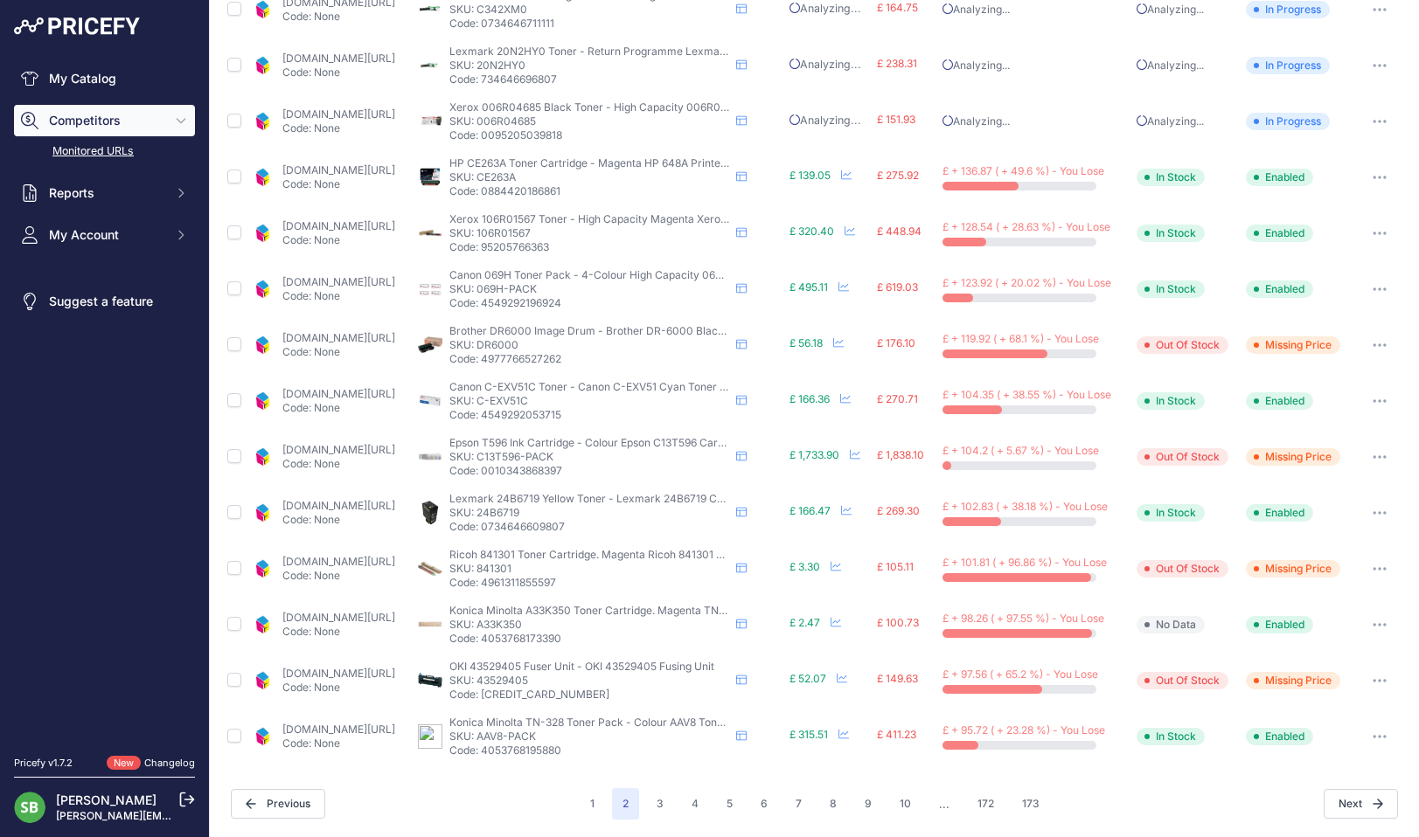
click at [365, 335] on link "[DOMAIN_NAME][URL]" at bounding box center [338, 337] width 113 height 13
click at [374, 394] on link "[DOMAIN_NAME][URL]" at bounding box center [338, 393] width 113 height 13
click at [383, 611] on link "[DOMAIN_NAME][URL]" at bounding box center [338, 617] width 113 height 13
click at [1372, 626] on icon "button" at bounding box center [1379, 624] width 14 height 3
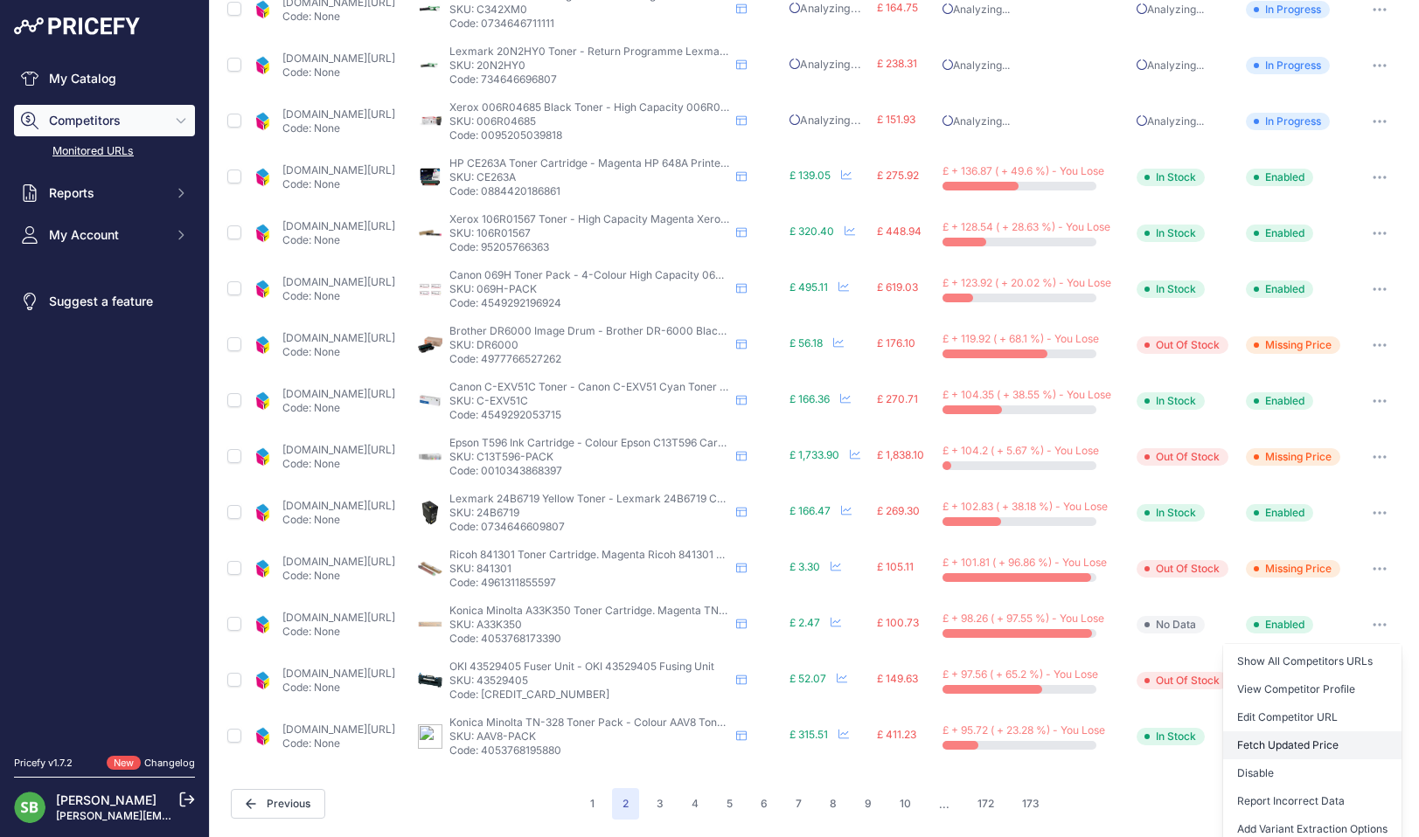
click at [1256, 748] on button "Fetch Updated Price" at bounding box center [1312, 746] width 178 height 28
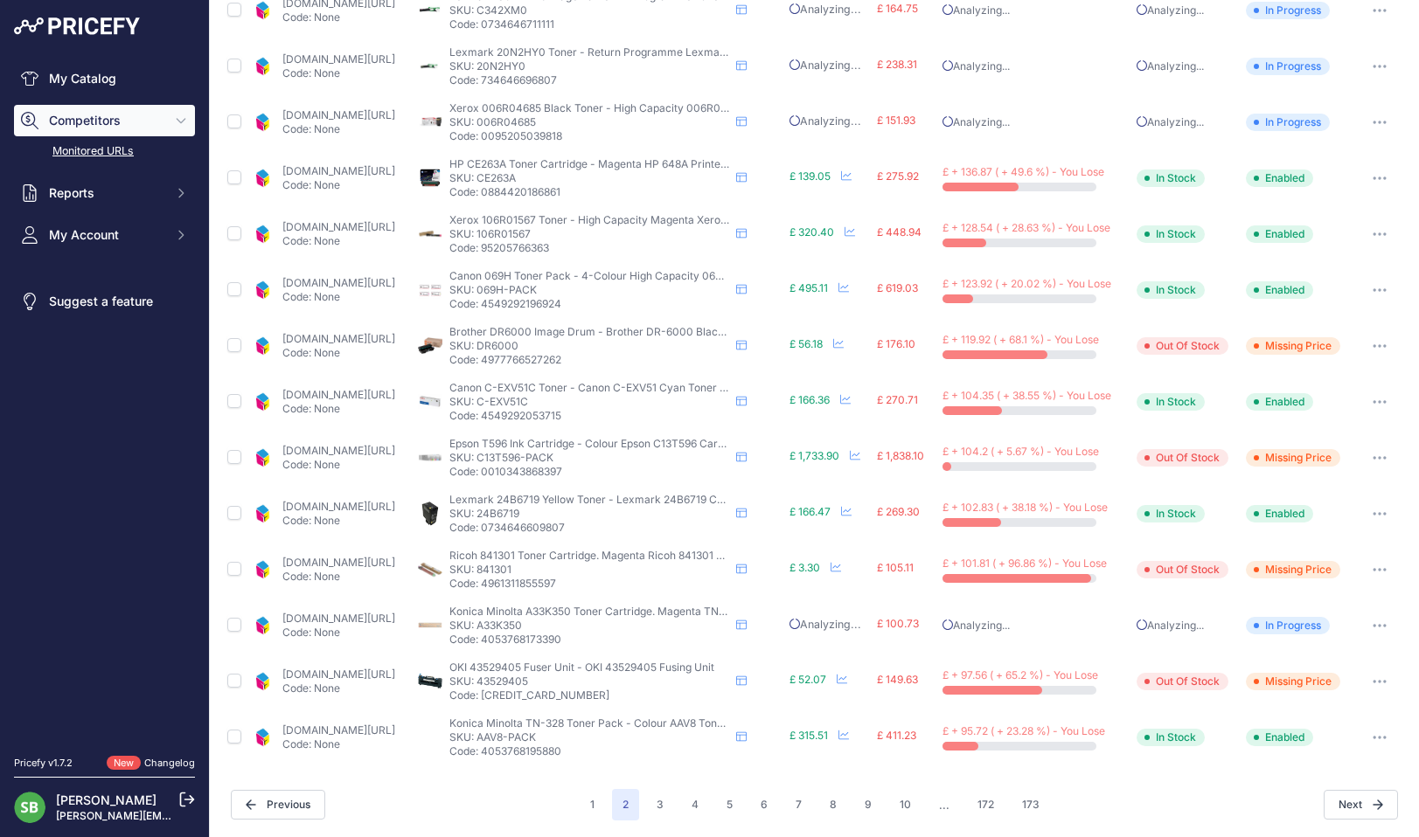
scroll to position [0, 0]
